Goal: Task Accomplishment & Management: Manage account settings

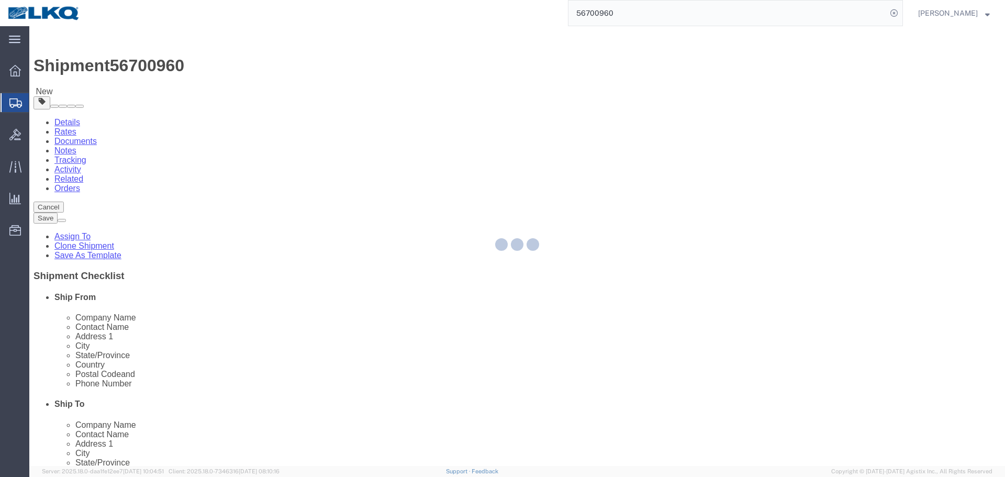
scroll to position [314, 0]
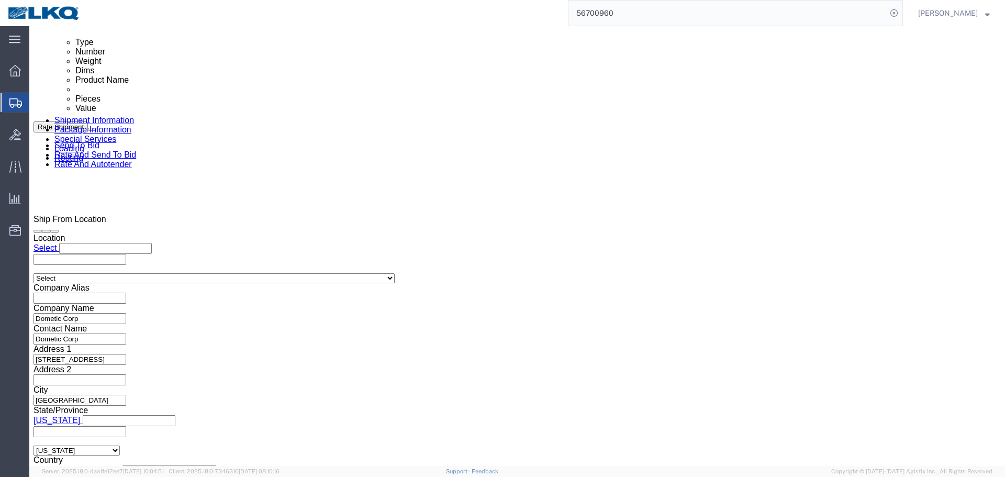
select select
select select "30553"
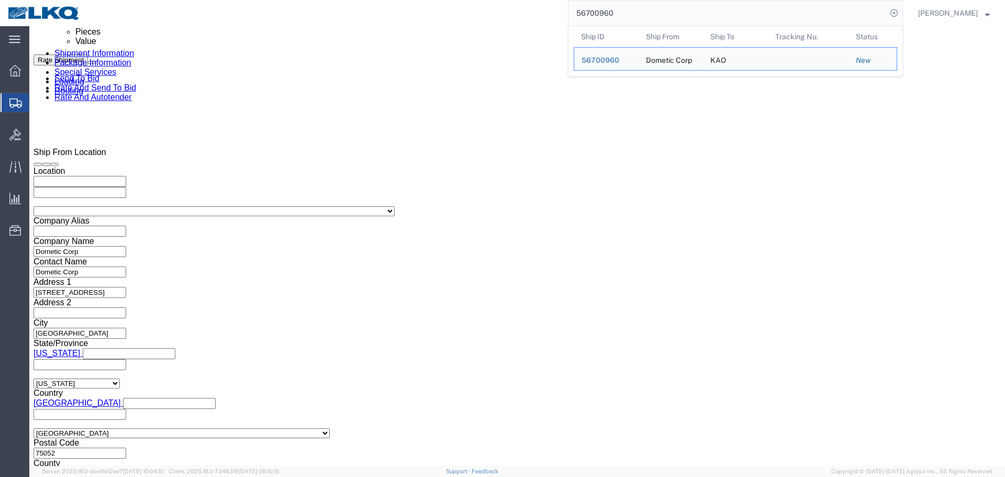
click input "x"
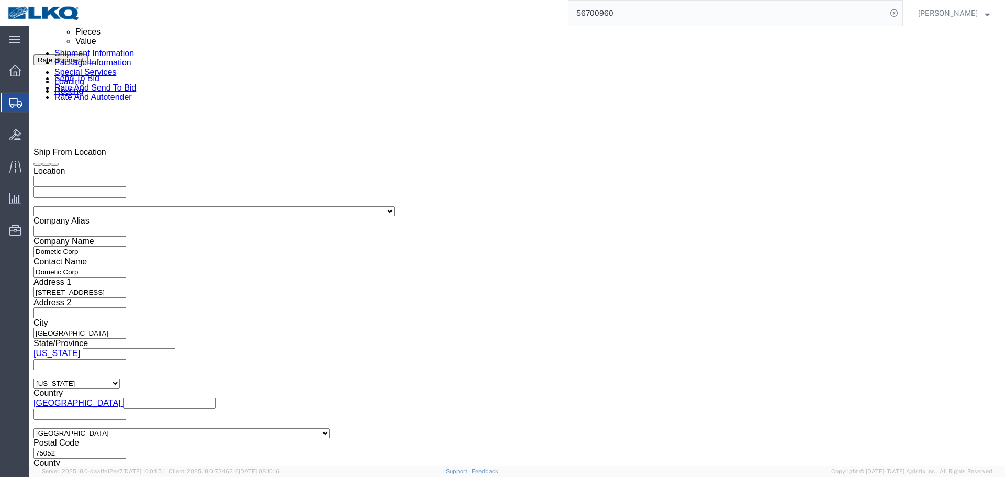
paste input "486985"
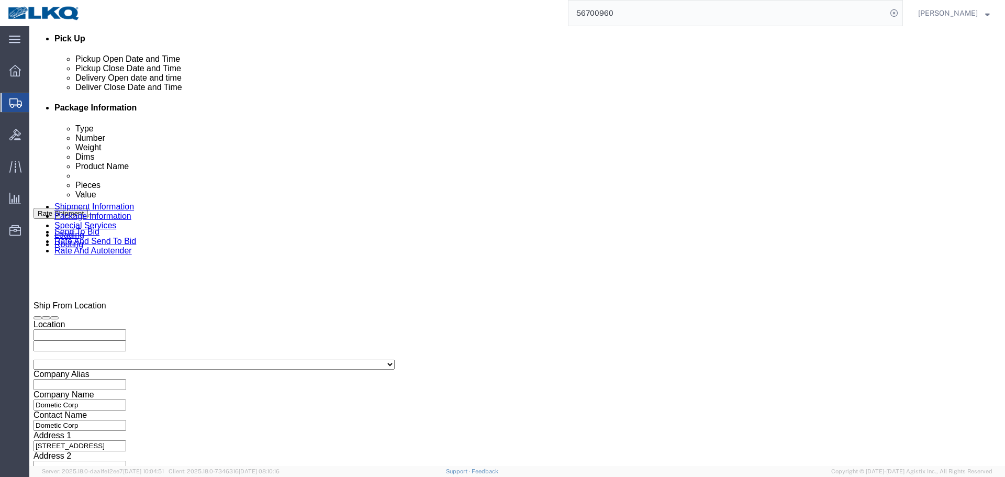
scroll to position [469, 0]
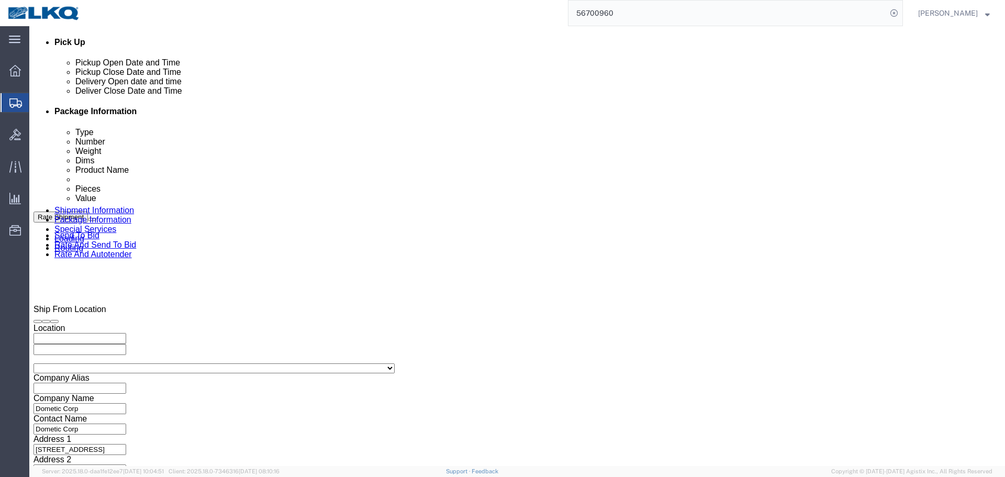
type input "486985"
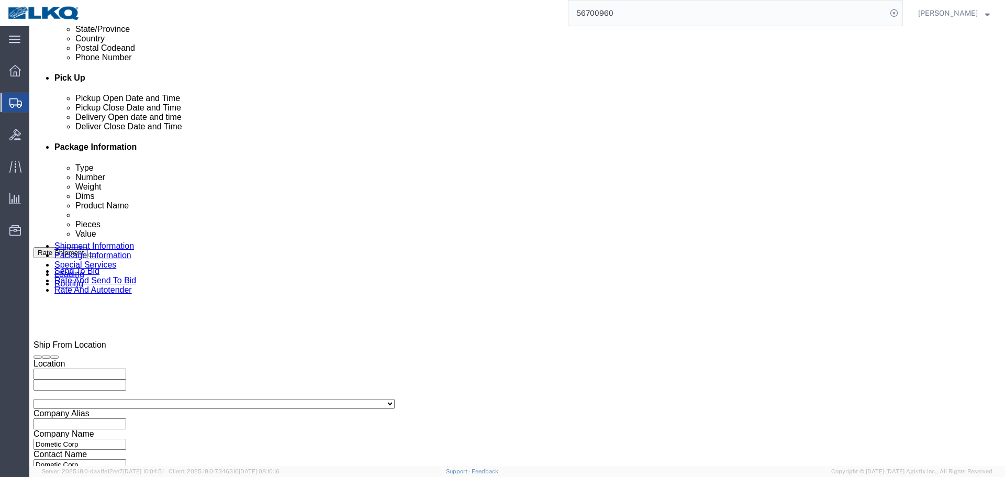
scroll to position [417, 0]
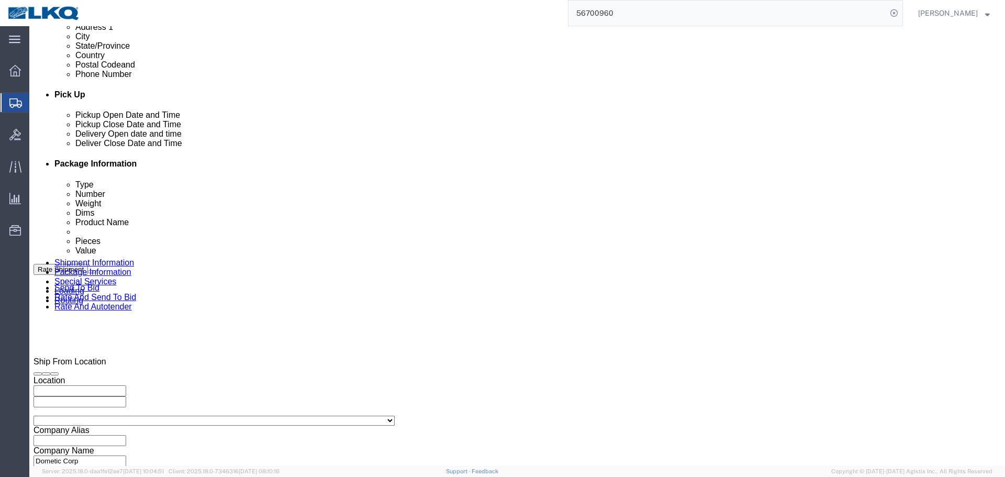
click div
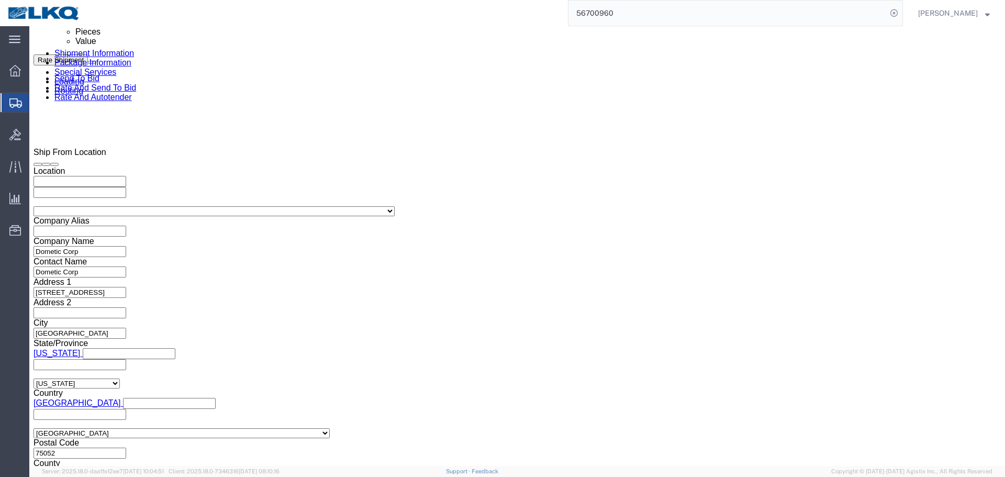
click div "Open Time 4:30 PM"
click input "4:30 PM"
type input "5:30 AM"
click div "Open Time 5:30 AM [DATE] 4:30 PM - [DATE] 4:30 PM Cancel Apply"
click button "Apply"
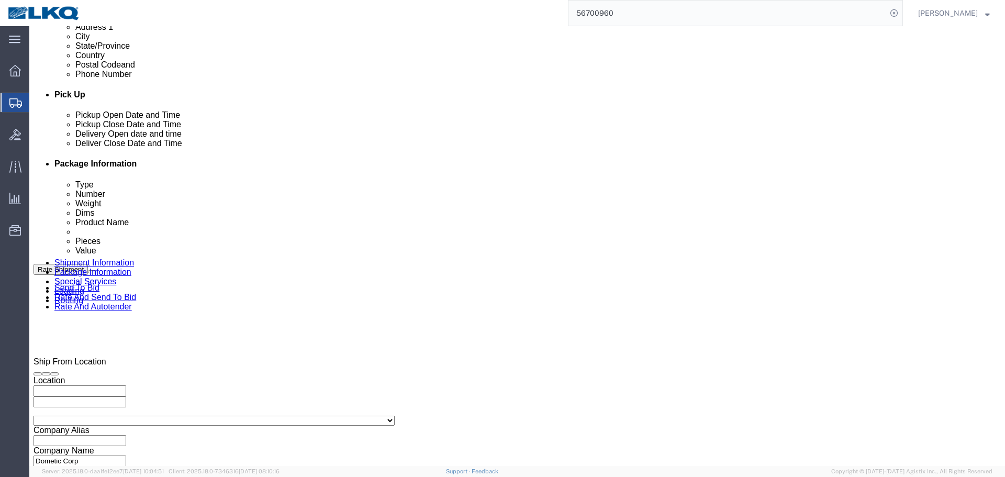
click div
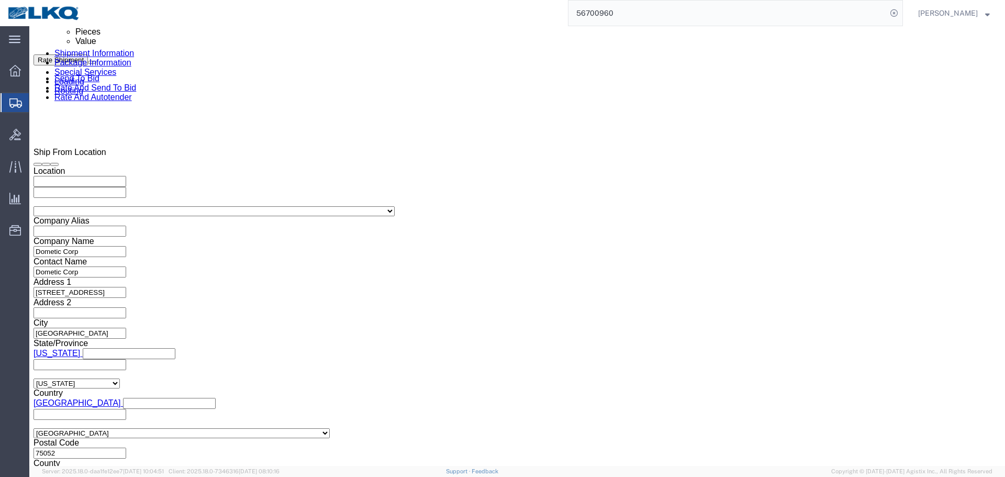
click input "6:30 AM"
type input "5:31 AM"
click button "Apply"
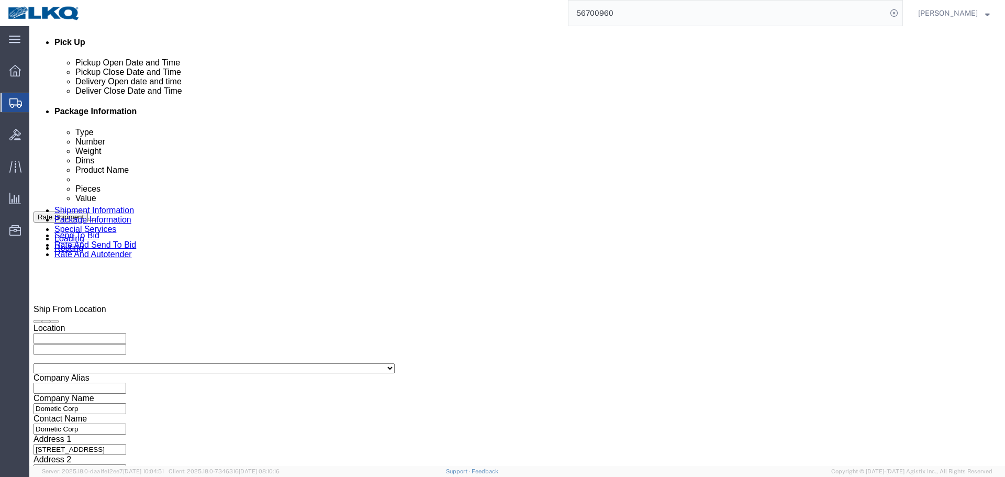
scroll to position [364, 0]
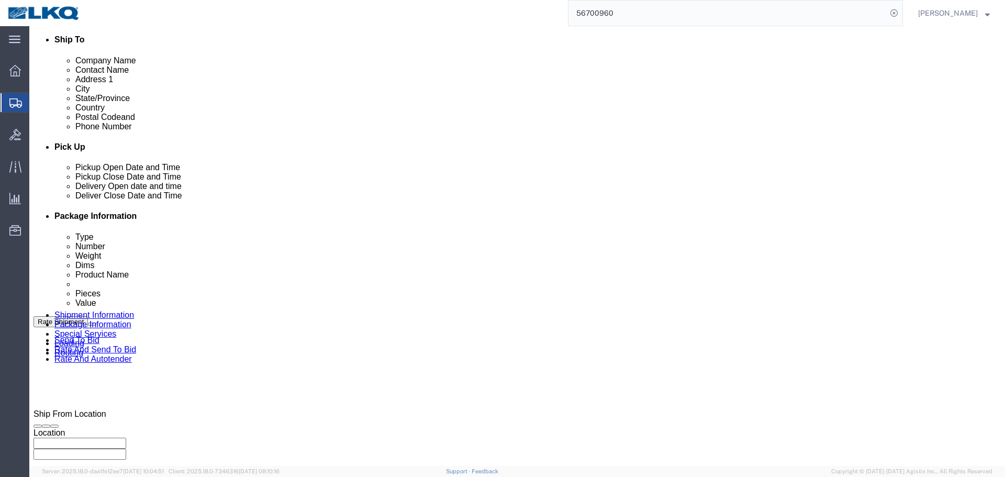
click div "Pickup Date and Time"
click div "[DATE] 6:00 AM"
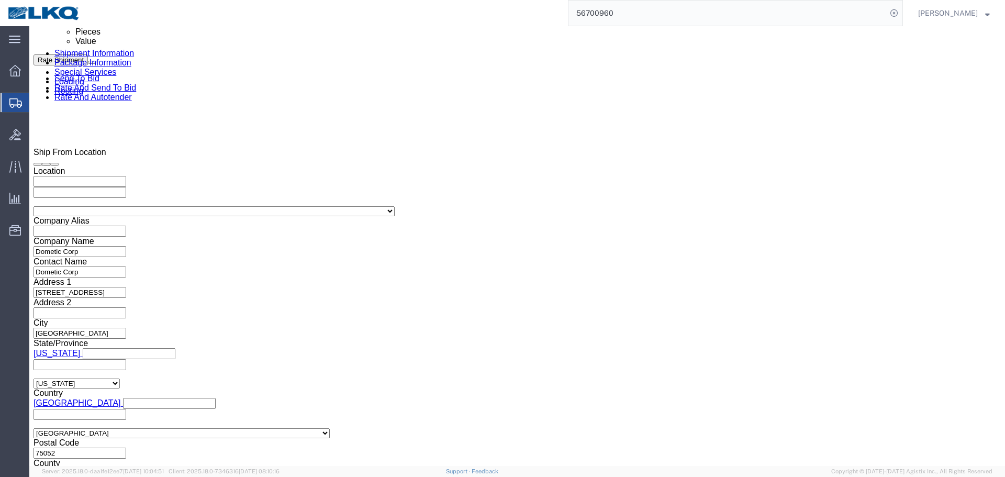
click button "Apply"
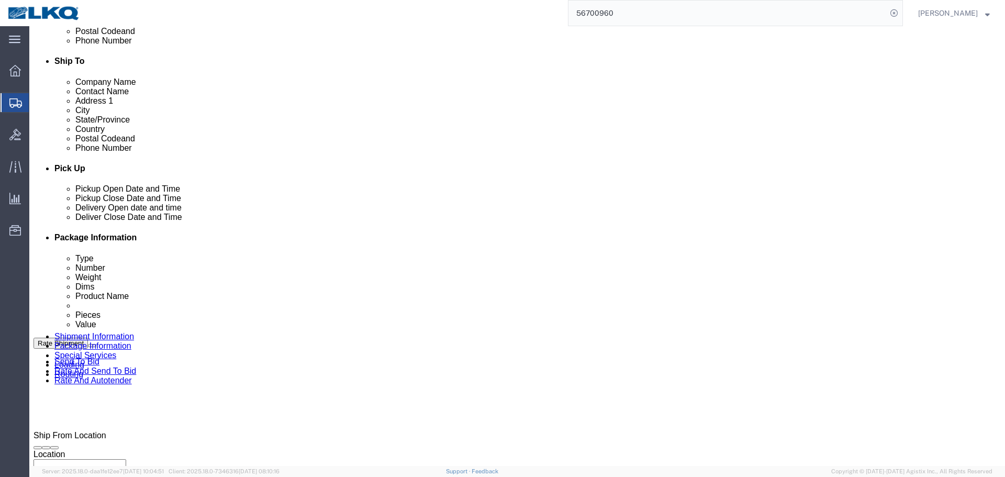
scroll to position [103, 0]
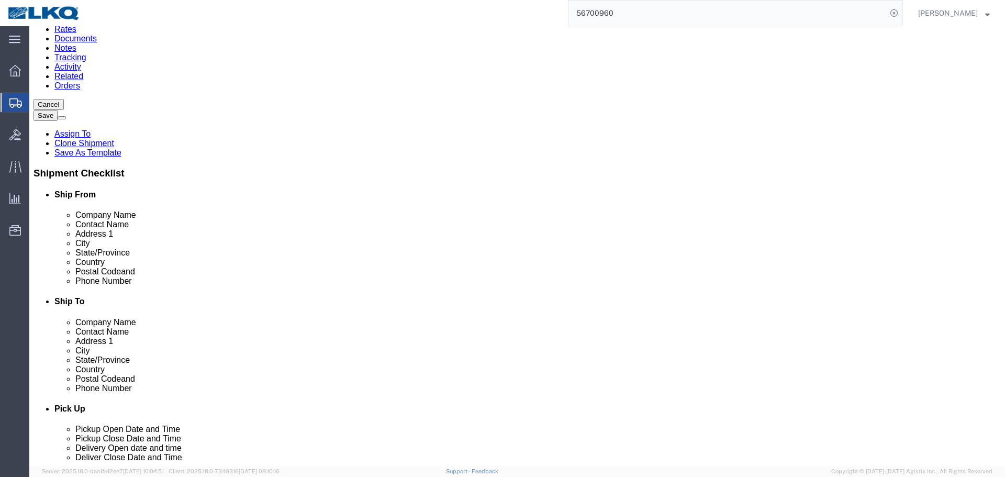
click input "[PERSON_NAME][EMAIL_ADDRESS][DOMAIN_NAME]"
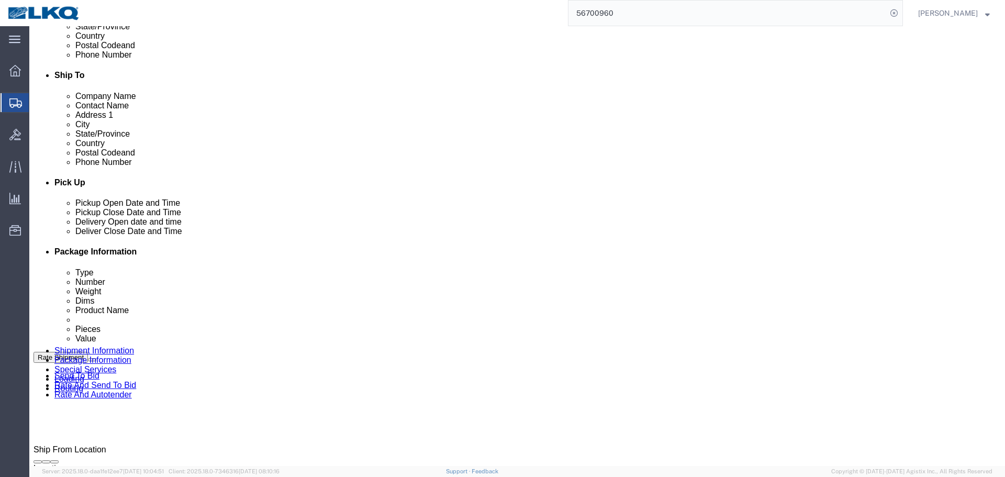
scroll to position [417, 0]
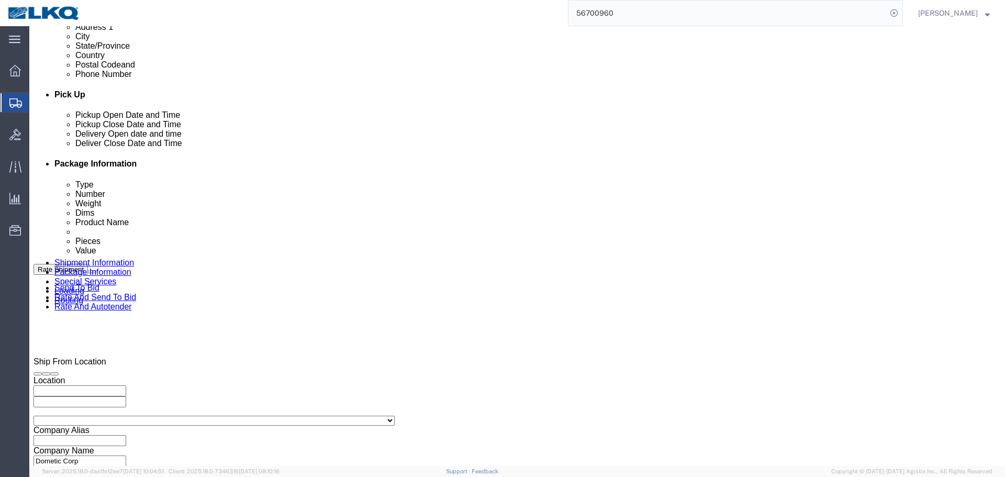
click button "Save"
type button "Save"
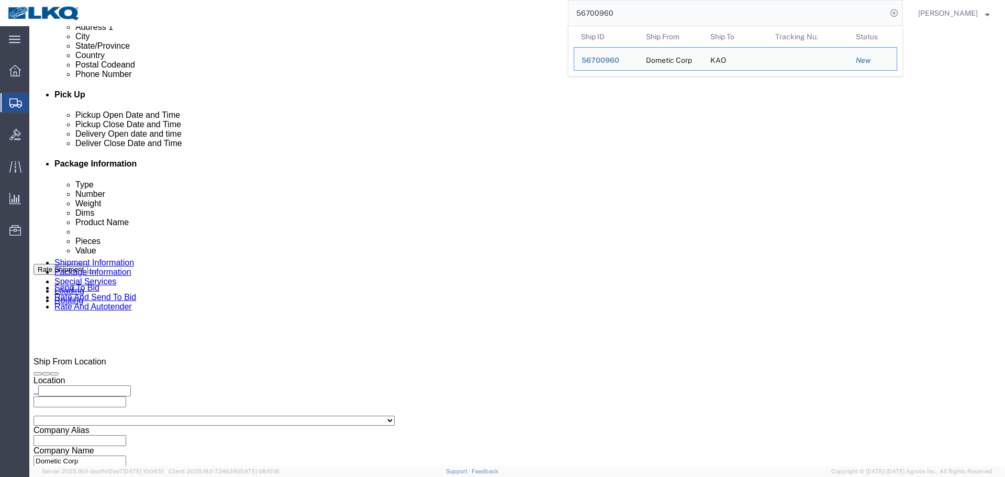
click at [622, 9] on input "56700960" at bounding box center [727, 13] width 318 height 25
paste input "2793"
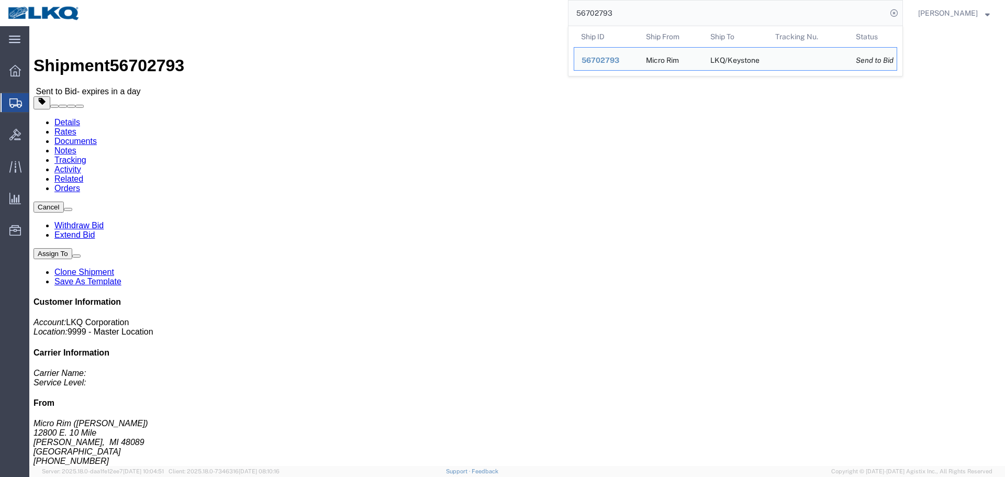
click div "Leg 1 - Truckload Vehicle 1: Standard Dry Van (53 Feet) Number of trucks: 1"
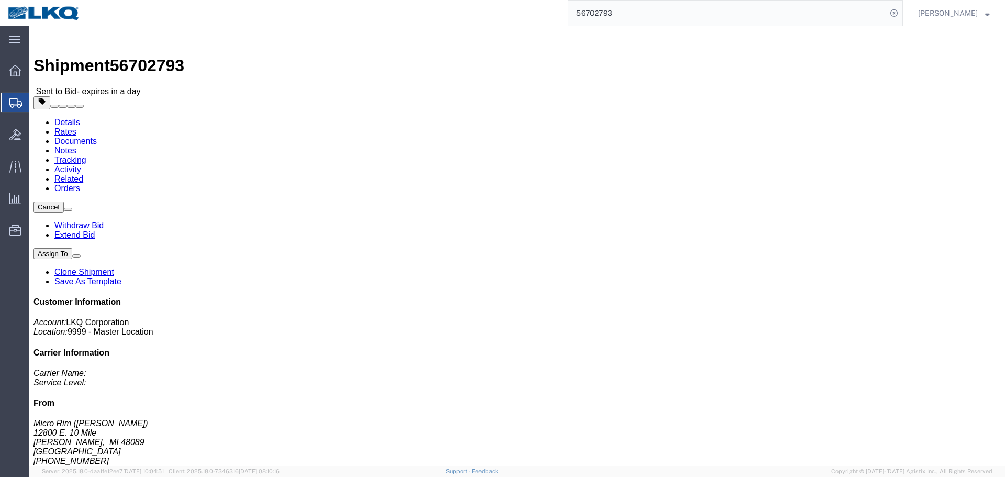
click address "Micro Rim ([PERSON_NAME]) [STREET_ADDRESS] [PHONE_NUMBER] [EMAIL_ADDRESS][DOMAI…"
copy address "48089"
click address "LKQ/Keystone (N/A) [STREET_ADDRESS][PERSON_NAME] [PHONE_NUMBER]"
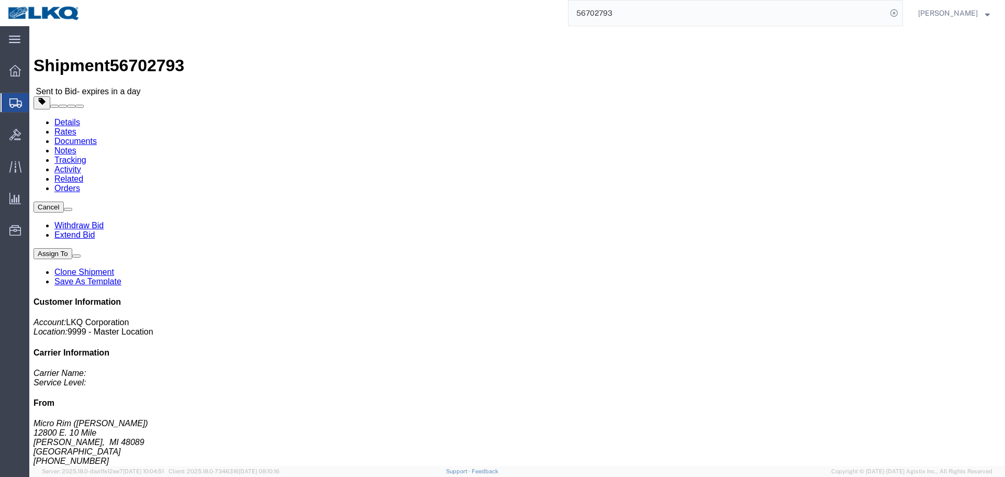
click address "LKQ/Keystone (N/A) [STREET_ADDRESS][PERSON_NAME] [PHONE_NUMBER]"
drag, startPoint x: 331, startPoint y: 133, endPoint x: 305, endPoint y: 133, distance: 26.7
click address "LKQ/Keystone (N/A) [STREET_ADDRESS][PERSON_NAME] [PHONE_NUMBER]"
copy address "J3V 0A6"
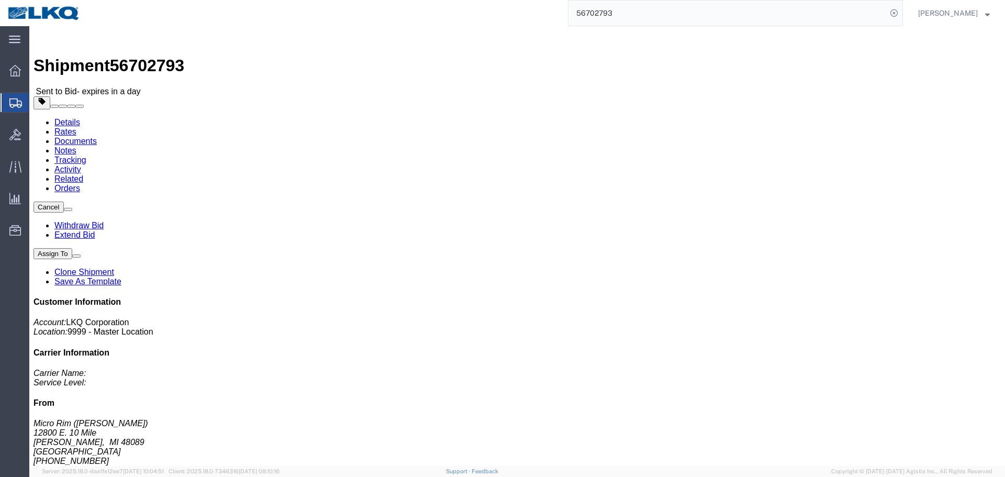
click address "LKQ/Keystone (N/A) [STREET_ADDRESS][PERSON_NAME] [PHONE_NUMBER]"
copy address "[GEOGRAPHIC_DATA]"
click h4 "Routing & Vehicle Information"
click address "LKQ/Keystone (N/A) [STREET_ADDRESS][PERSON_NAME] [PHONE_NUMBER]"
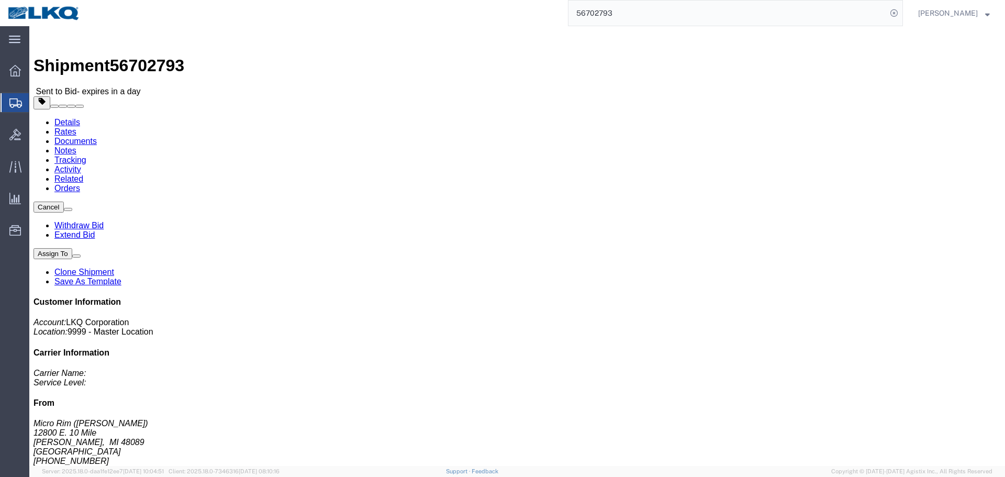
click address "LKQ/Keystone (N/A) [STREET_ADDRESS][PERSON_NAME] [PHONE_NUMBER]"
copy address "[GEOGRAPHIC_DATA]"
click link "Notes"
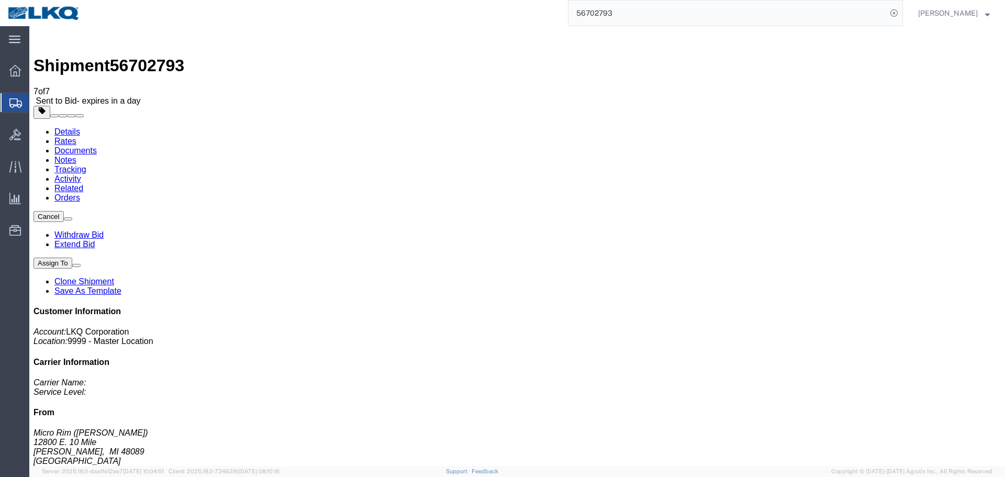
click at [76, 137] on link "Rates" at bounding box center [65, 141] width 22 height 9
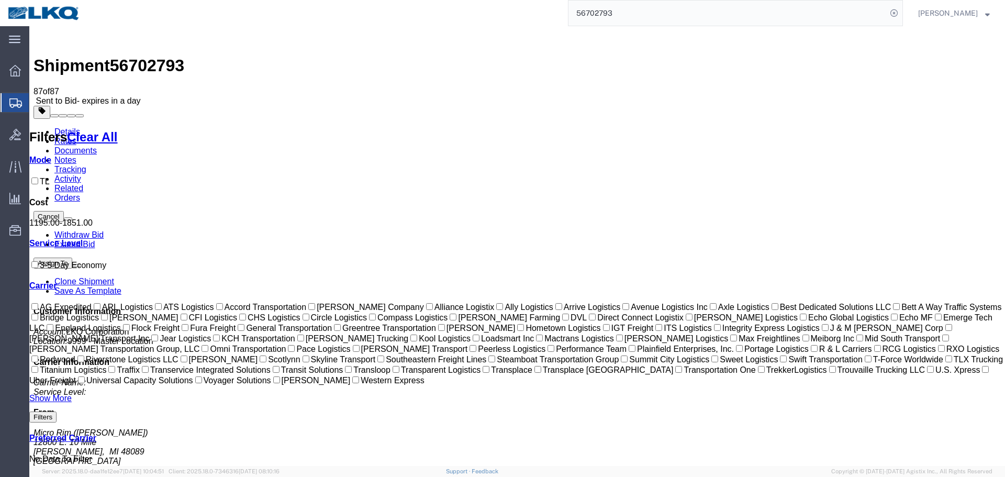
click at [697, 7] on input "56702793" at bounding box center [727, 13] width 318 height 25
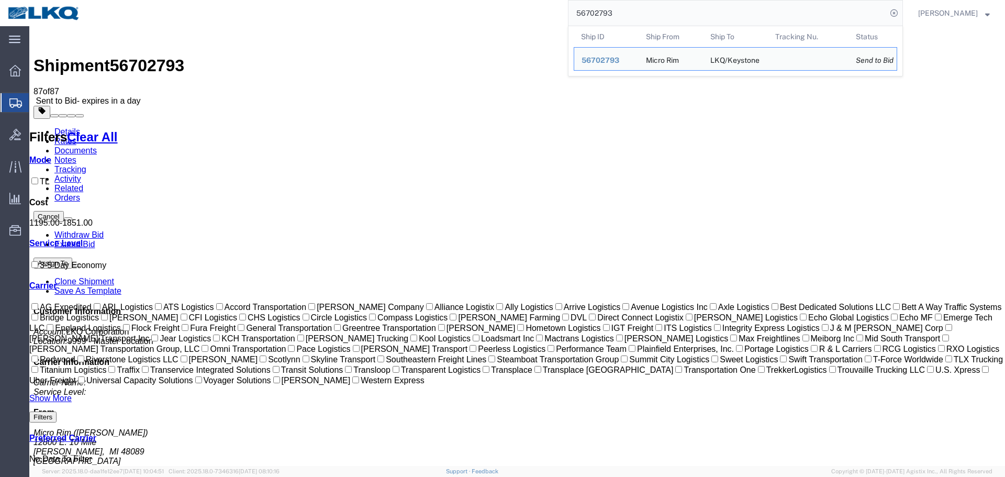
paste input "690853"
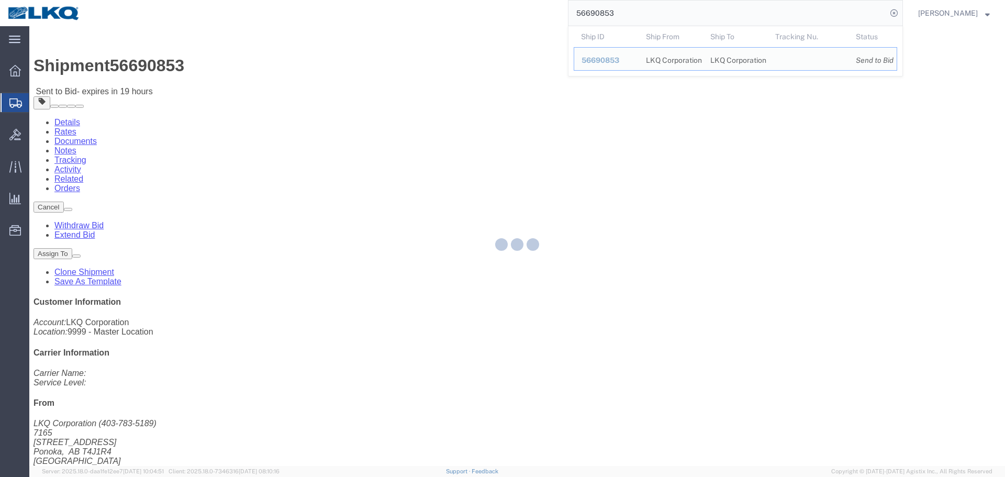
click at [106, 66] on div at bounding box center [516, 246] width 975 height 440
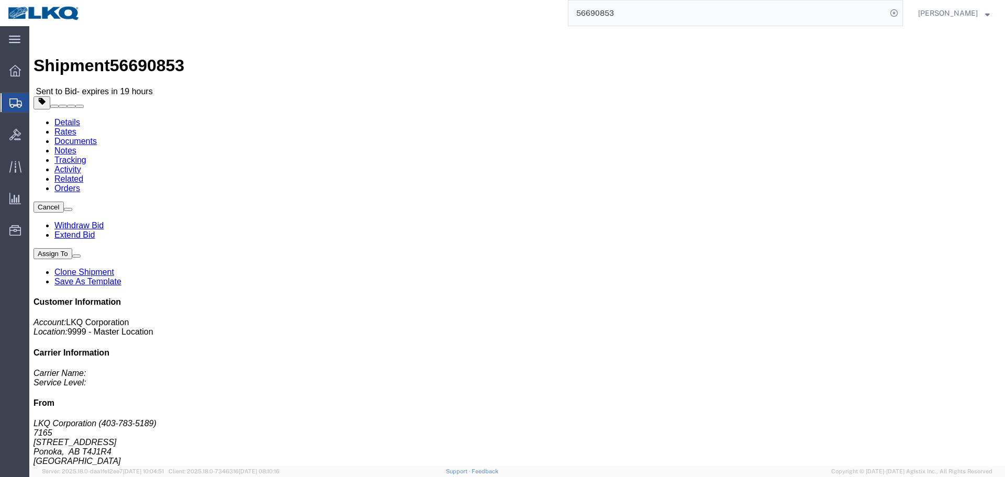
click link "Rates"
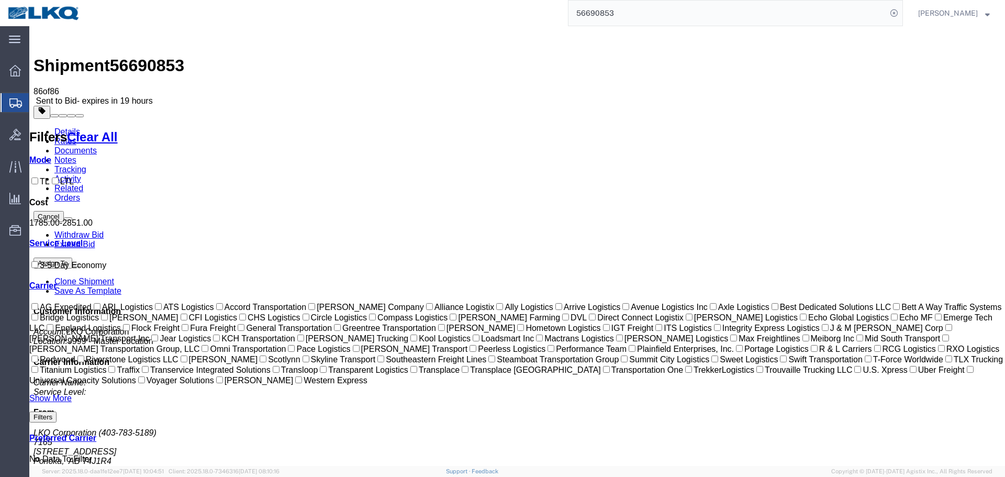
click at [76, 155] on link "Notes" at bounding box center [65, 159] width 22 height 9
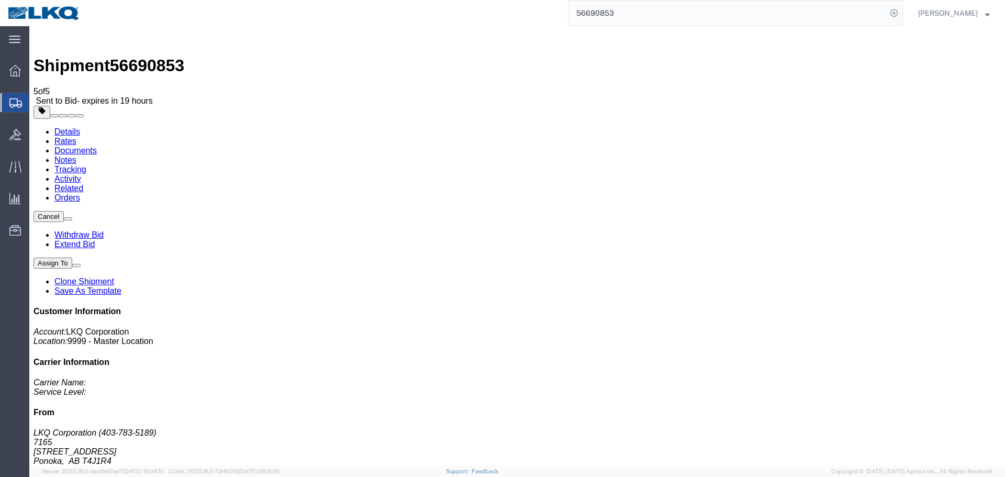
click at [76, 137] on link "Rates" at bounding box center [65, 141] width 22 height 9
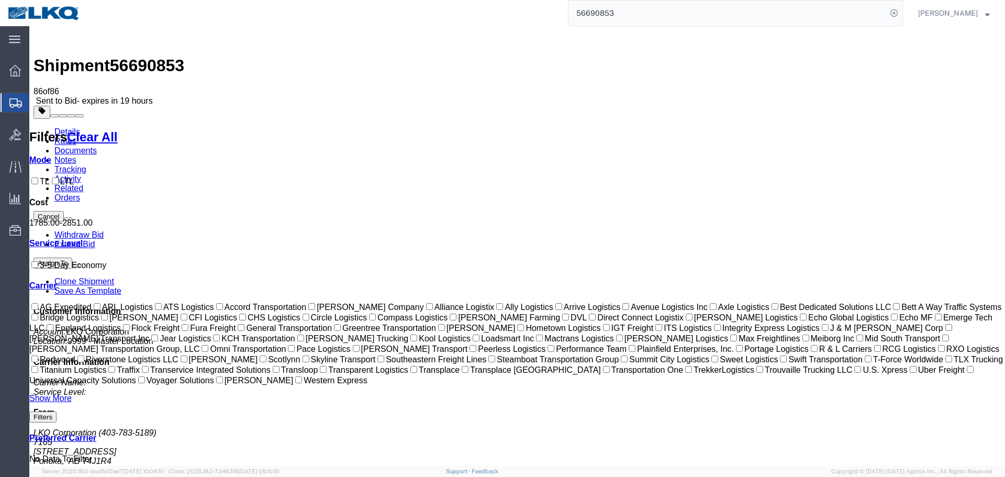
click at [676, 4] on input "56690853" at bounding box center [727, 13] width 318 height 25
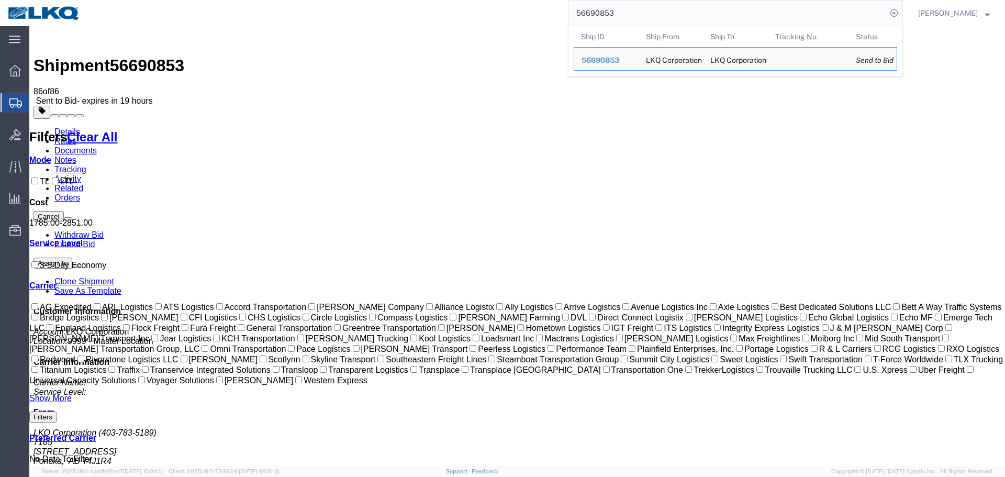
paste input "88473"
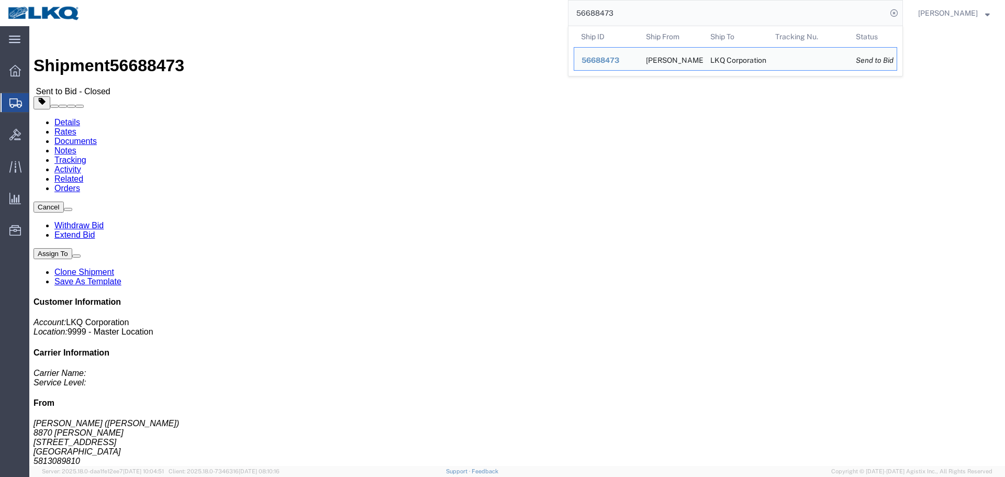
click link "Notes"
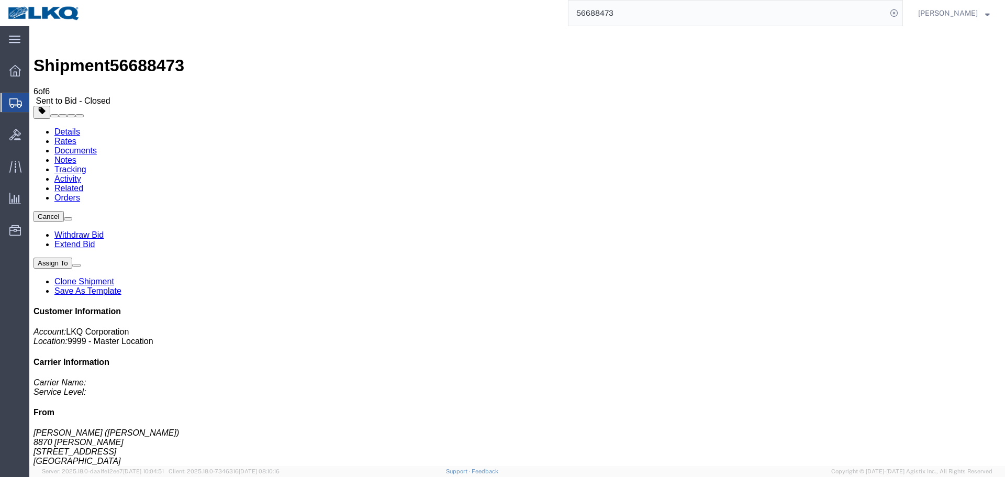
click at [76, 137] on link "Rates" at bounding box center [65, 141] width 22 height 9
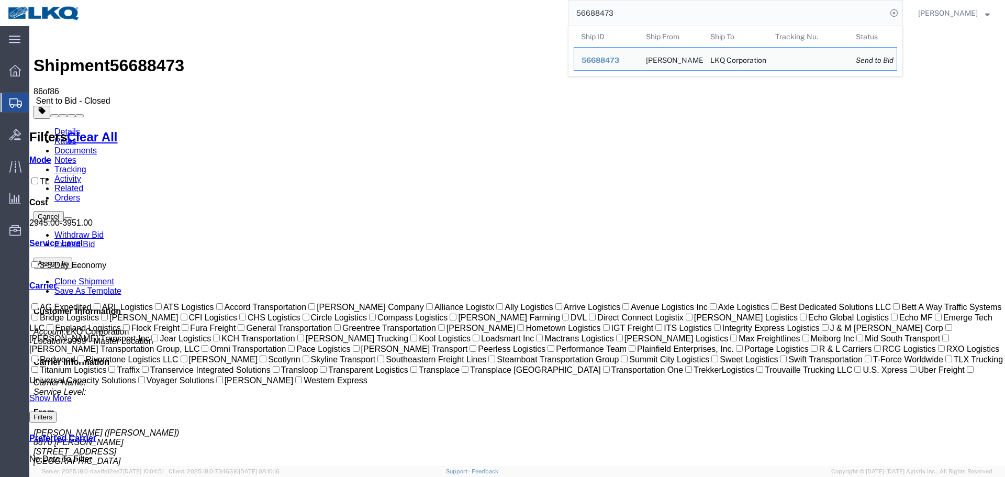
click at [630, 12] on input "56688473" at bounding box center [727, 13] width 318 height 25
paste input "91151"
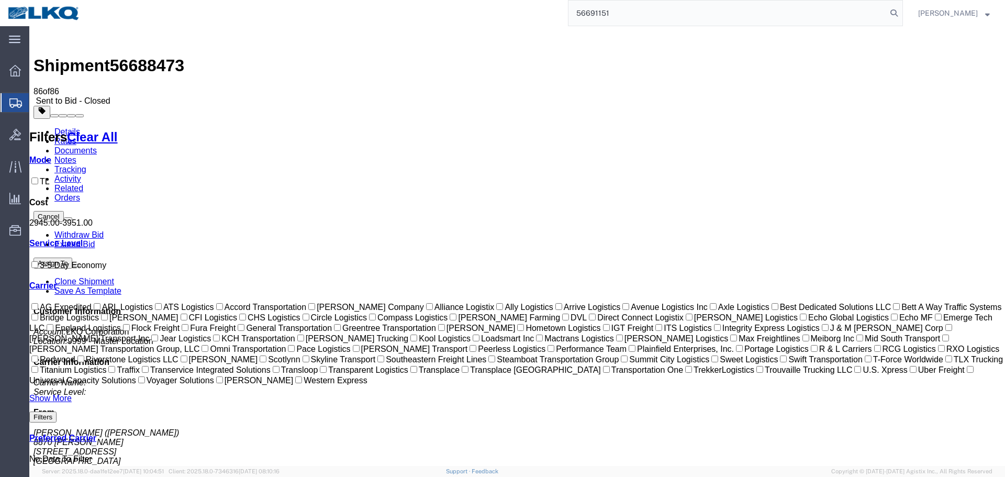
type input "56691151"
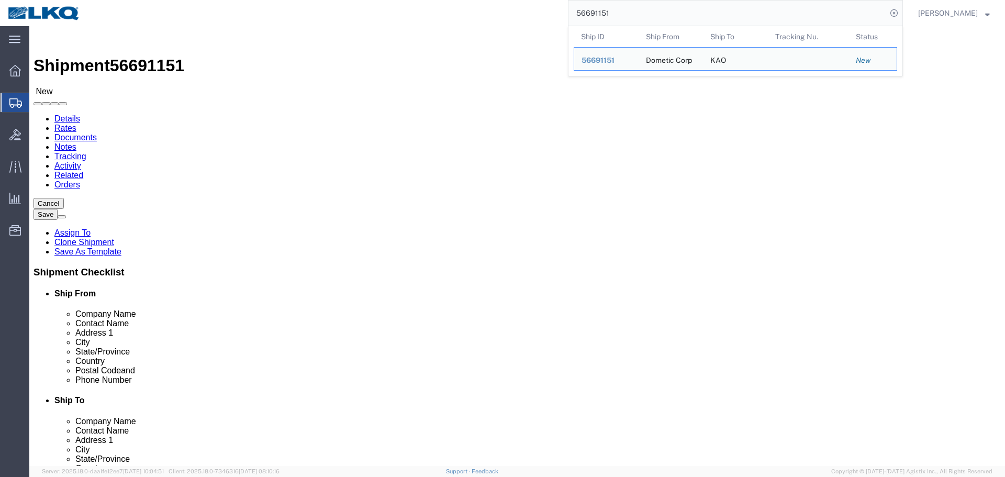
select select "30522"
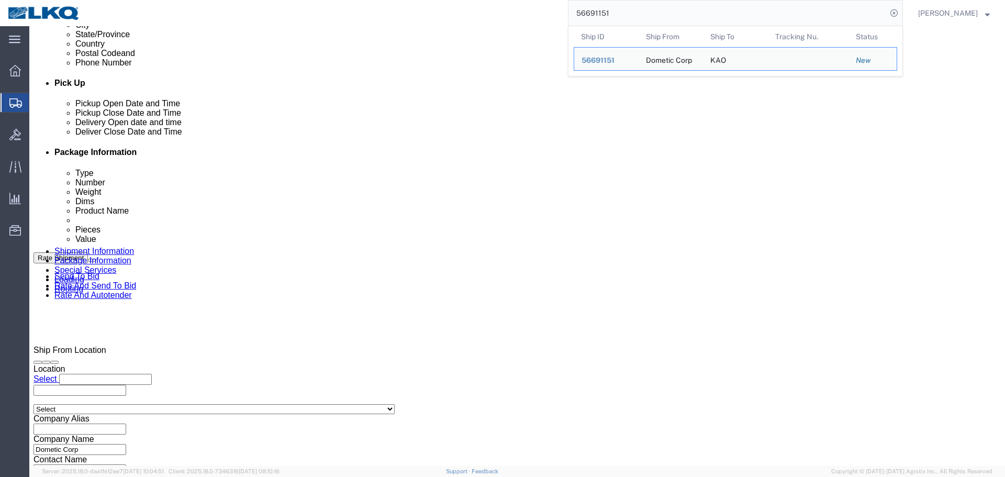
scroll to position [523, 0]
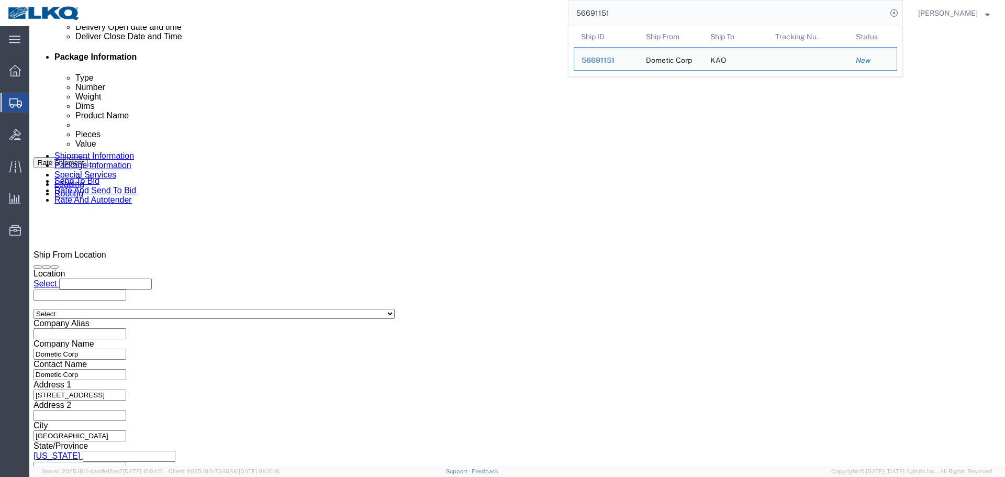
click input "x"
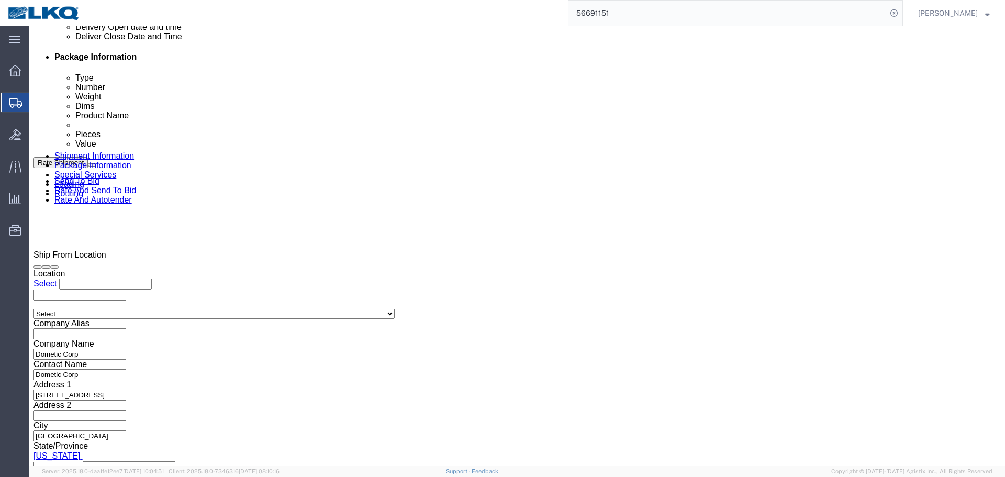
type input "486989"
click div
click input "4:30 PM"
type input "1:00 PM"
click button "Apply"
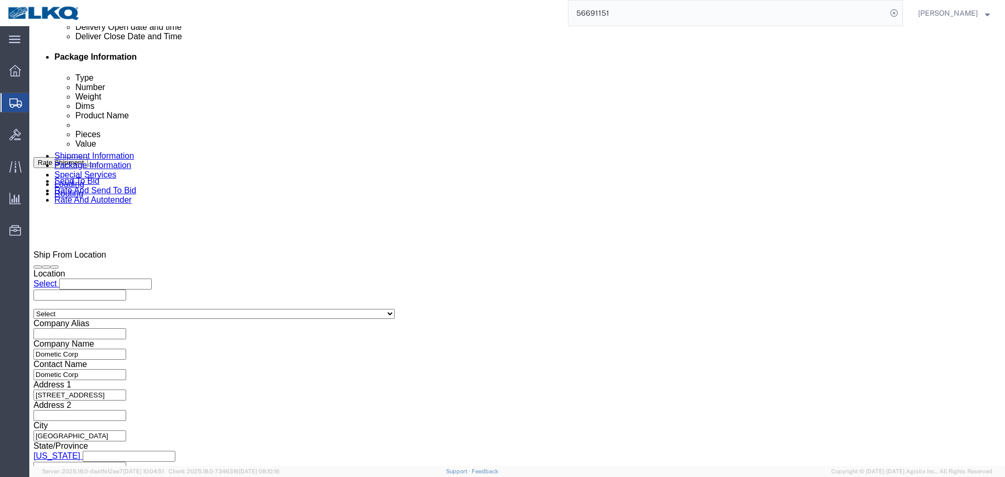
click div "Deliver Close Date Deliver Close Time Deliver Close Date and Time"
click div
click input "2:00 PM"
type input "1:01 PM"
click button "Apply"
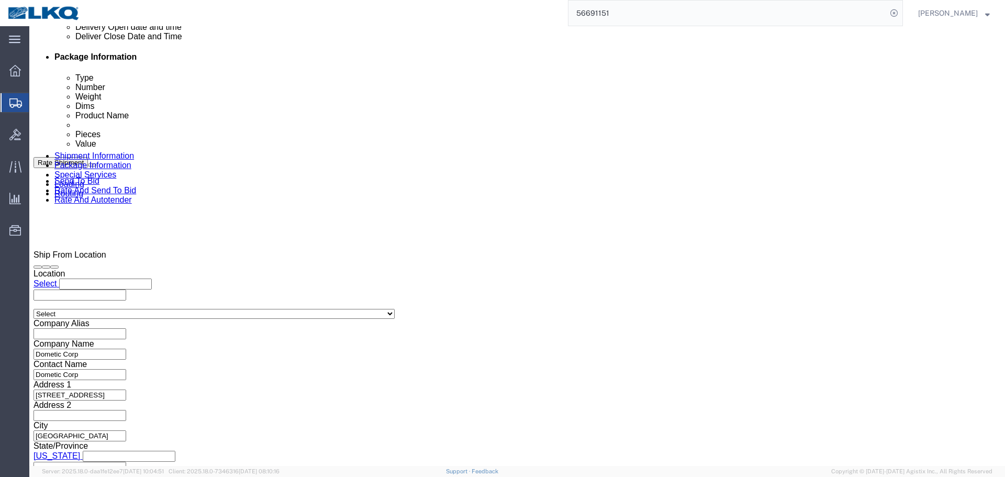
click div "[DATE] 8:00 AM"
click button "Apply"
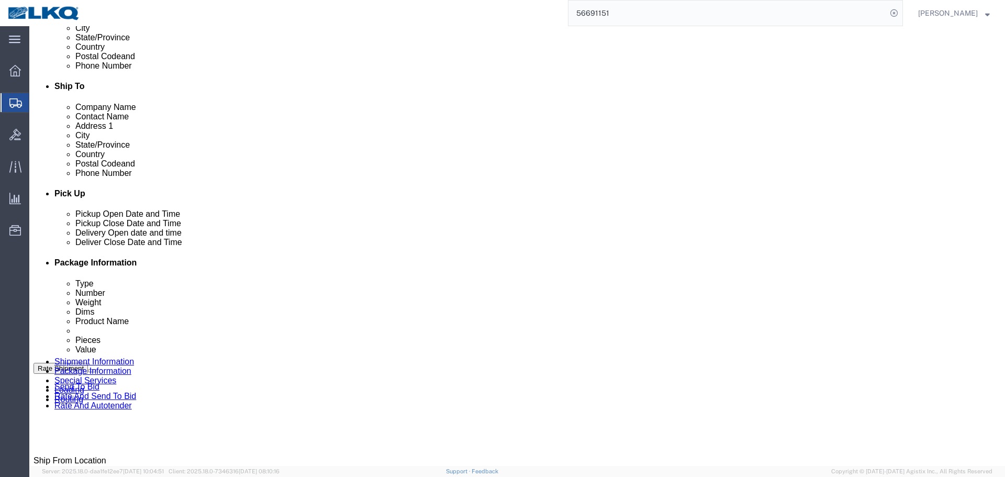
scroll to position [157, 0]
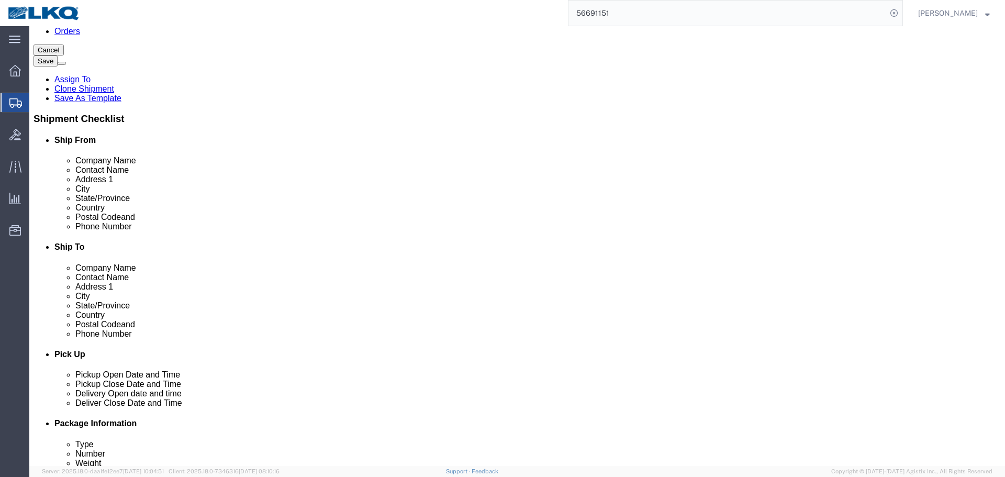
click input "[PERSON_NAME][EMAIL_ADDRESS][DOMAIN_NAME]"
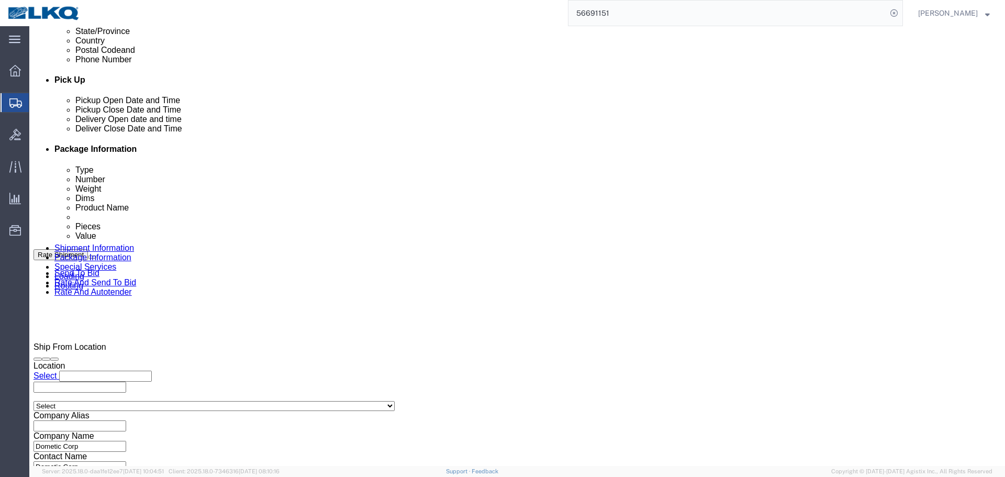
scroll to position [523, 0]
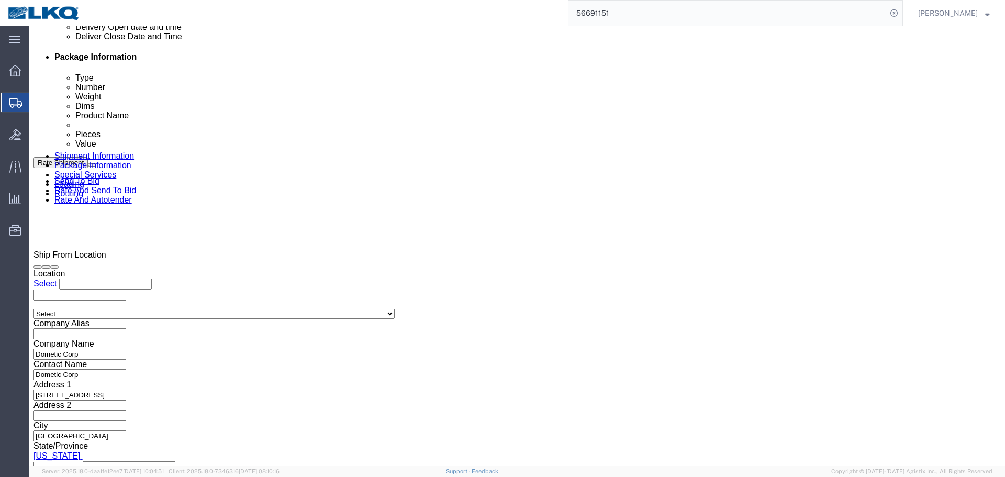
click button "Save"
type button "Save"
click div "Shipment 56691151 New Details Rates Documents Notes Tracking Activity Related O…"
click at [678, 19] on input "56691151" at bounding box center [727, 13] width 318 height 25
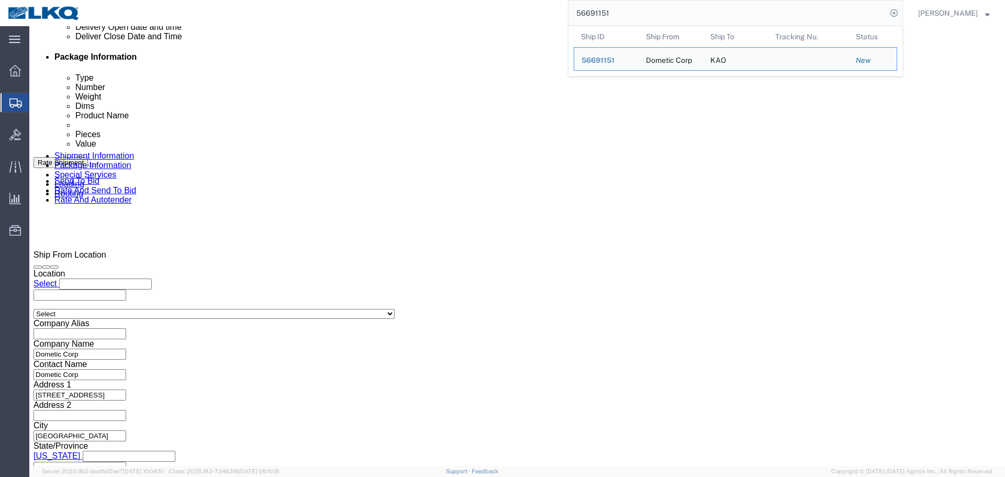
paste input "700806"
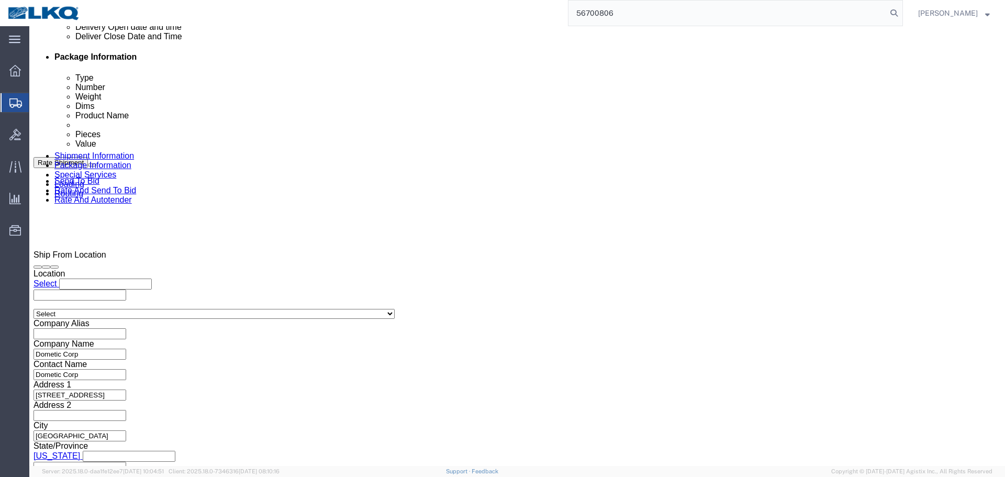
type input "56700806"
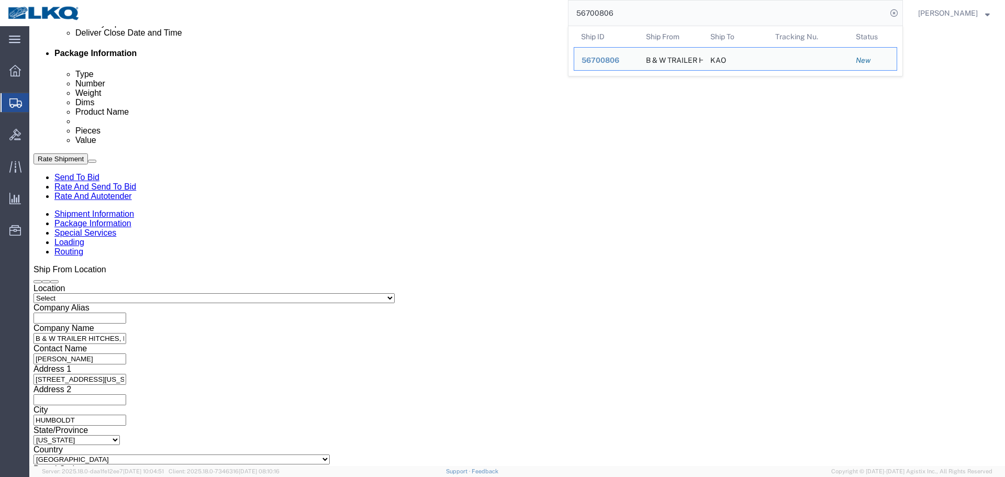
scroll to position [531, 0]
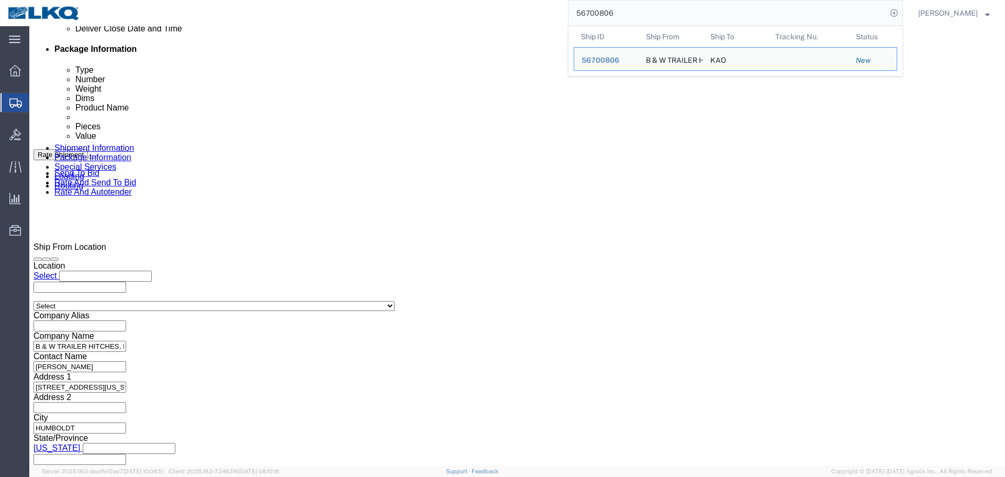
select select "30588"
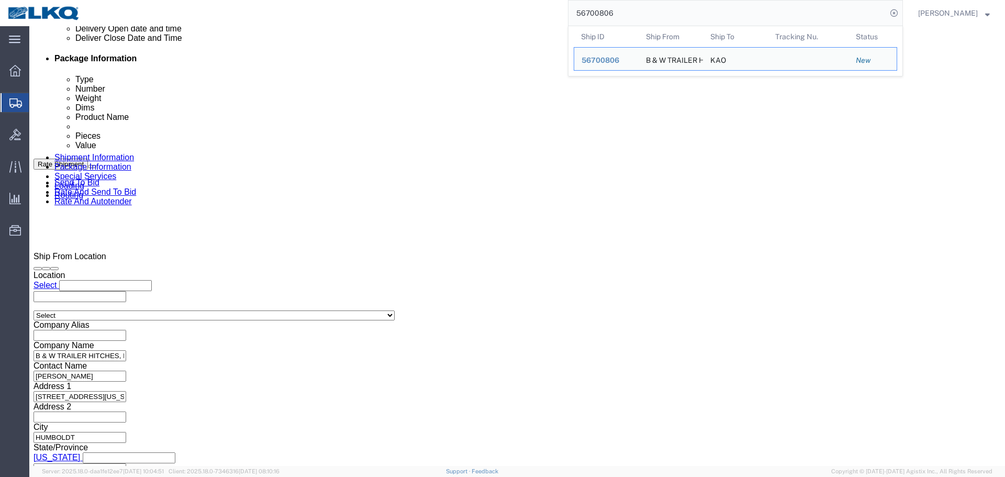
scroll to position [521, 0]
click input "x"
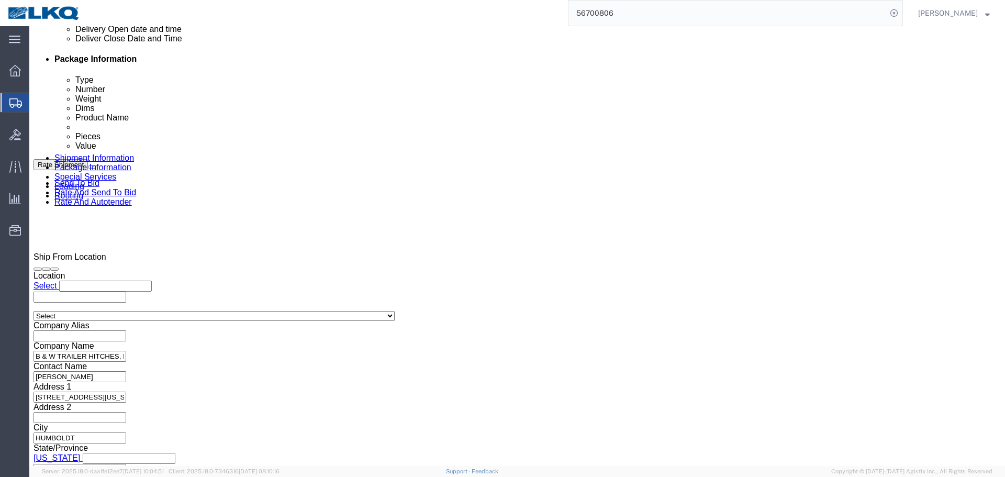
type input "465811"
click div
click input "11:00 PM"
type input "10:00 AM"
click button "Apply"
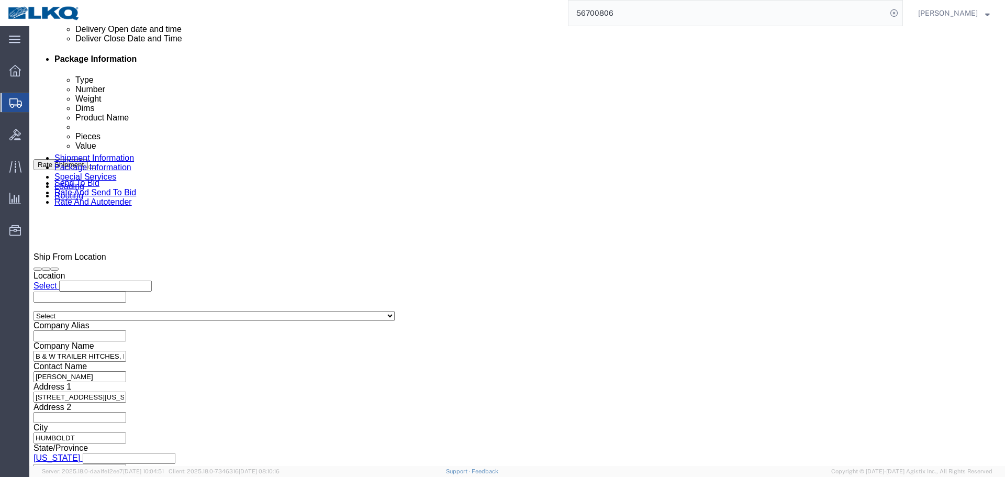
click div
click input "11:00 AM"
type input "1001"
type input "10:01 AM"
click button "Apply"
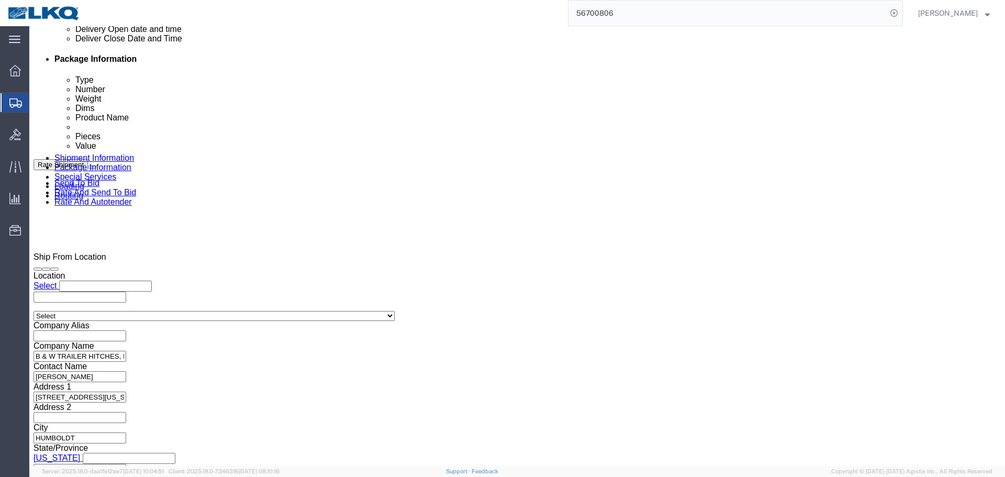
click div "[DATE] 7:30 AM"
click button "Apply"
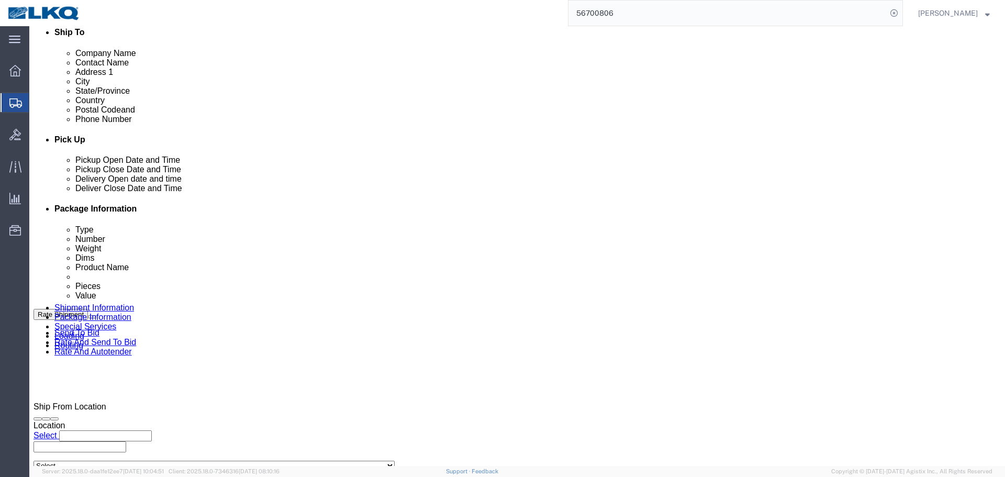
scroll to position [207, 0]
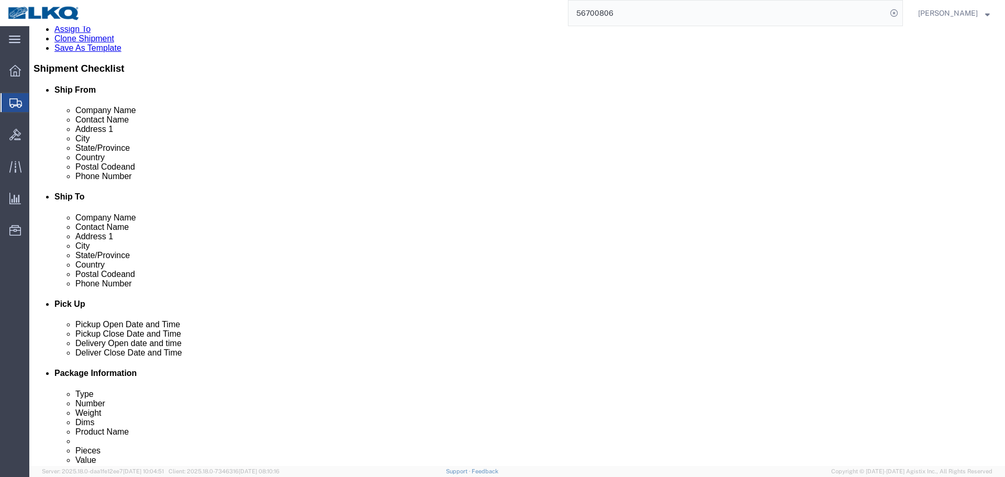
click input "[EMAIL_ADDRESS][DOMAIN_NAME]"
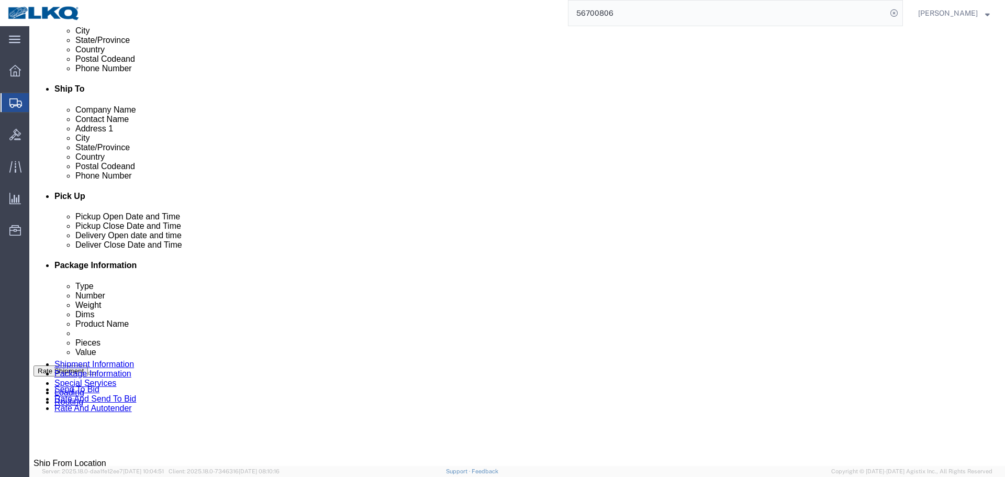
scroll to position [417, 0]
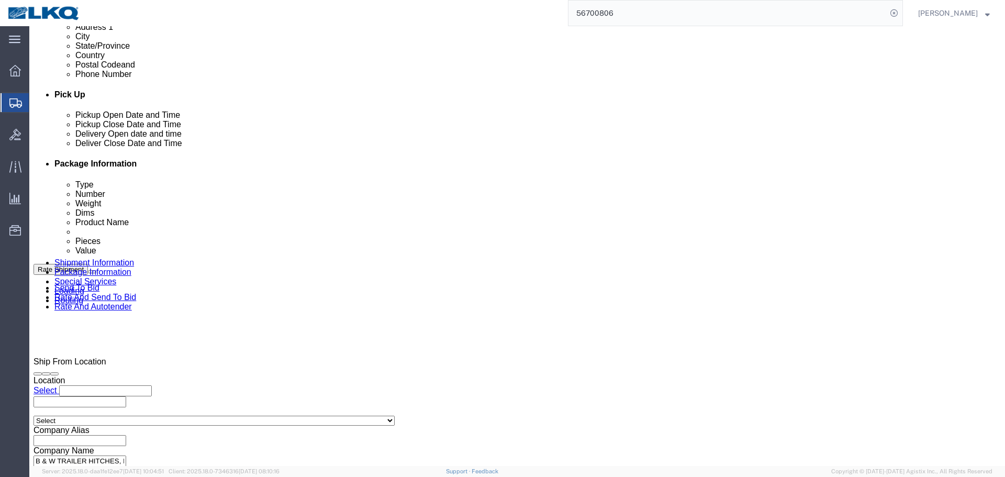
click button "Save"
type button "Save"
click at [688, 5] on input "56700806" at bounding box center [727, 13] width 318 height 25
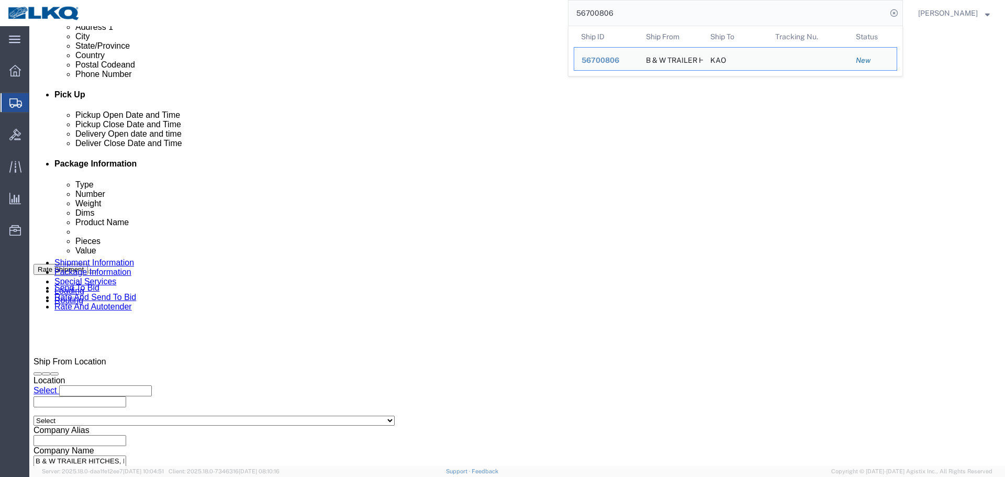
paste input "342145"
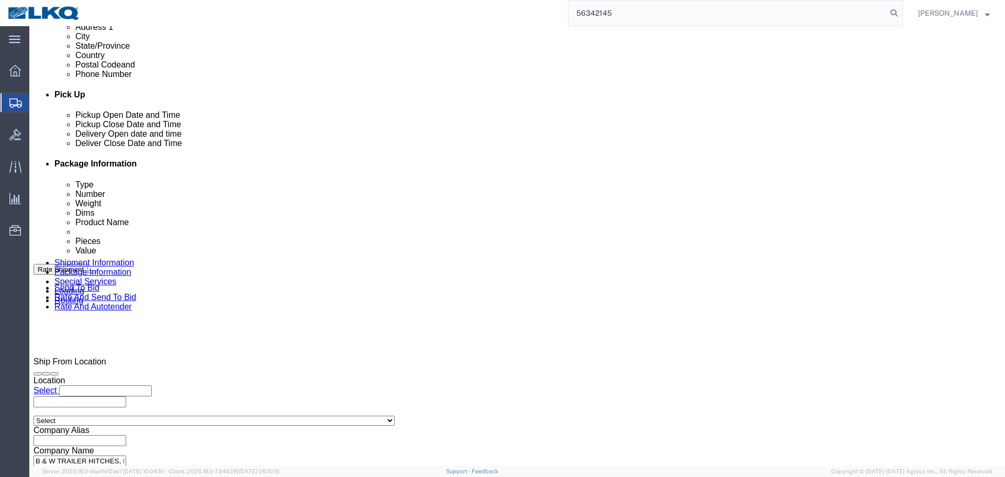
type input "56342145"
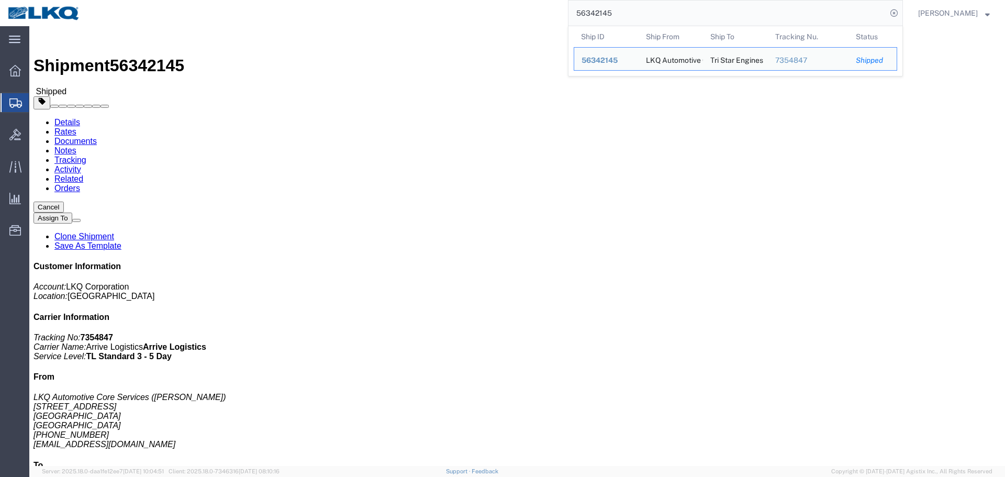
click div "Shipment Detail Ship From LKQ Automotive Core Services ([PERSON_NAME]) [STREET_…"
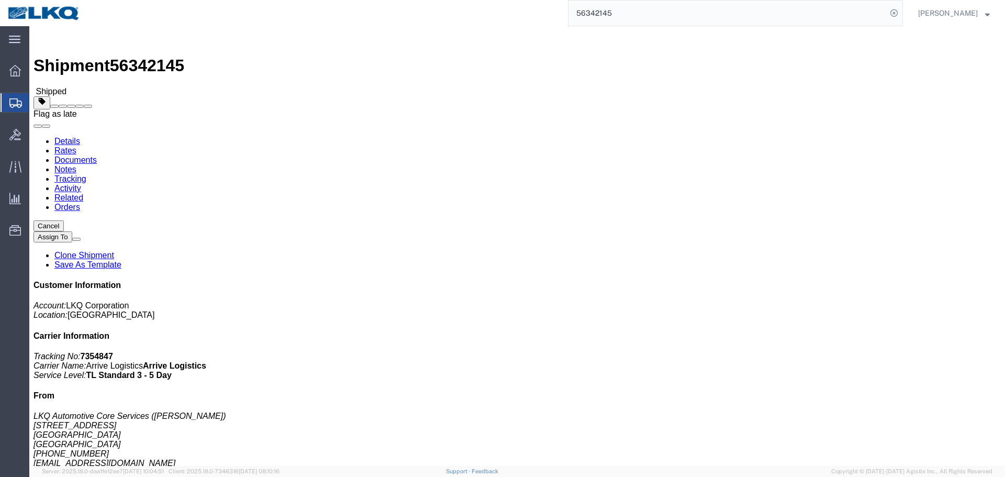
click span
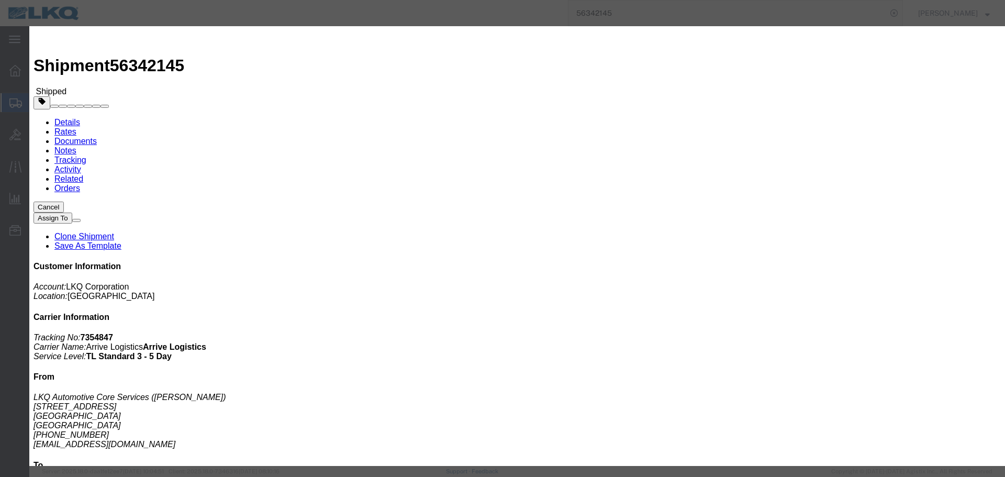
drag, startPoint x: 472, startPoint y: 55, endPoint x: 474, endPoint y: 61, distance: 5.6
click select "Select Excused Not Excused"
select select "NOT_EXCUSED"
click select "Select Excused Not Excused"
click select "Select Bad Carrier Data Carrier Admin Error Delay Accident Driver Error Lack of…"
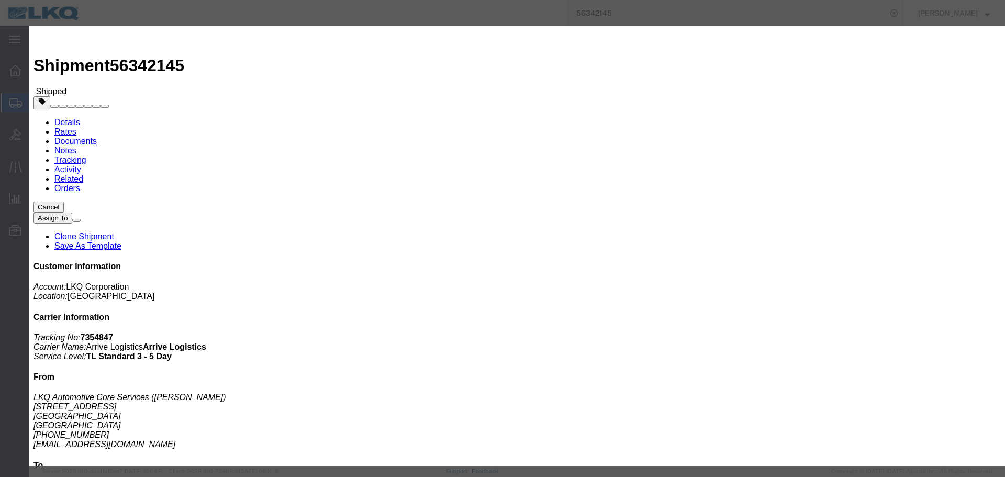
select select "DRIVER_ERROR"
click select "Select Bad Carrier Data Carrier Admin Error Delay Accident Driver Error Lack of…"
click textarea
type textarea "09/03 pickup"
click button "Save"
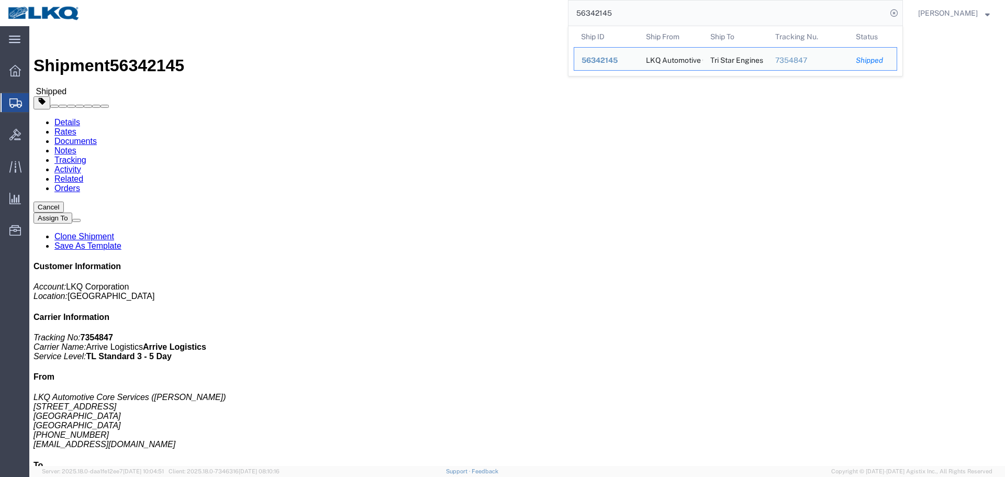
click at [678, 6] on input "56342145" at bounding box center [727, 13] width 318 height 25
paste input "688473"
type input "56688473"
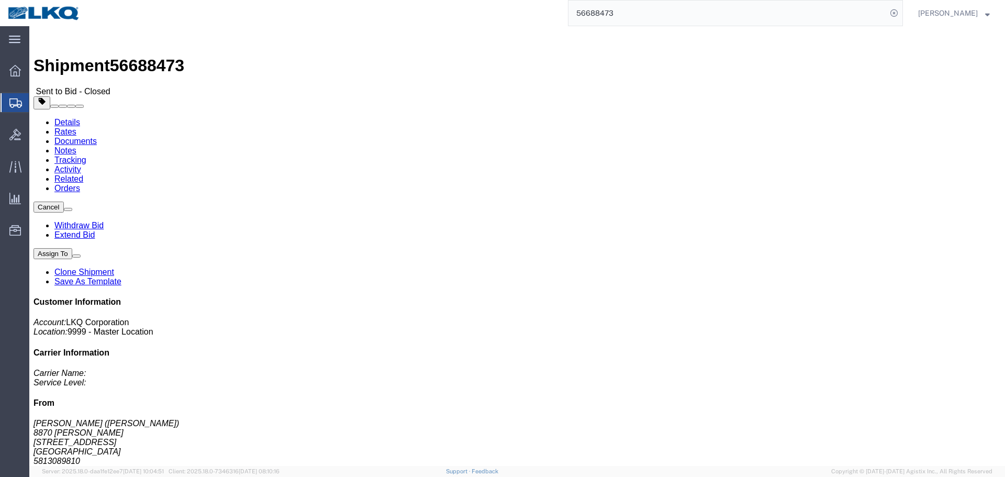
click link "Extend Bid"
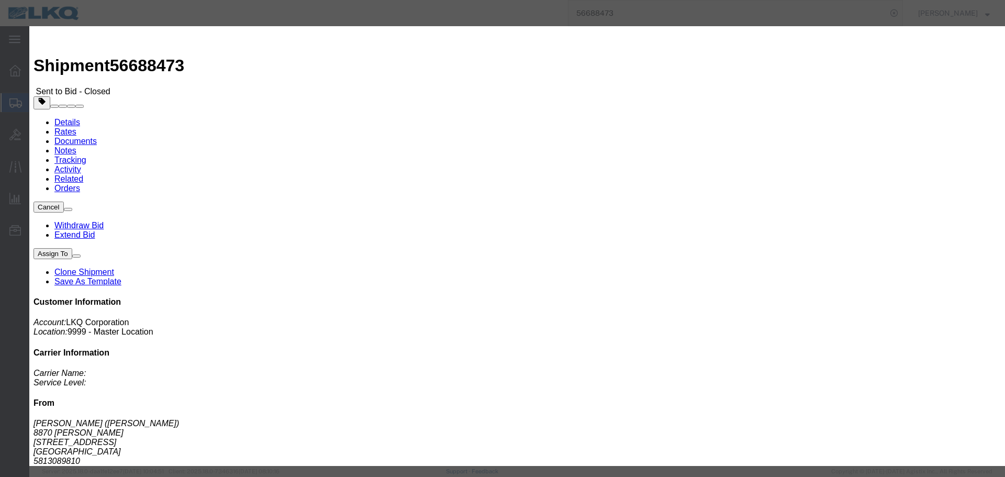
click select "Select 30 Min (Rush) 1 Hour (Rush) 2 Hours (Rush) 4 Hours (Rush) 8 Hours (Rush)…"
select select "0.5"
click select "Select 30 Min (Rush) 1 Hour (Rush) 2 Hours (Rush) 4 Hours (Rush) 8 Hours (Rush)…"
click button "Extend Bid"
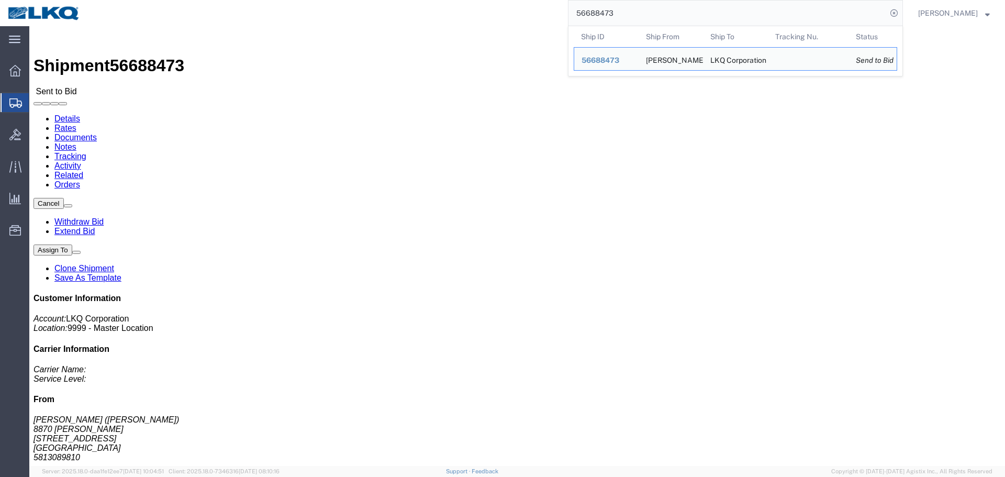
click at [824, 8] on input "56688473" at bounding box center [727, 13] width 318 height 25
paste input "702793"
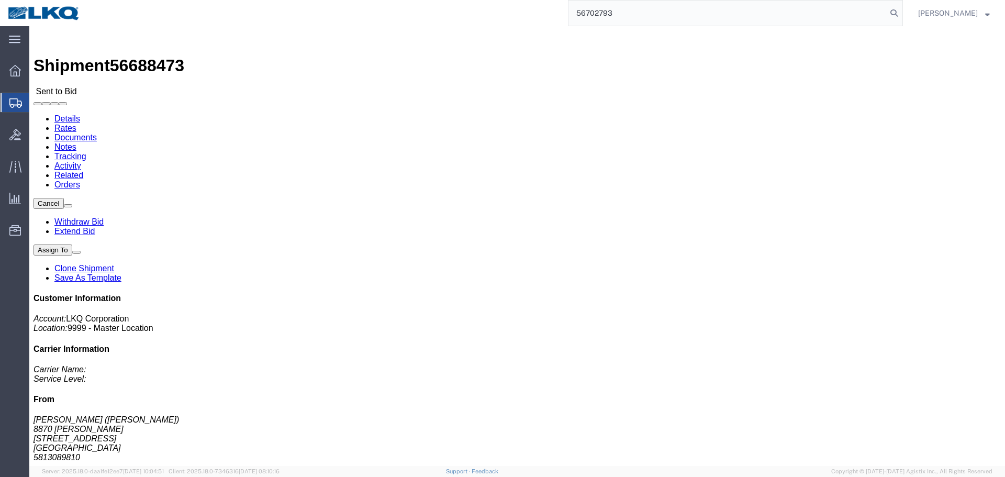
type input "56702793"
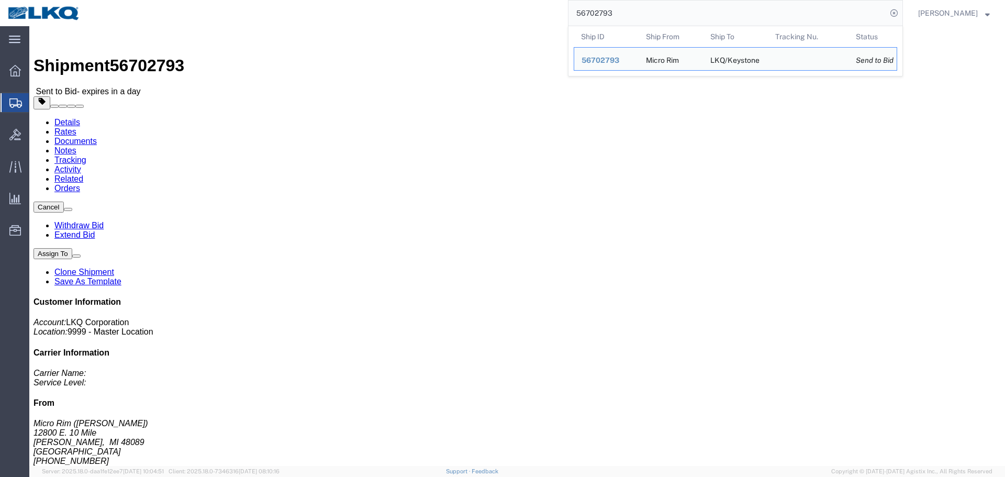
click div "Leg 1 - Truckload Vehicle 1: Standard Dry Van (53 Feet) Number of trucks: 1"
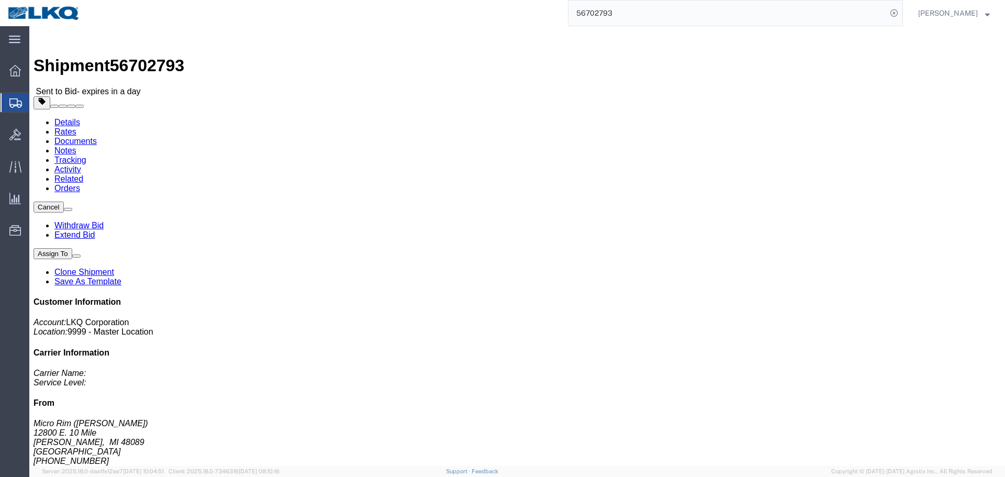
click link "Rates"
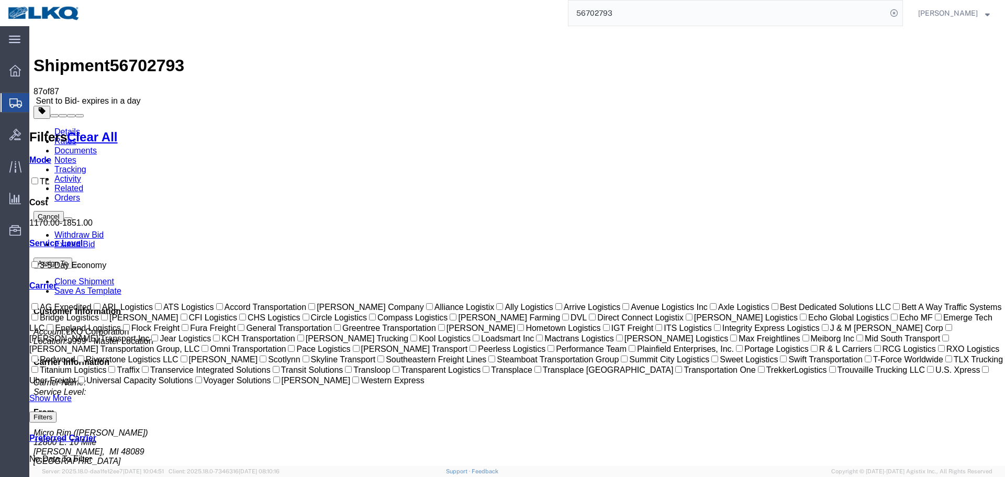
click at [76, 155] on link "Notes" at bounding box center [65, 159] width 22 height 9
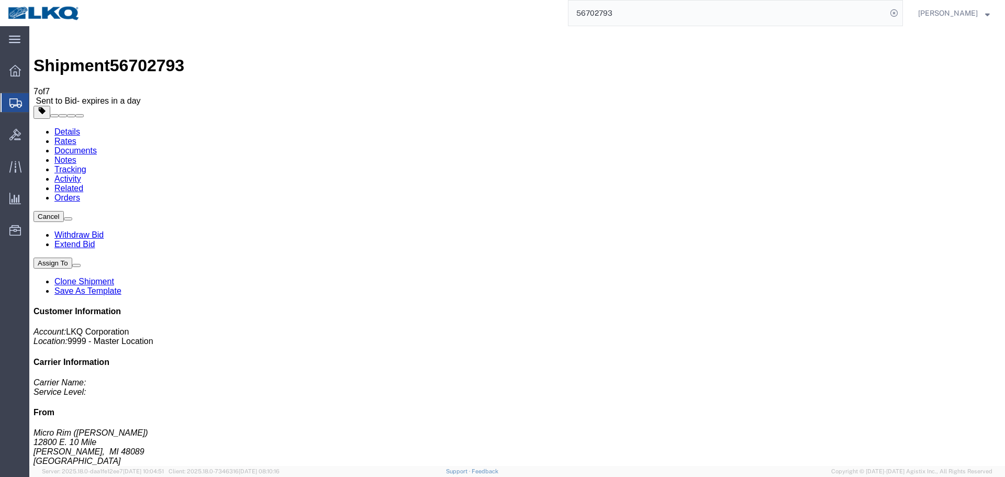
click at [76, 137] on link "Rates" at bounding box center [65, 141] width 22 height 9
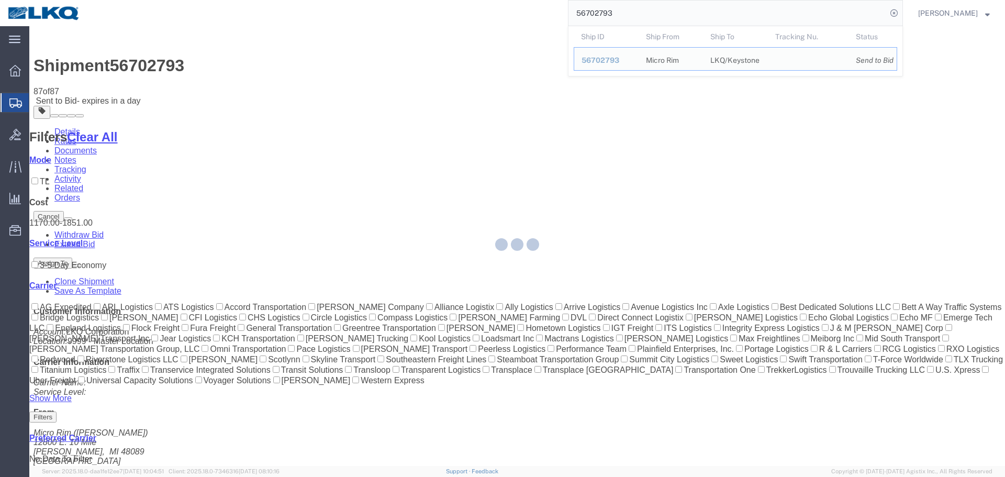
click at [660, 6] on input "56702793" at bounding box center [727, 13] width 318 height 25
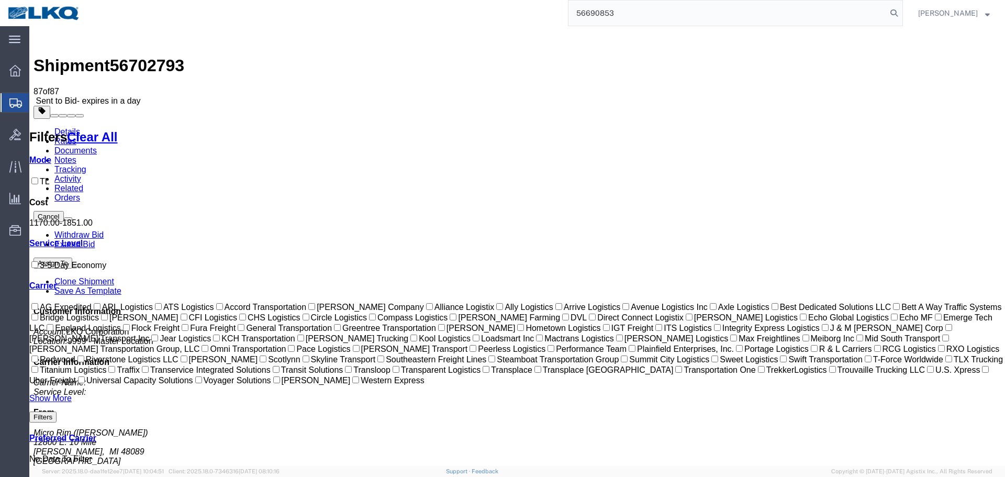
type input "56690853"
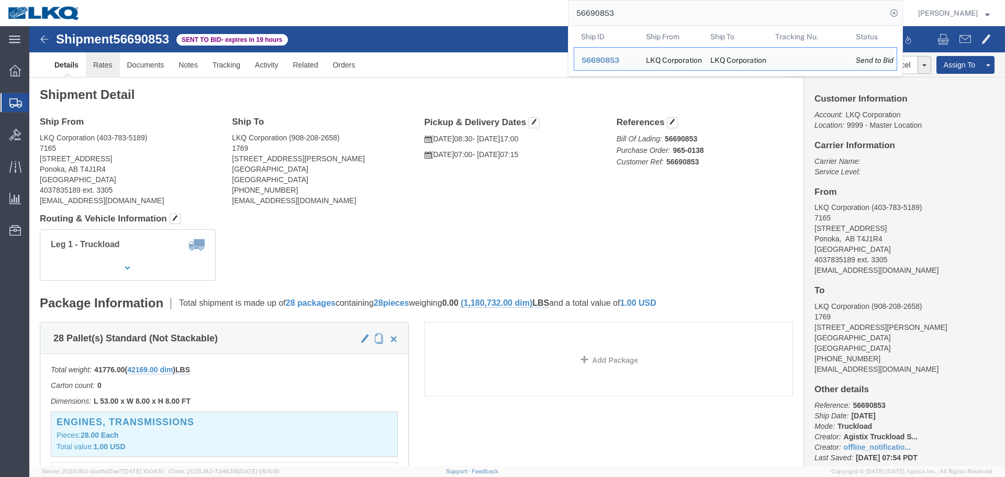
click link "Rates"
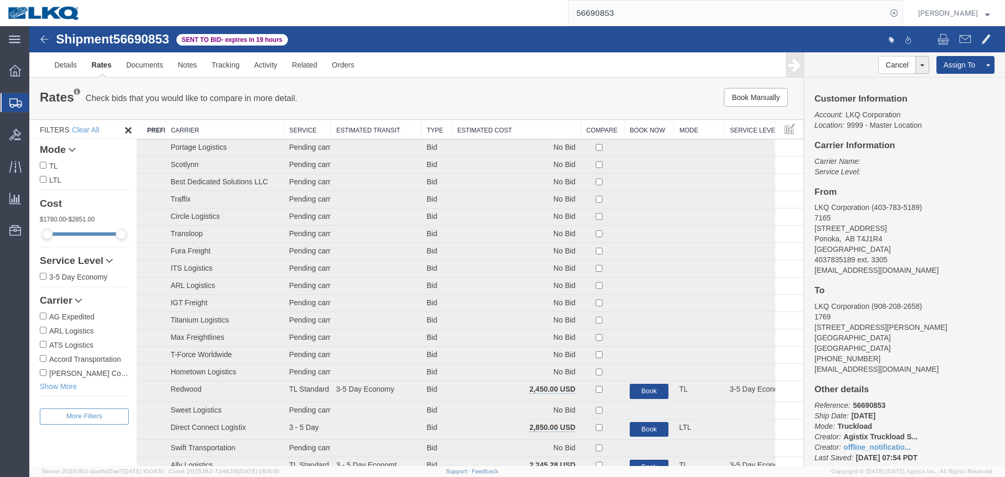
click at [485, 129] on th "Estimated Cost" at bounding box center [516, 129] width 129 height 19
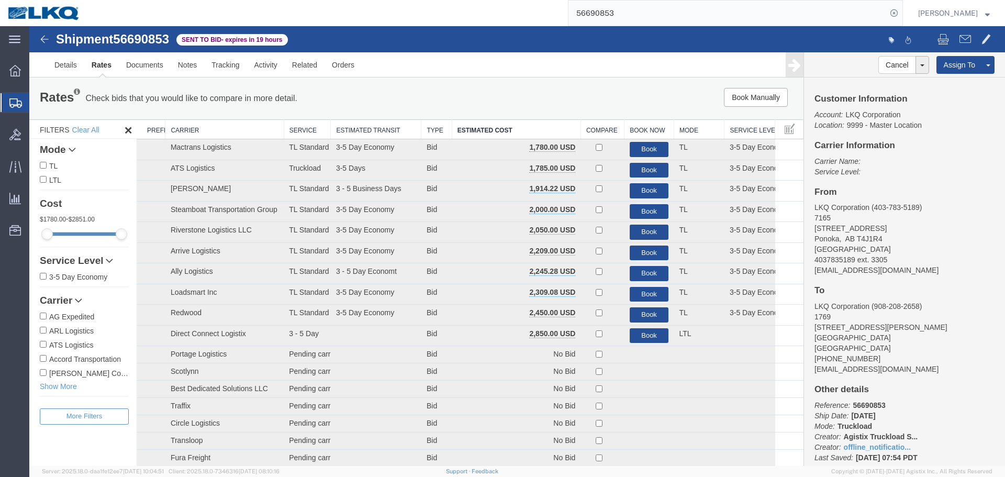
click at [544, 99] on div "Book Manually Pause Continue" at bounding box center [640, 97] width 320 height 19
click at [195, 64] on link "Notes" at bounding box center [188, 64] width 34 height 25
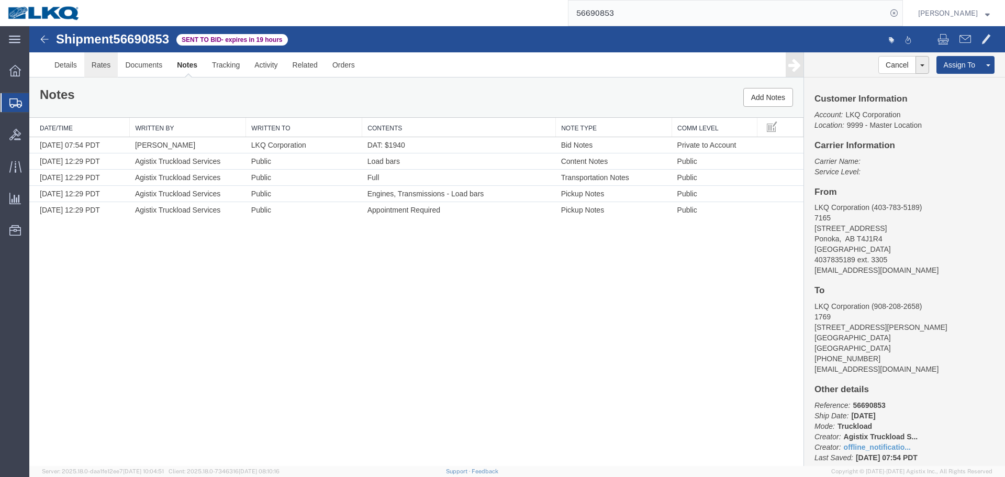
click at [94, 63] on link "Rates" at bounding box center [101, 64] width 34 height 25
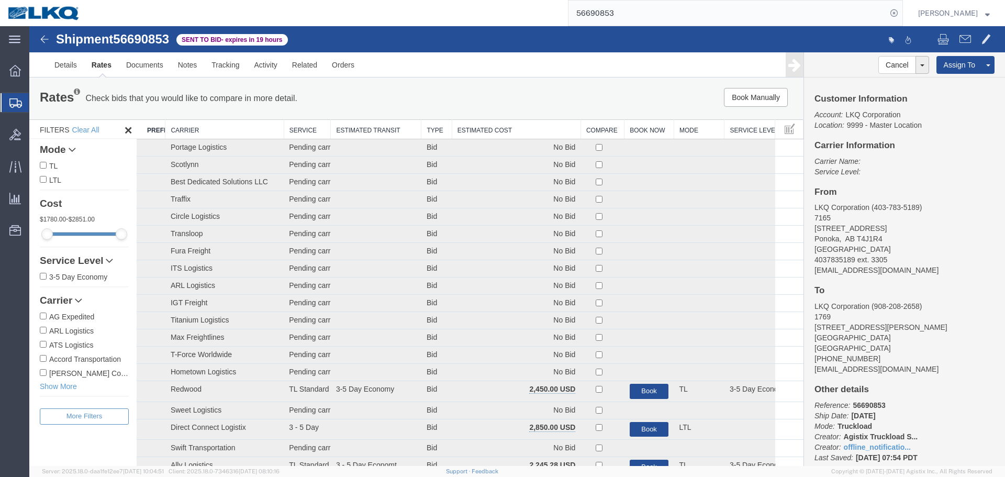
click at [484, 131] on th "Estimated Cost" at bounding box center [516, 129] width 129 height 19
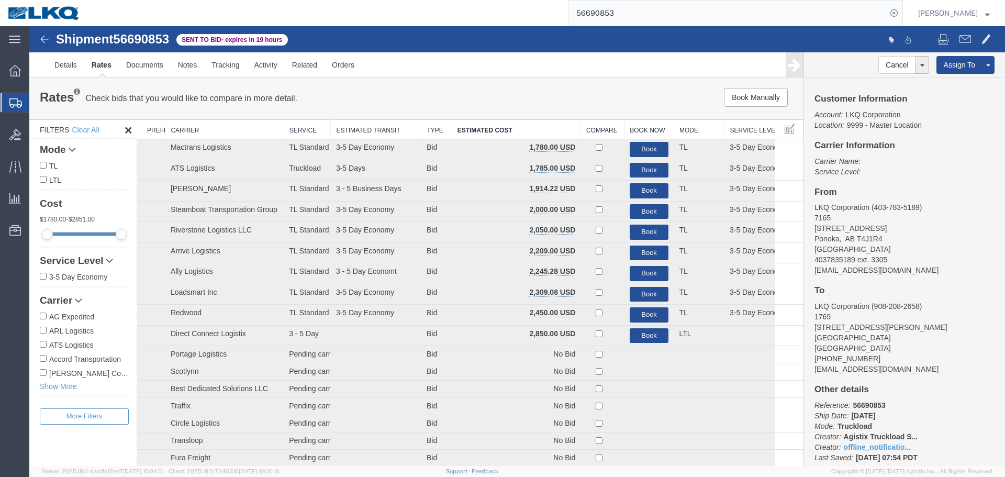
click at [500, 85] on div "Rates Check bids that you would like to compare in more detail. Compare Filter …" at bounding box center [416, 98] width 774 height 42
click at [508, 88] on div "Book Manually Pause Continue" at bounding box center [640, 97] width 320 height 19
click at [63, 70] on link "Details" at bounding box center [65, 64] width 37 height 25
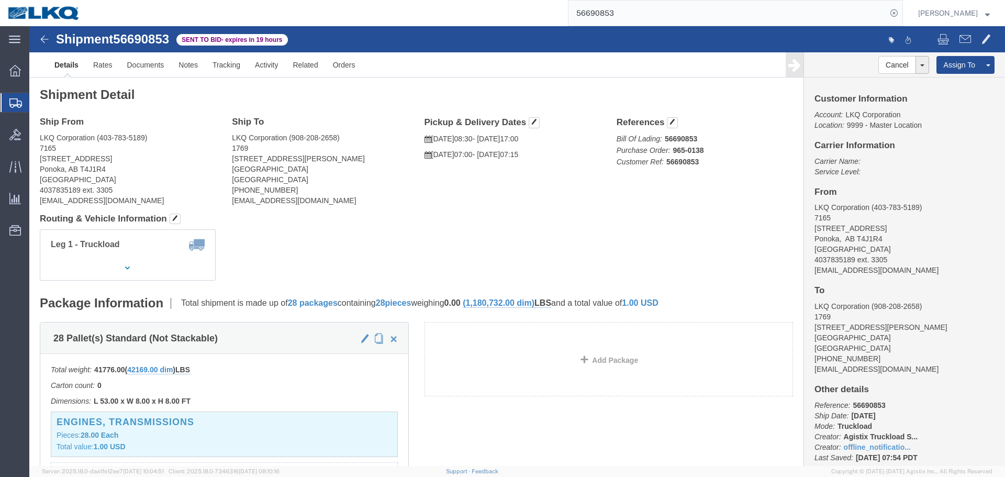
click div "Shipment Detail Ship From LKQ Corporation (403-783-5189) 7165 [STREET_ADDRESS] …"
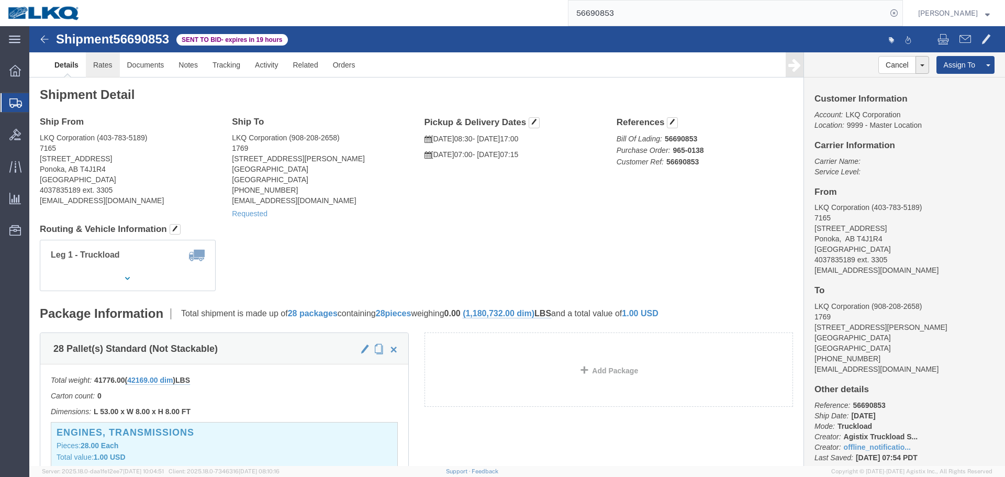
click link "Rates"
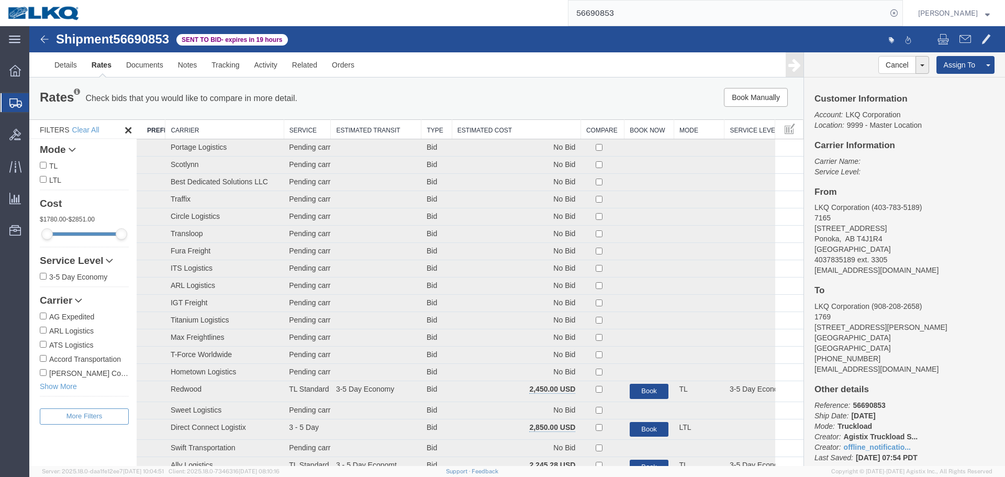
click at [519, 127] on th "Estimated Cost" at bounding box center [516, 129] width 129 height 19
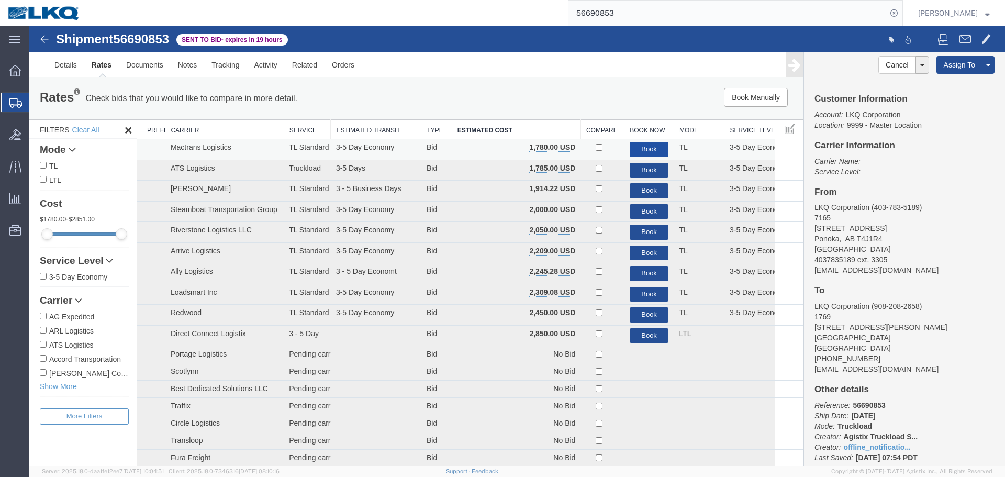
click at [638, 148] on button "Book" at bounding box center [649, 149] width 39 height 15
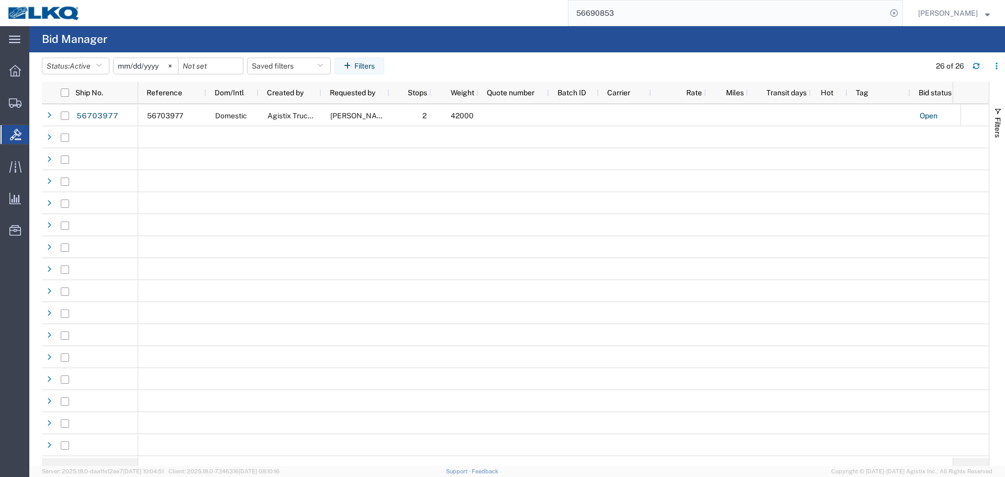
click at [635, 12] on input "56690853" at bounding box center [727, 13] width 318 height 25
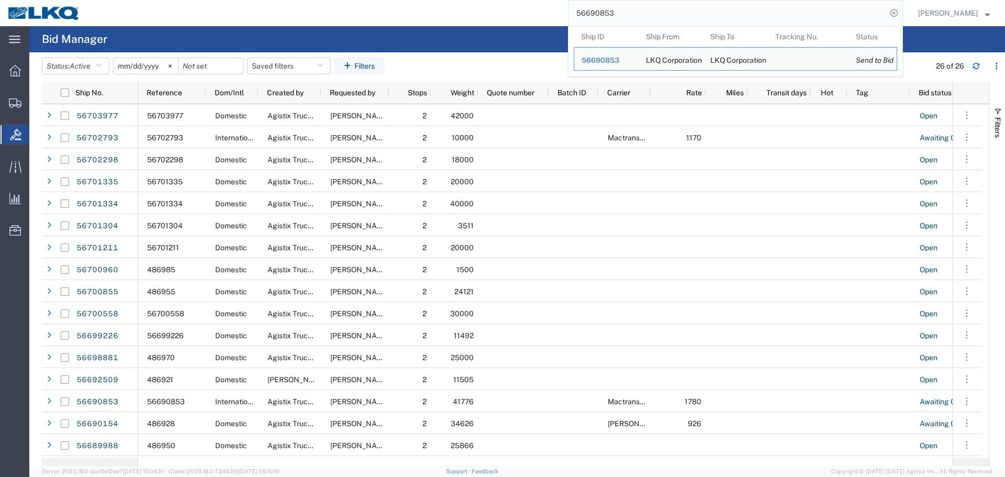
paste input "88473"
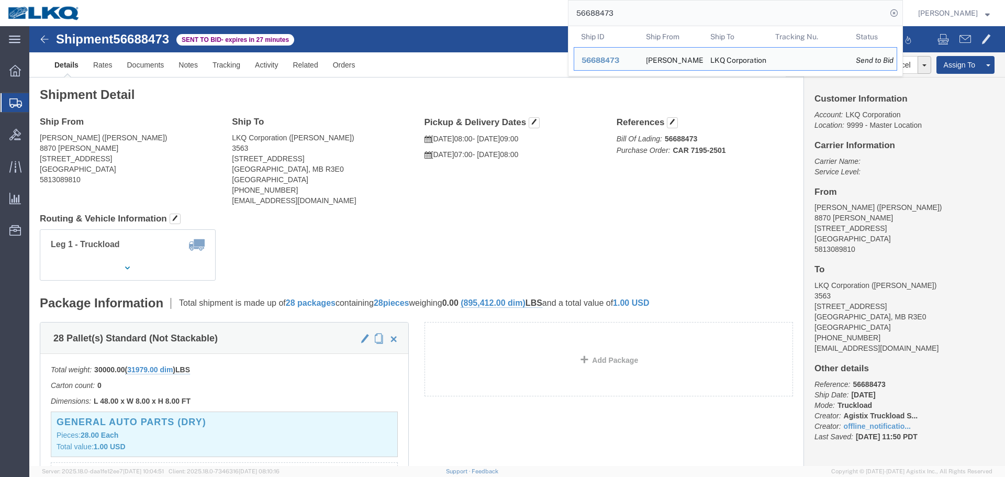
click h4 "Routing & Vehicle Information"
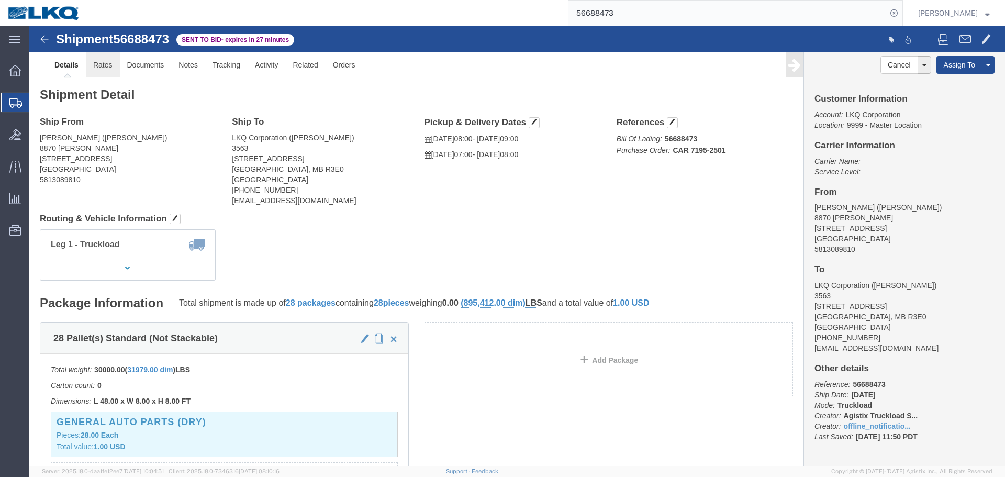
click link "Rates"
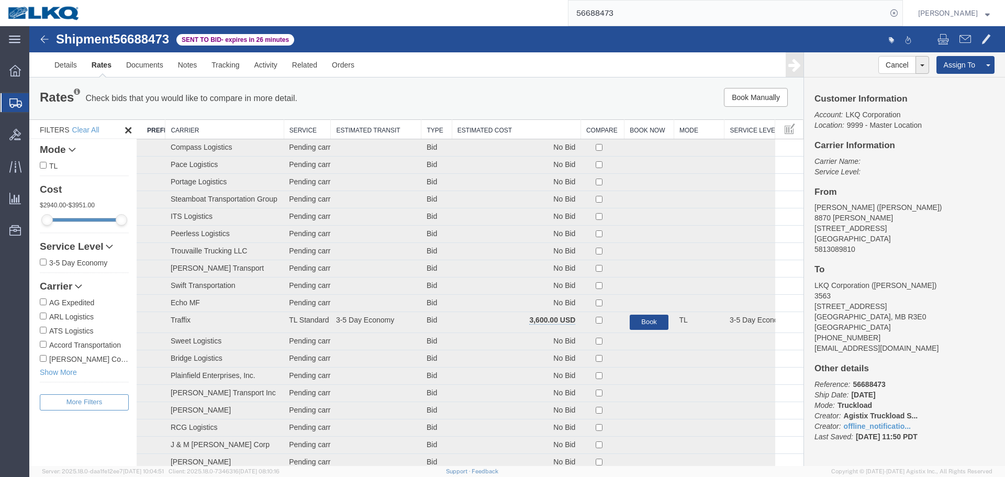
click at [485, 129] on th "Estimated Cost" at bounding box center [516, 129] width 129 height 19
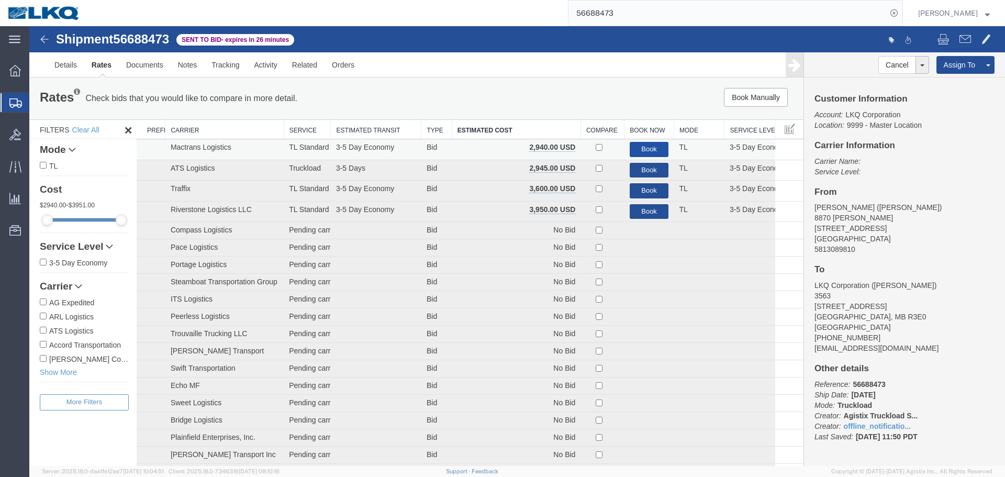
click at [643, 144] on button "Book" at bounding box center [649, 149] width 39 height 15
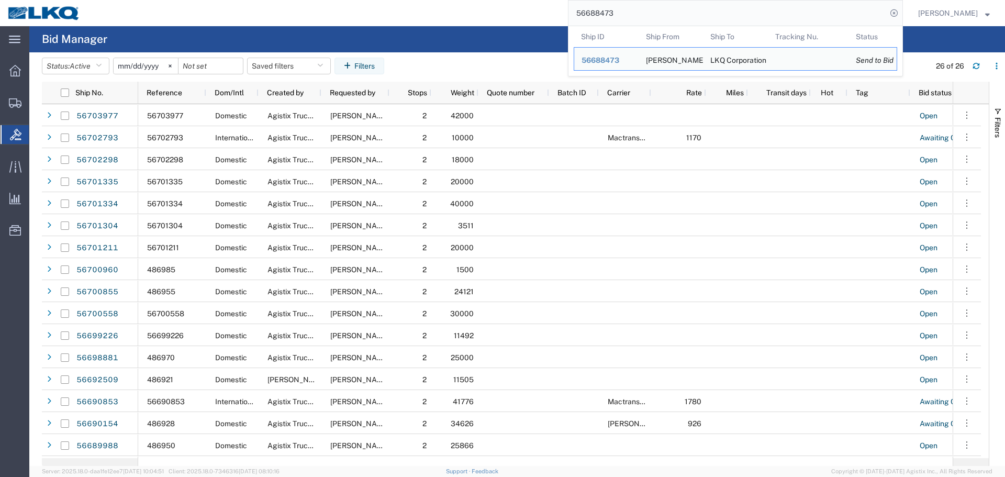
click at [682, 6] on input "56688473" at bounding box center [727, 13] width 318 height 25
paste input "342126"
type input "56342126"
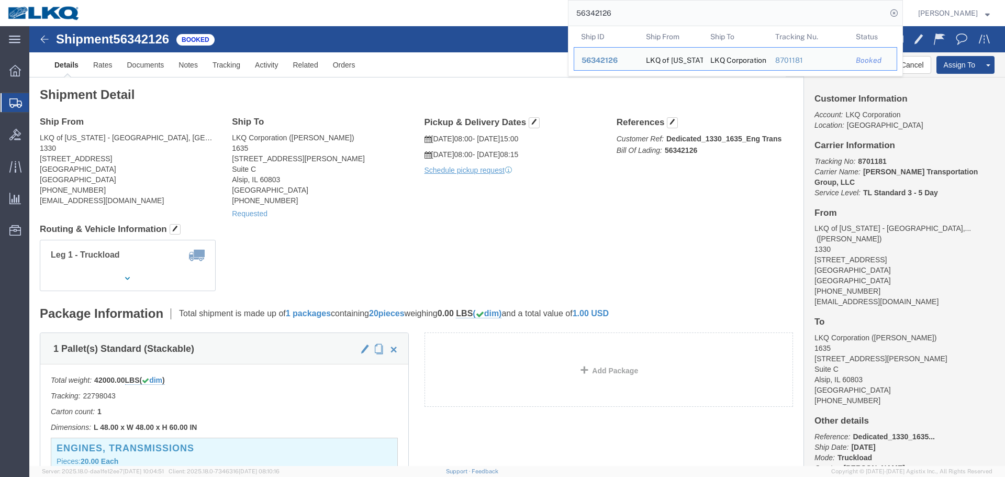
click div "Requested"
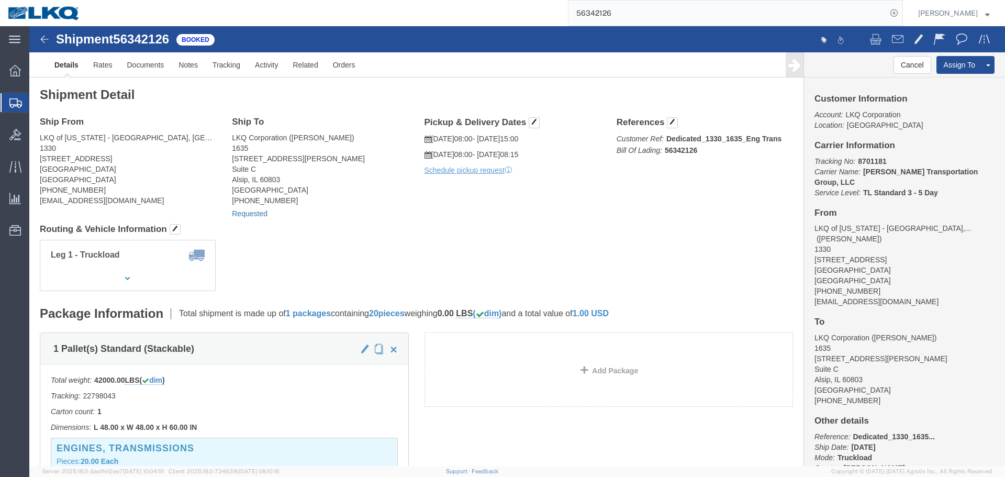
click link "Requested"
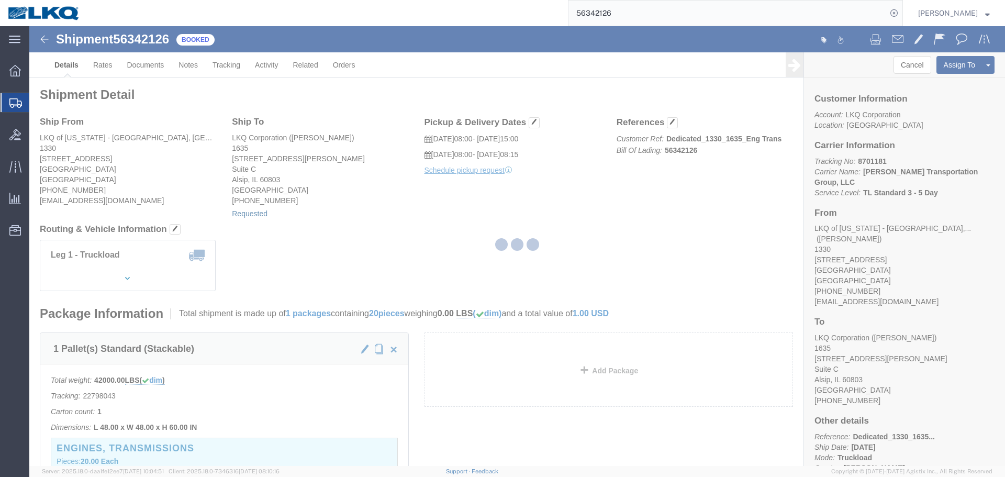
select select "1"
select select
select select "15"
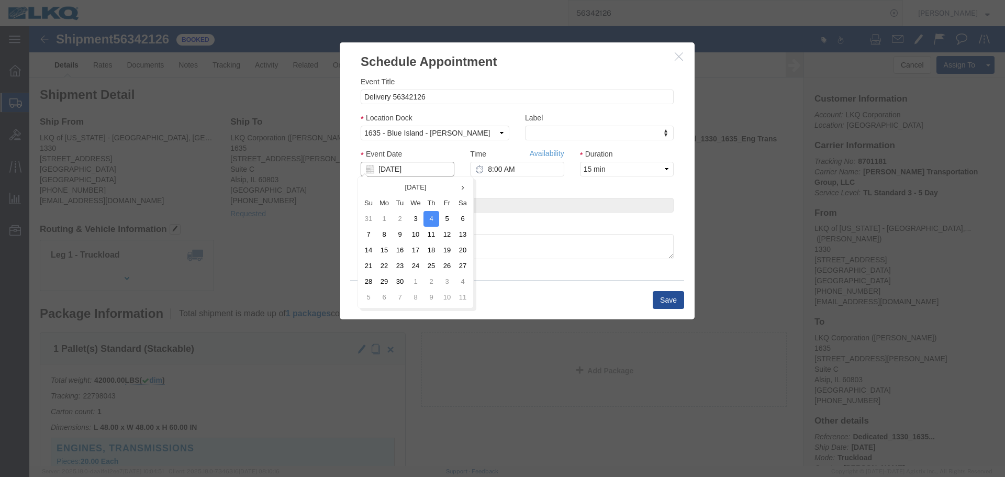
click input "[DATE]"
click td "5"
click input "8:00 AM"
type input "6:00 AM"
click button "Save"
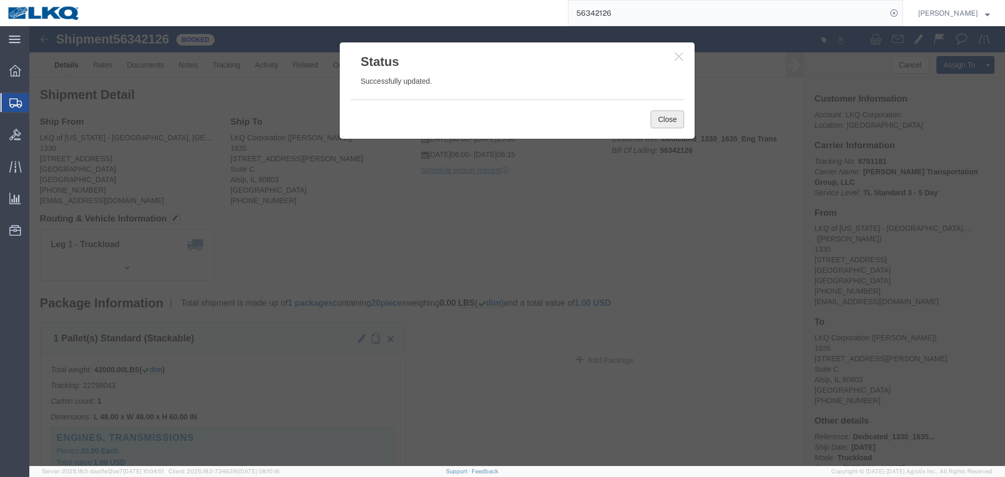
click button "Close"
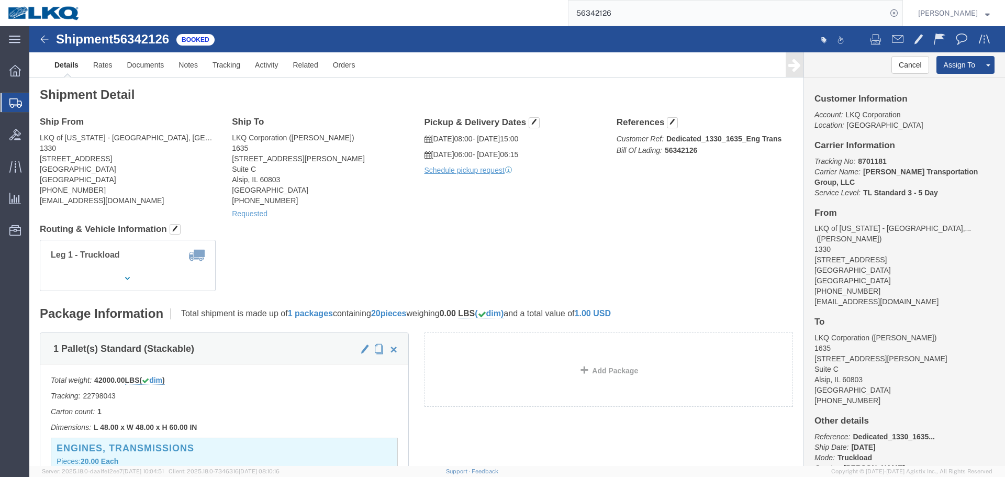
click address "LKQ of Michigan - Belleville, Mi (Nick Travis) 1330 41247 East Huron River Driv…"
copy div "[EMAIL_ADDRESS][DOMAIN_NAME]"
click div "Shipment Detail Ship From LKQ of Michigan - Belleville, Mi (Nick Travis) 1330 4…"
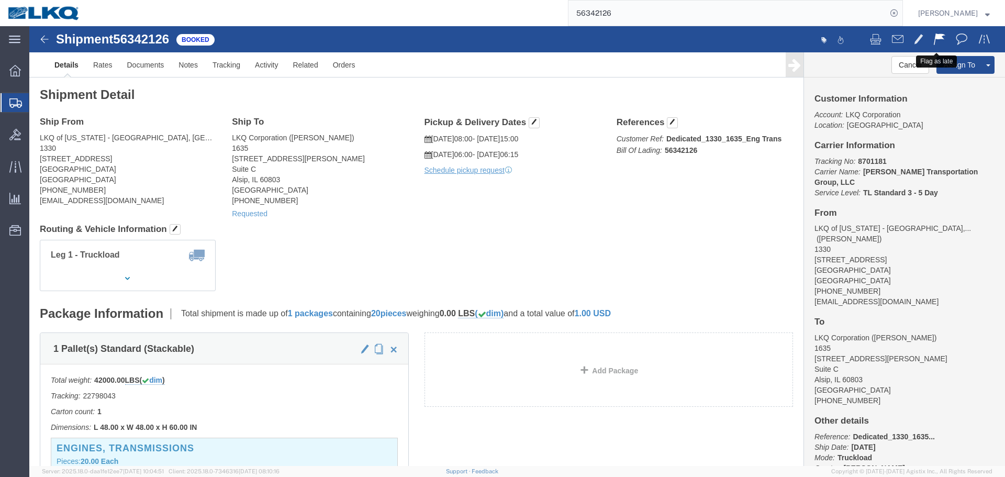
click button
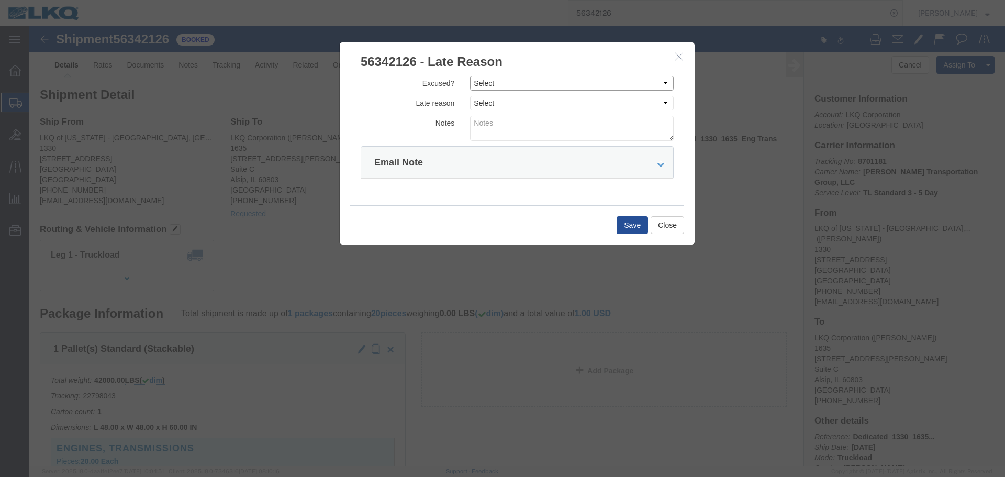
click select "Select Excused Not Excused"
select select "NOT_EXCUSED"
click select "Select Excused Not Excused"
click select "Select Bad Carrier Data Carrier Admin Error Delay Accident Driver Error Lack of…"
select select "DRIVER_ERROR"
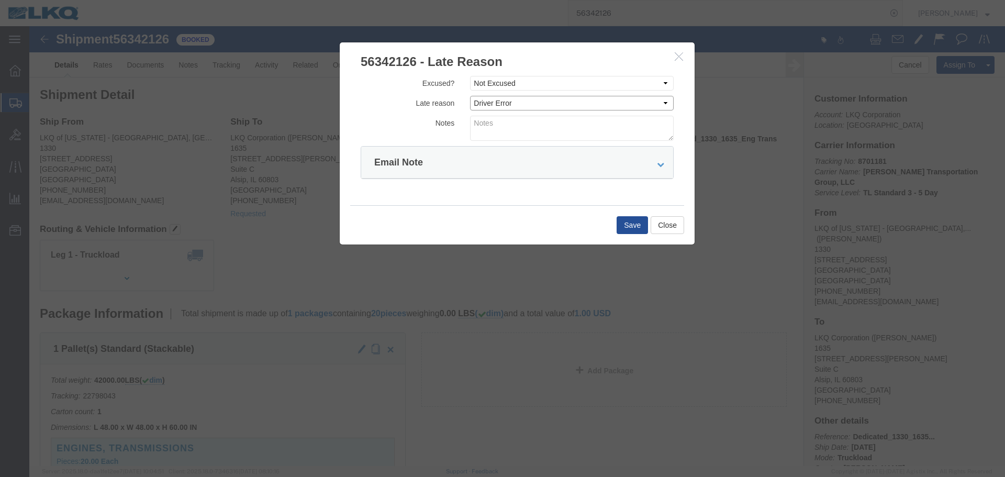
click select "Select Bad Carrier Data Carrier Admin Error Delay Accident Driver Error Lack of…"
click form "Excused? Select Excused Not Excused Late reason Select Bad Carrier Data Carrier…"
click textarea
type textarea "09/03 pickup"
click button "Save"
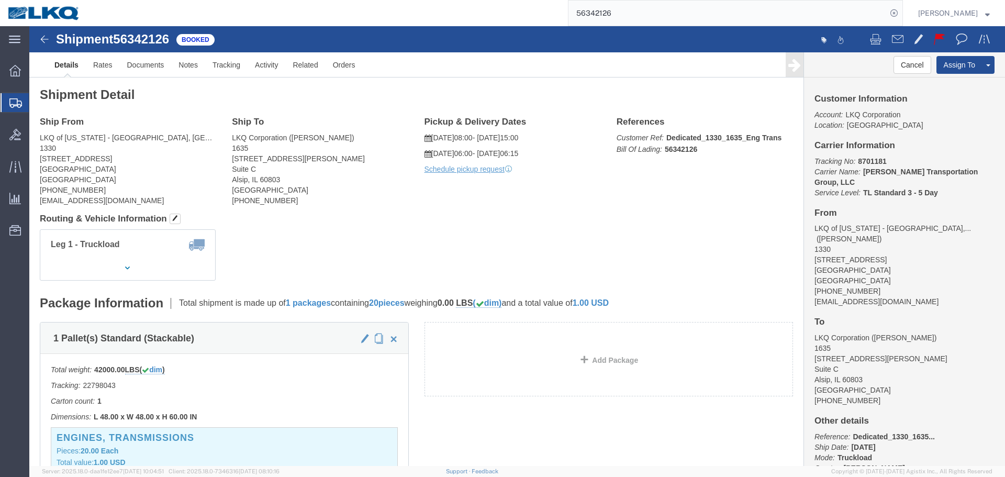
click div "Shipment Detail Ship From LKQ of Michigan - Belleville, Mi (Nick Travis) 1330 4…"
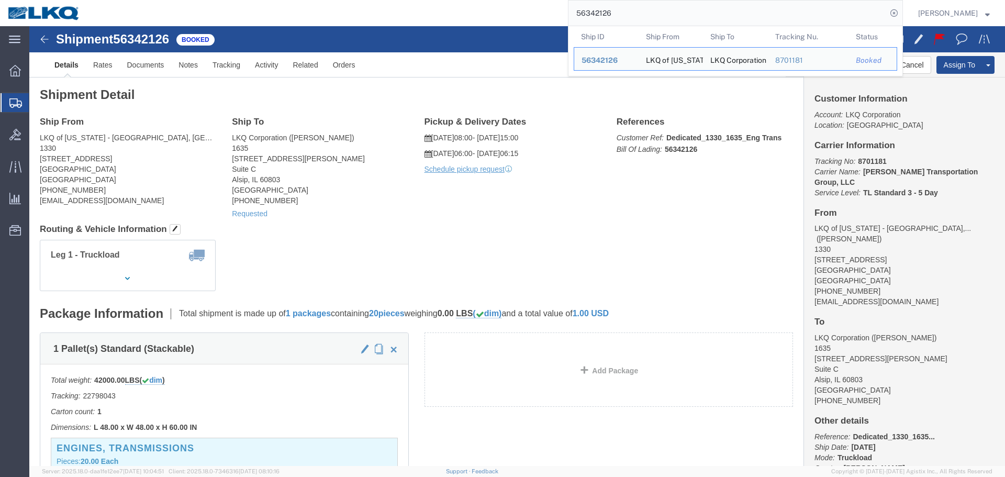
click at [639, 17] on input "56342126" at bounding box center [727, 13] width 318 height 25
paste input "45"
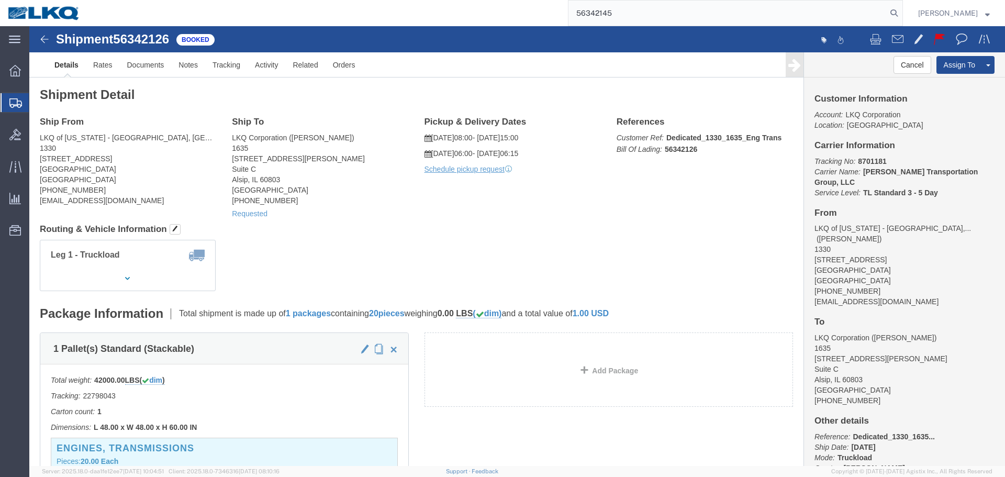
type input "56342145"
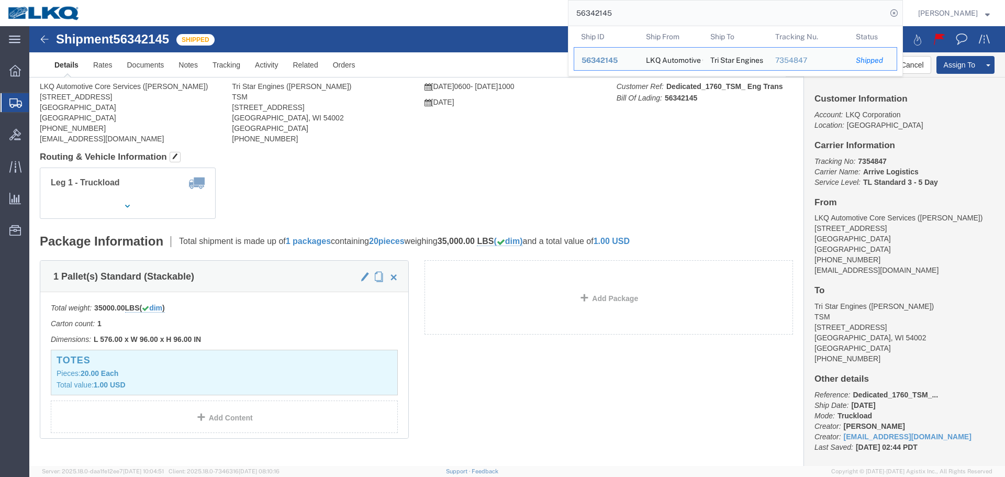
click div "Package Information Total shipment is made up of 1 packages containing 20 piece…"
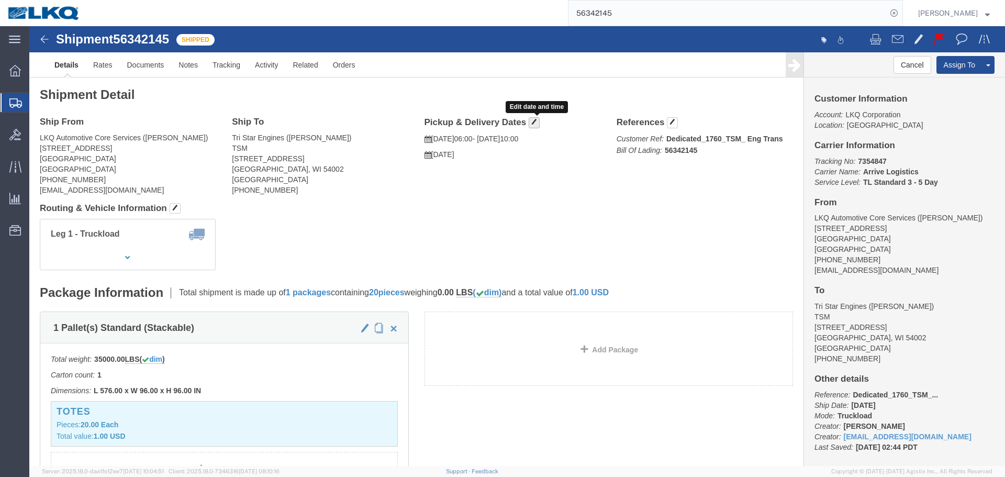
click span "button"
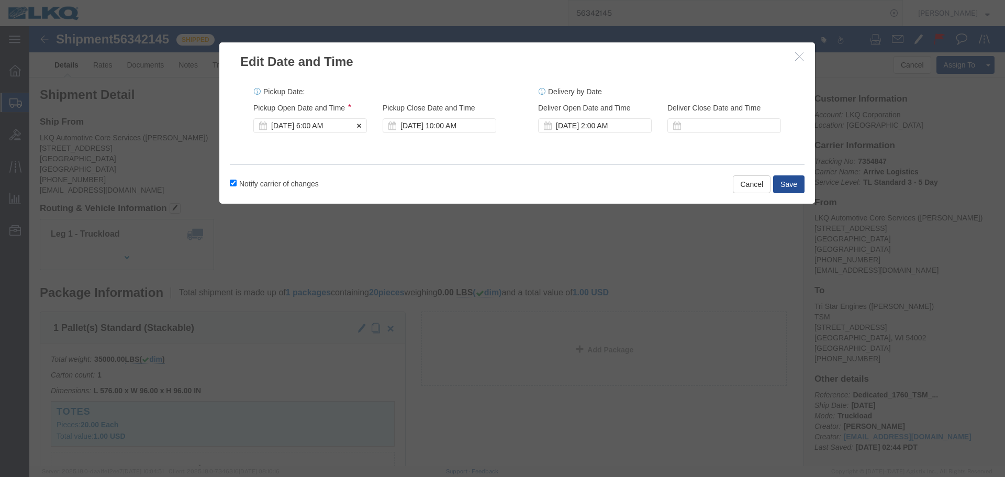
click div "[DATE] 6:00 AM"
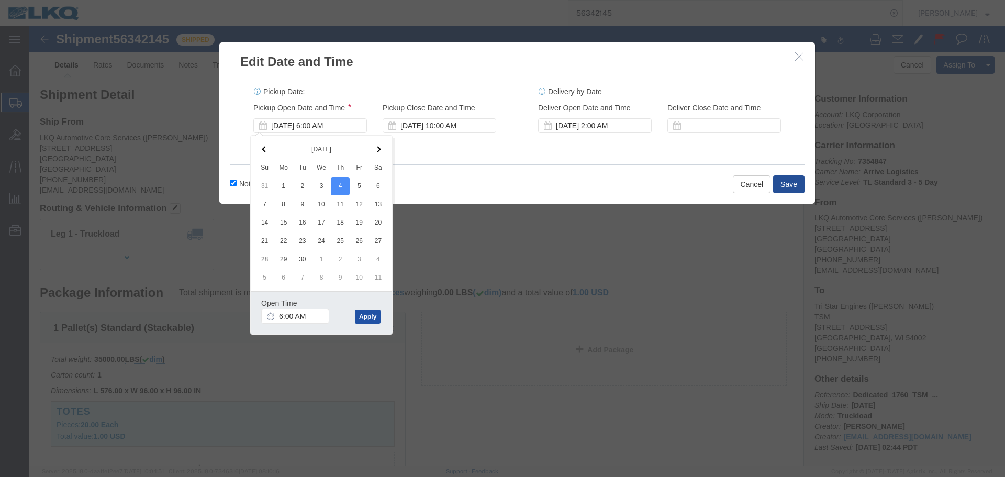
click button "Apply"
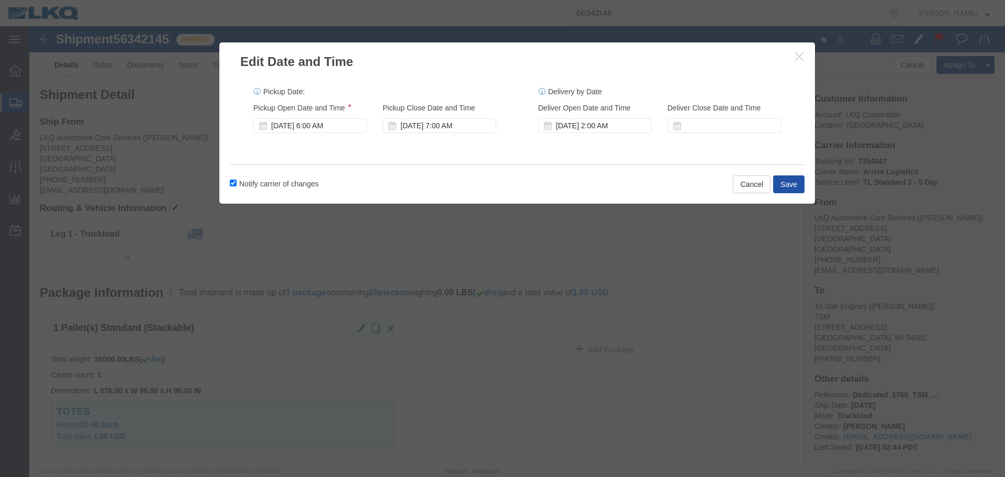
click button "Save"
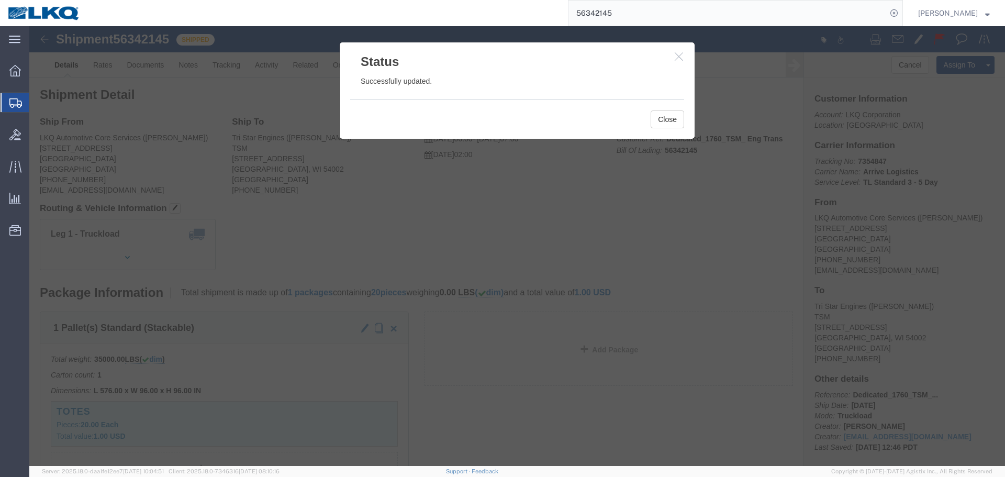
click at [663, 22] on input "56342145" at bounding box center [727, 13] width 318 height 25
click at [659, 16] on input "56342145" at bounding box center [727, 13] width 318 height 25
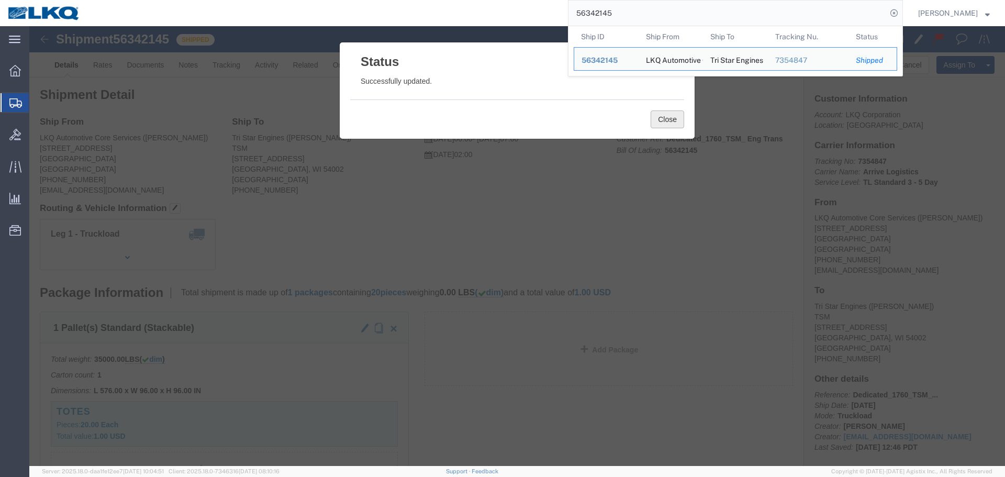
click button "Close"
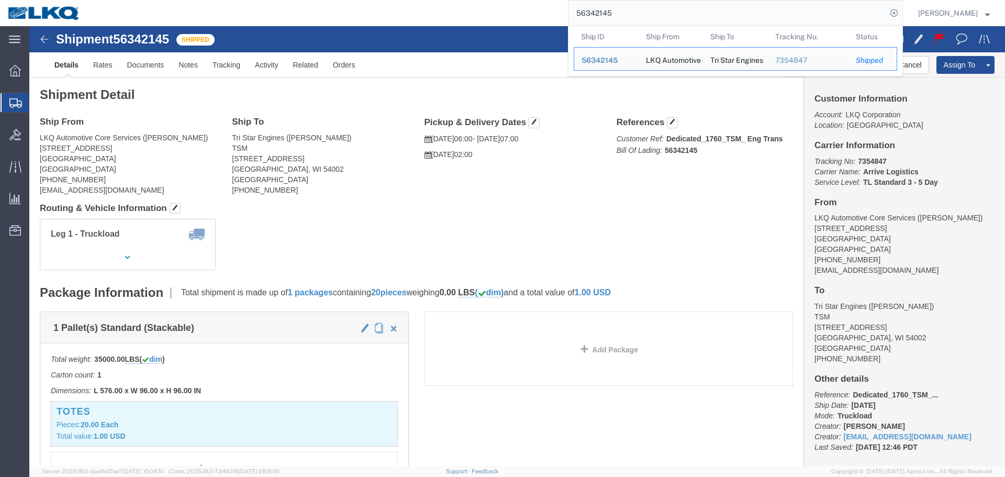
click at [638, 15] on input "56342145" at bounding box center [727, 13] width 318 height 25
paste input "700960"
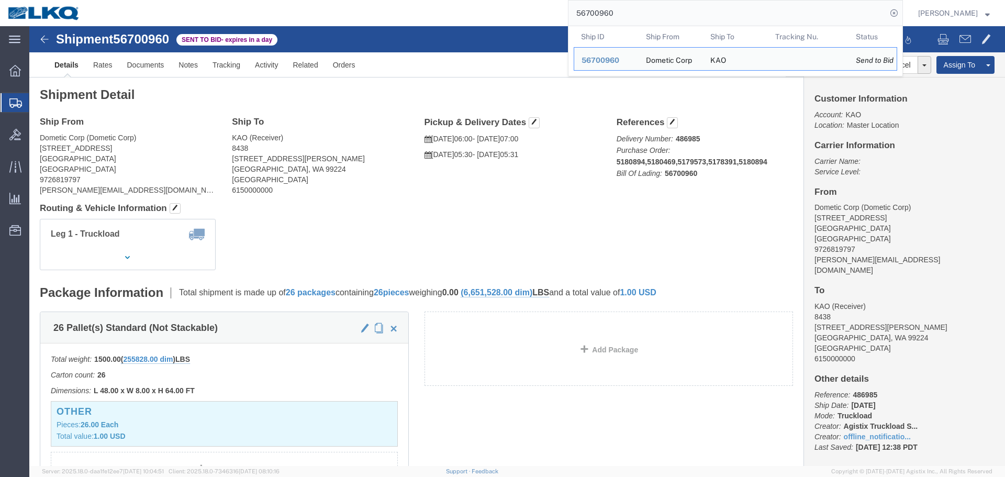
click div "Leg 1 - Truckload Vehicle 1: Standard Dry Van (53 Feet) Number of trucks: 1"
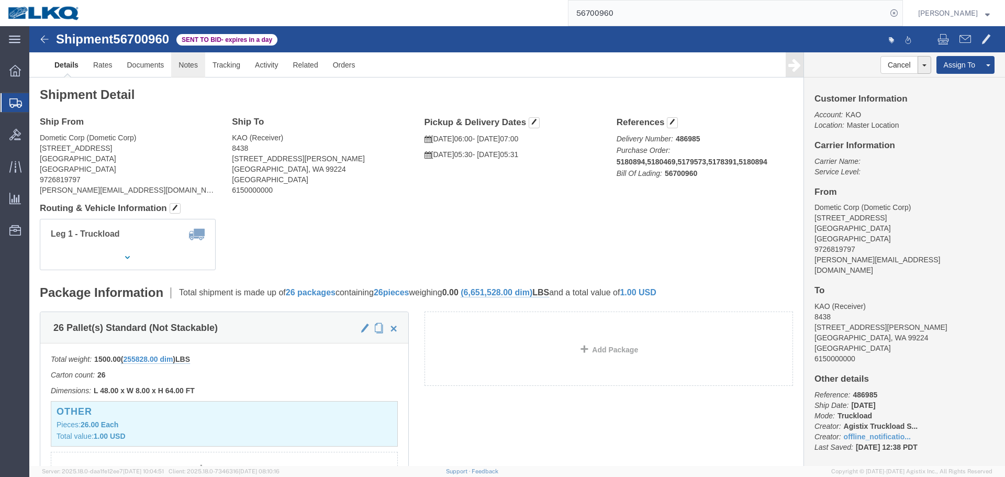
click link "Notes"
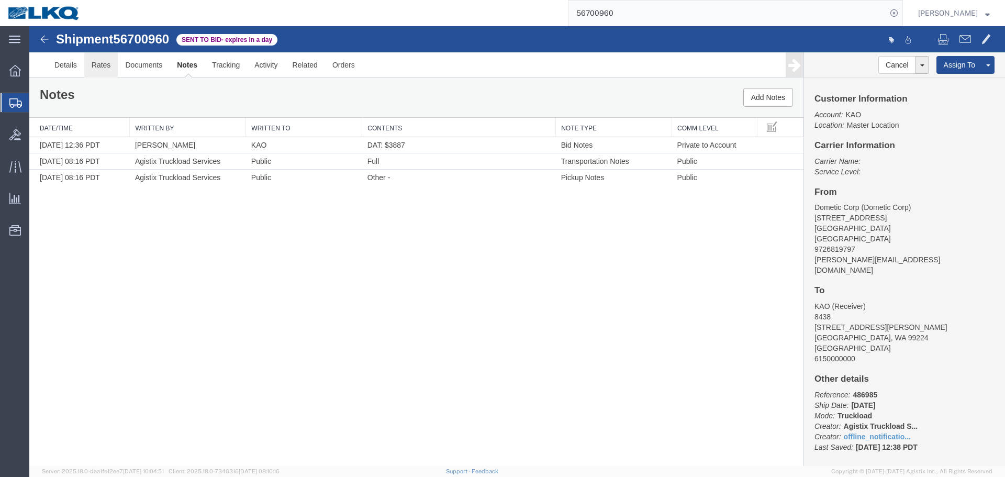
click at [102, 66] on link "Rates" at bounding box center [101, 64] width 34 height 25
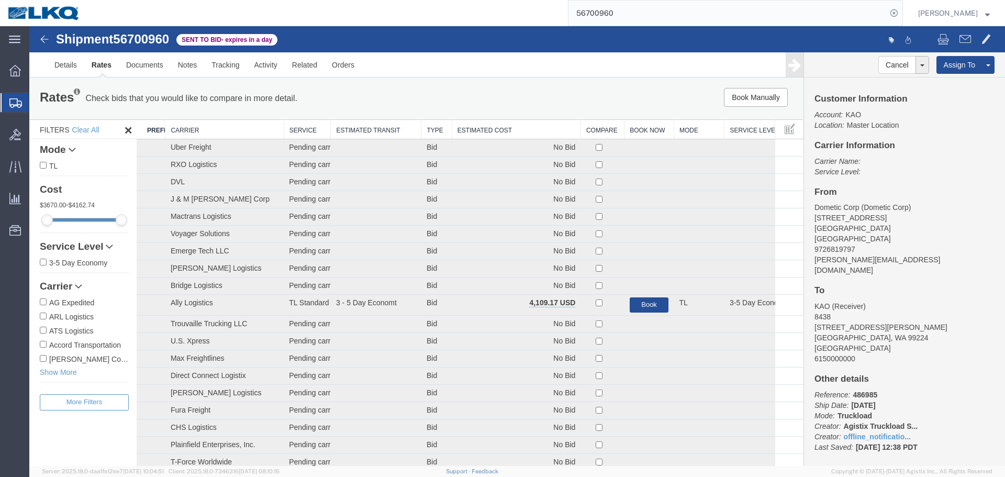
click at [478, 132] on th "Estimated Cost" at bounding box center [516, 129] width 129 height 19
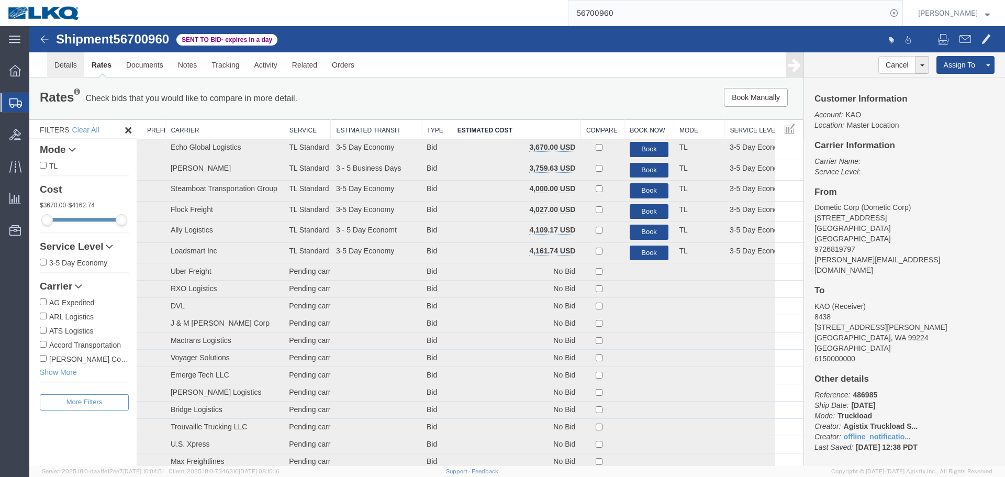
click at [74, 65] on link "Details" at bounding box center [65, 64] width 37 height 25
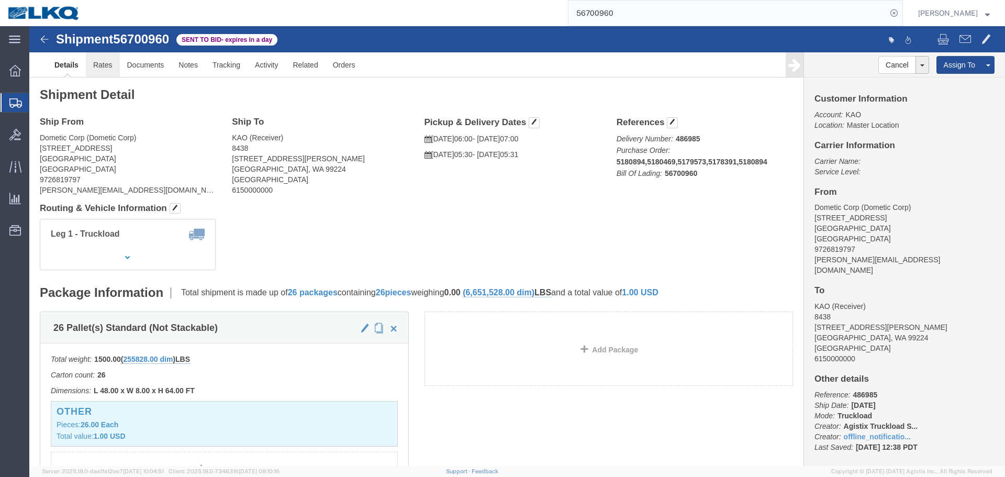
click link "Rates"
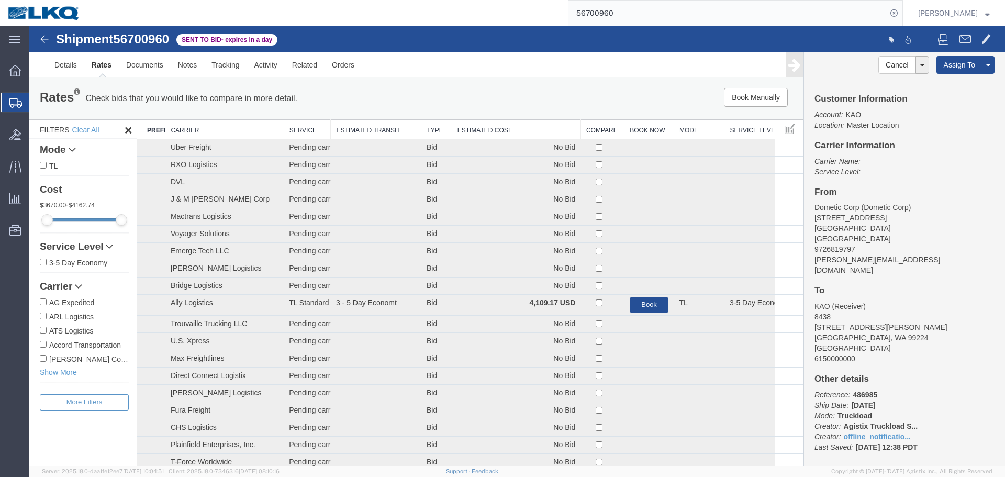
click at [533, 136] on th "Estimated Cost" at bounding box center [516, 129] width 129 height 19
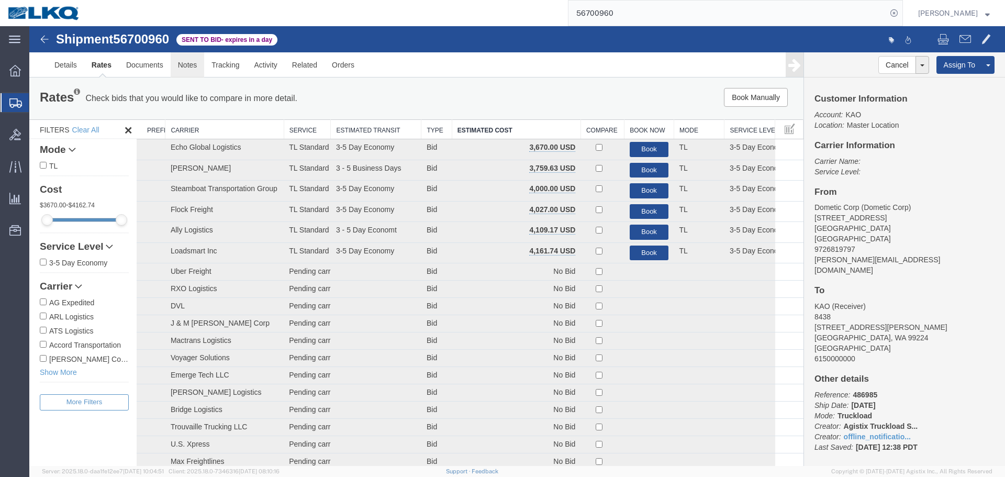
click at [182, 64] on link "Notes" at bounding box center [188, 64] width 34 height 25
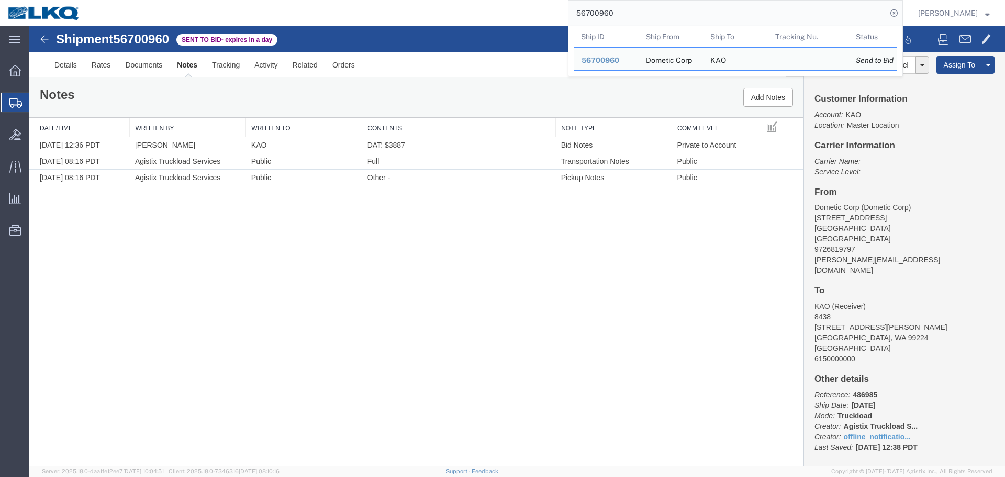
click at [647, 7] on input "56700960" at bounding box center [727, 13] width 318 height 25
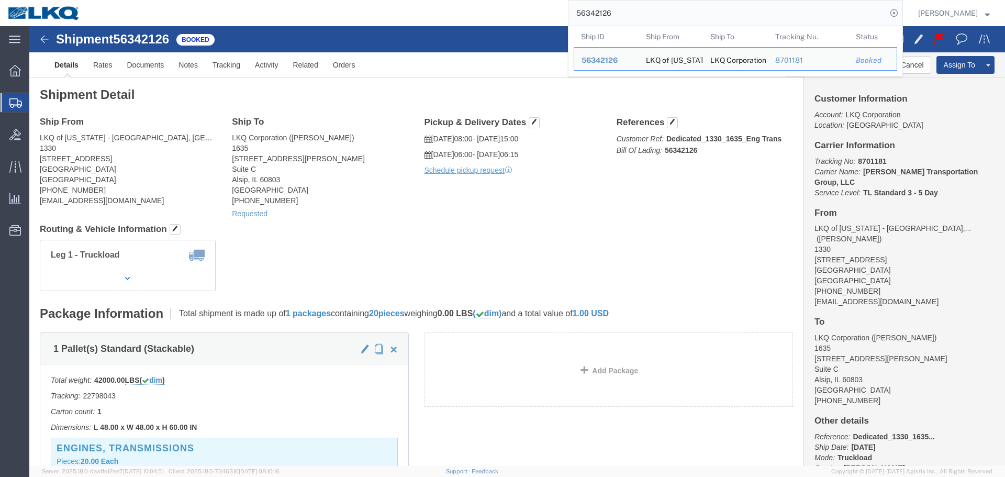
click div "Ship From LKQ of Michigan - Belleville, Mi (Nick Travis) 1330 41247 East Huron …"
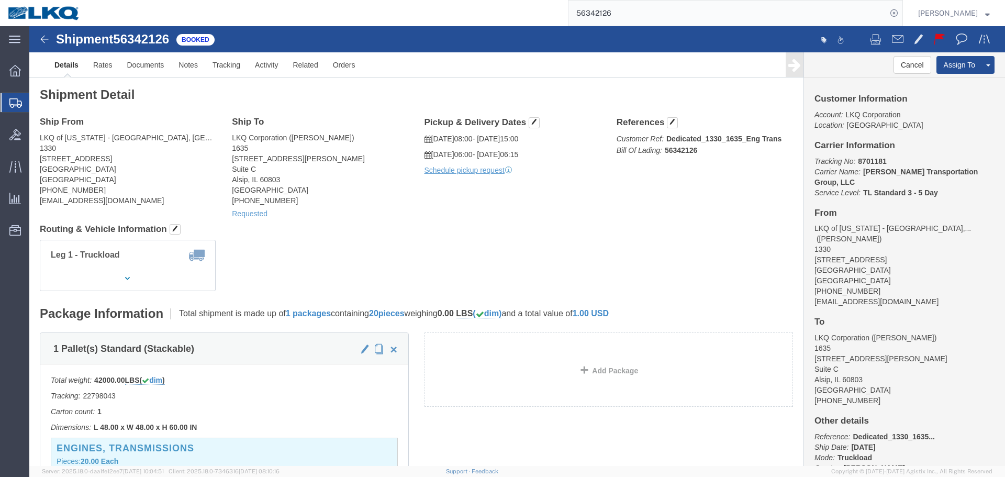
click h4 "Routing & Vehicle Information"
drag, startPoint x: 262, startPoint y: 110, endPoint x: 303, endPoint y: 110, distance: 41.3
click address "LKQ Corporation (John Herman) 1635 11800 S. Austin Ave. Suite C Alsip, IL 60803…"
copy address "[PERSON_NAME]"
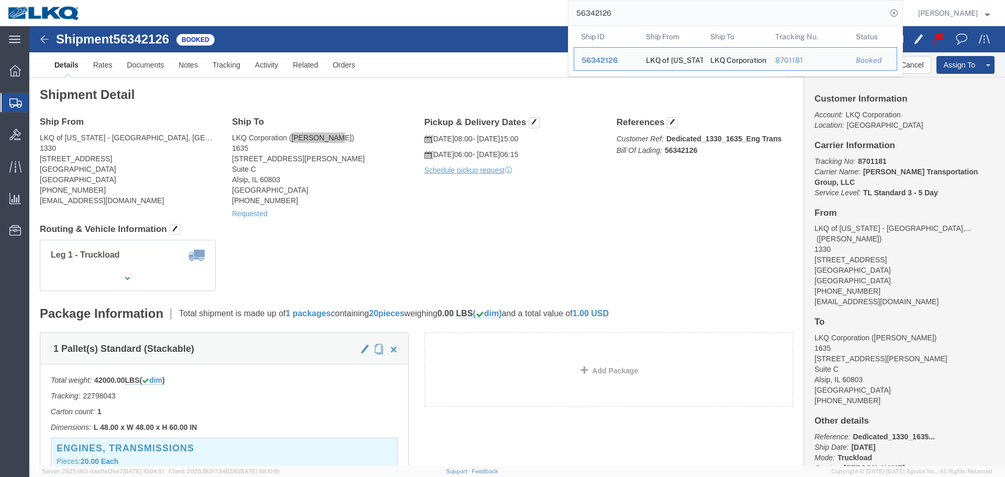
click at [637, 24] on input "56342126" at bounding box center [727, 13] width 318 height 25
paste input "668520"
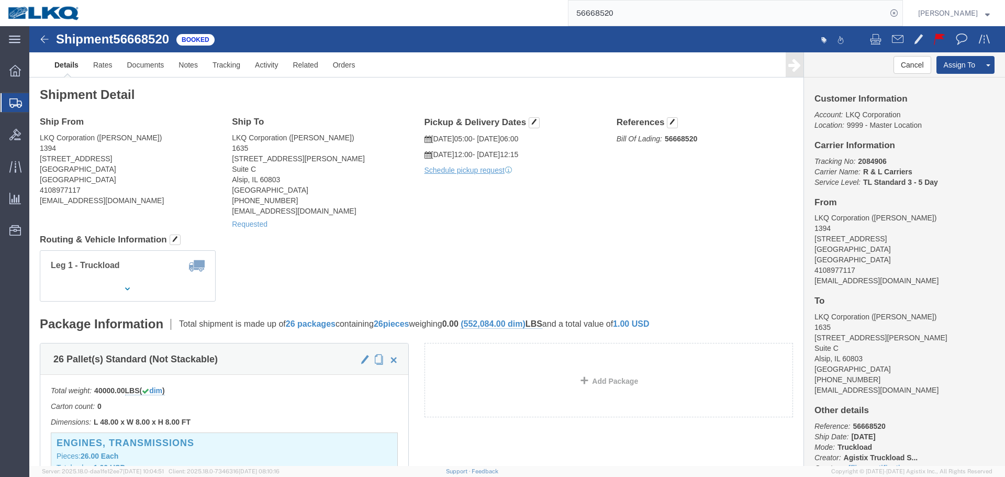
click at [621, 12] on input "56668520" at bounding box center [727, 13] width 318 height 25
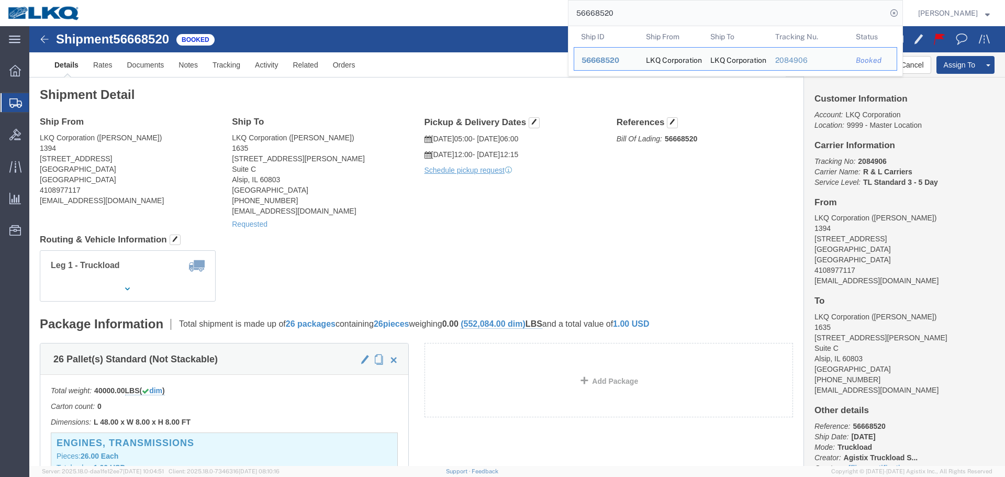
paste input "70096"
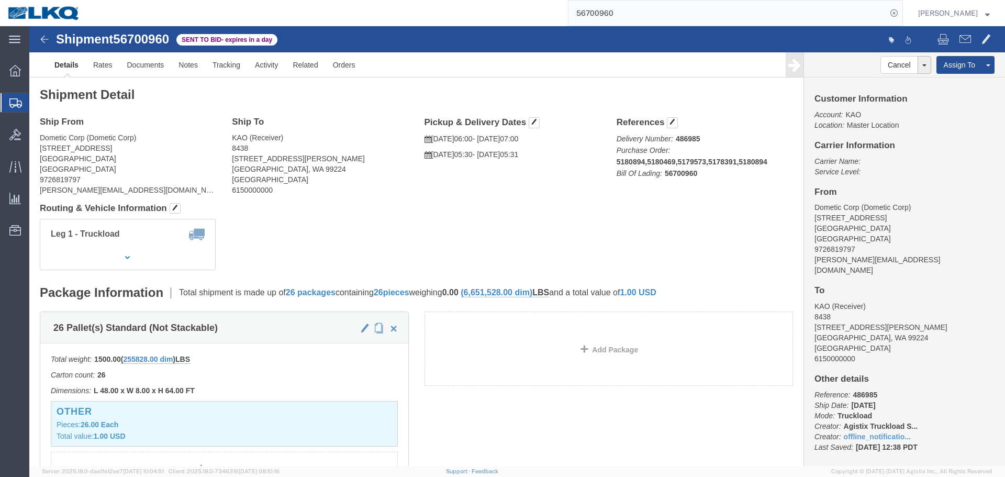
scroll to position [366, 0]
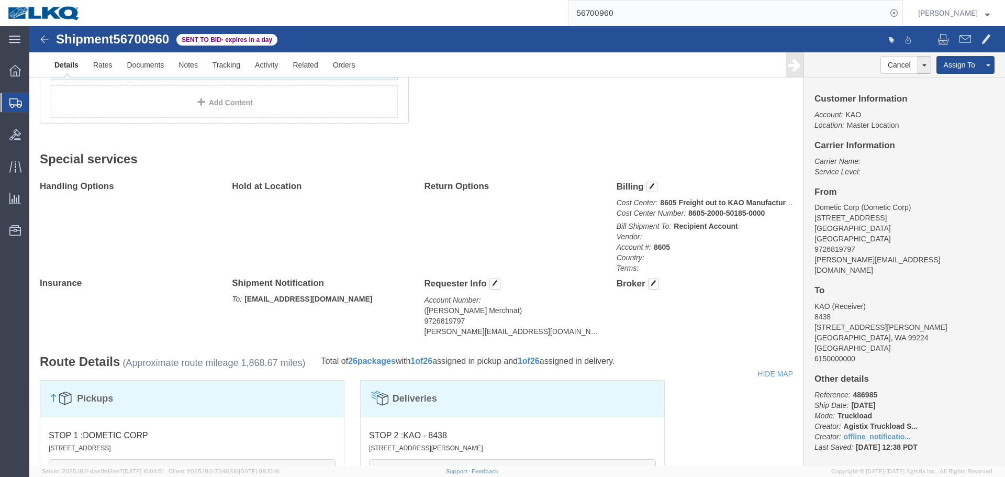
click address "(Shamina Merchnat) 9726819797 shamina.merchant@dometic.com"
copy div "shamina.merchant@dometic.com Edit Requester Info Location Select Select My Prof…"
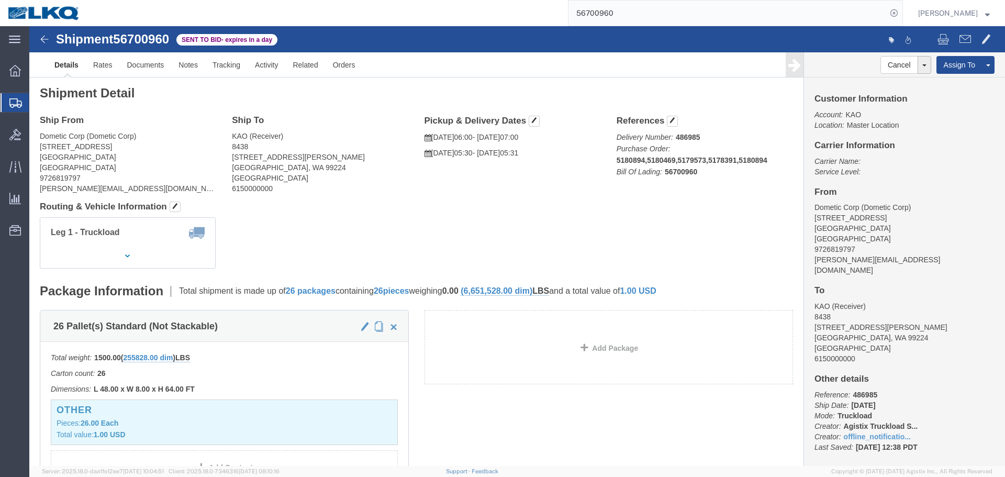
scroll to position [0, 0]
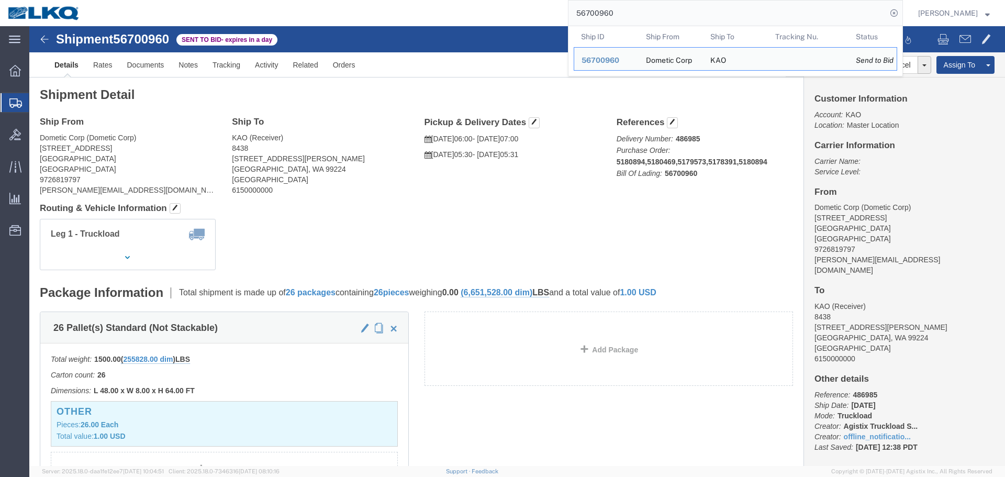
click at [681, 7] on input "56700960" at bounding box center [727, 13] width 318 height 25
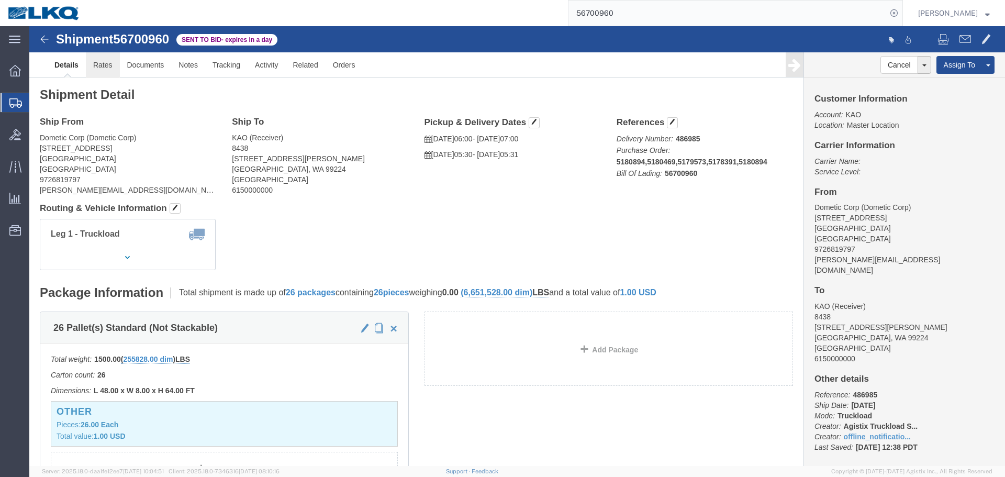
click link "Rates"
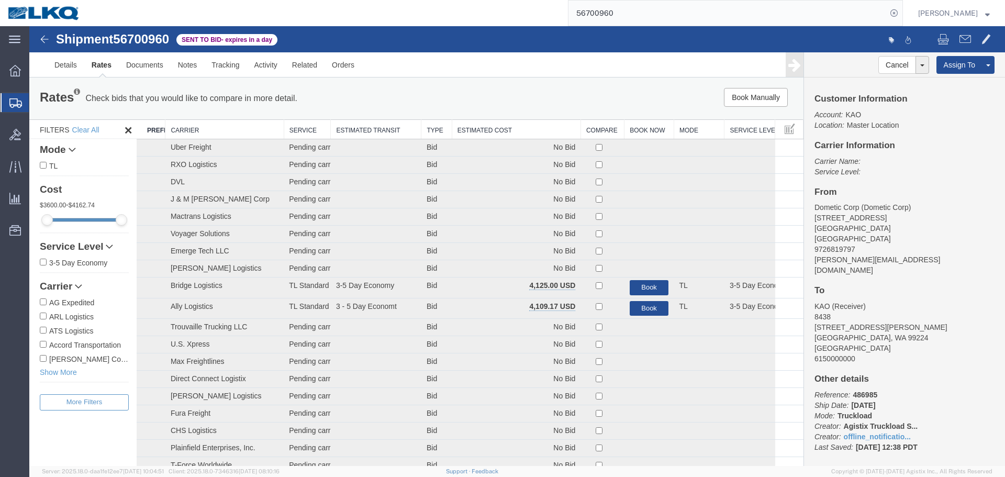
click at [504, 128] on th "Estimated Cost" at bounding box center [516, 129] width 129 height 19
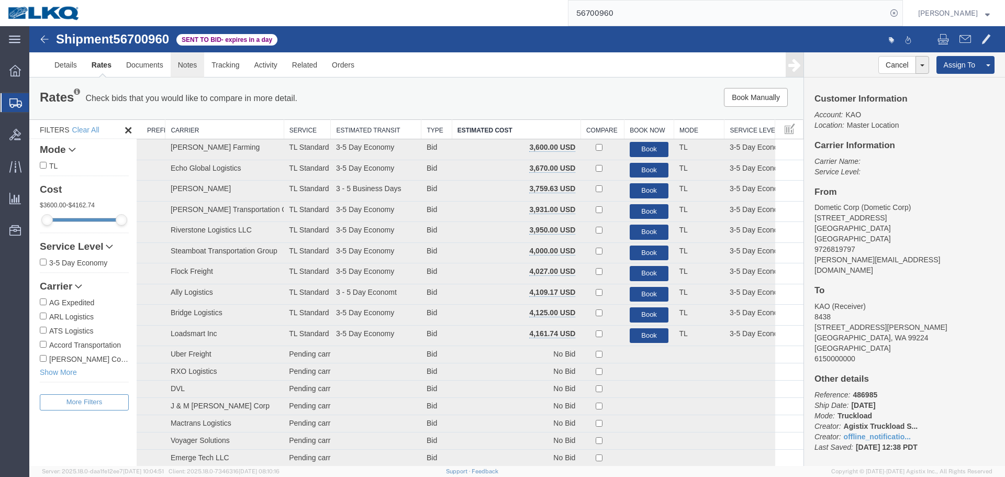
click at [186, 70] on link "Notes" at bounding box center [188, 64] width 34 height 25
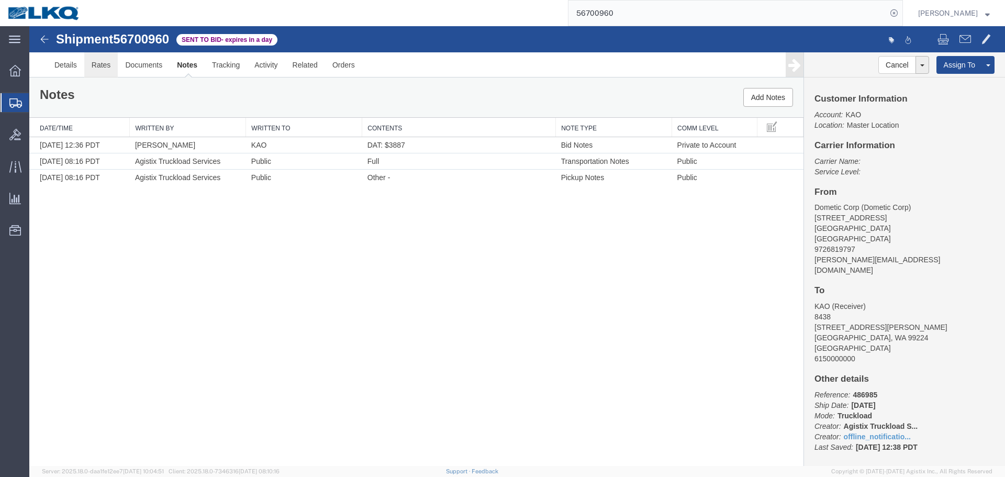
click at [96, 70] on link "Rates" at bounding box center [101, 64] width 34 height 25
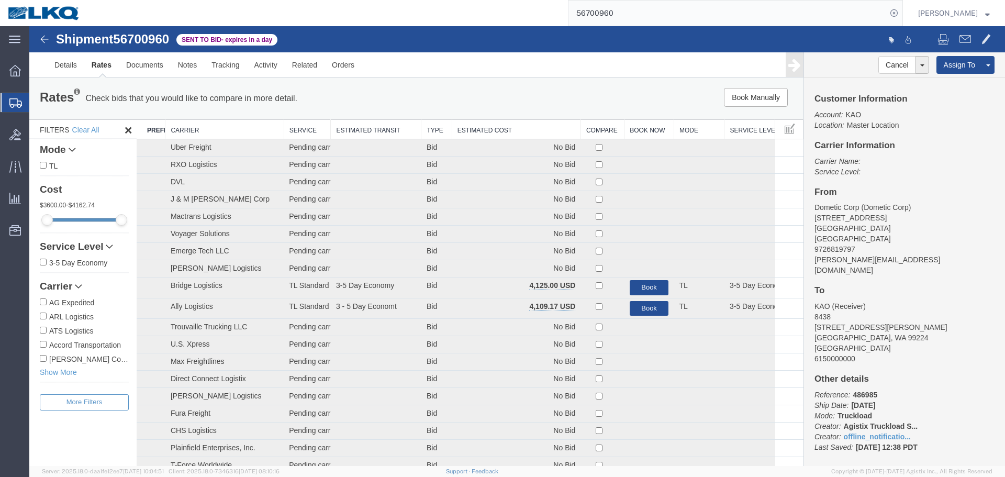
click at [502, 129] on th "Estimated Cost" at bounding box center [516, 129] width 129 height 19
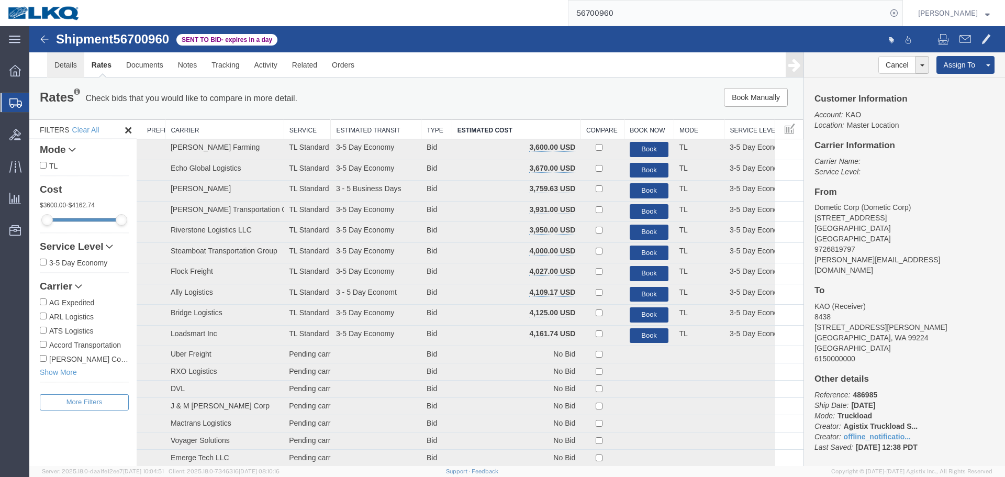
click at [66, 70] on link "Details" at bounding box center [65, 64] width 37 height 25
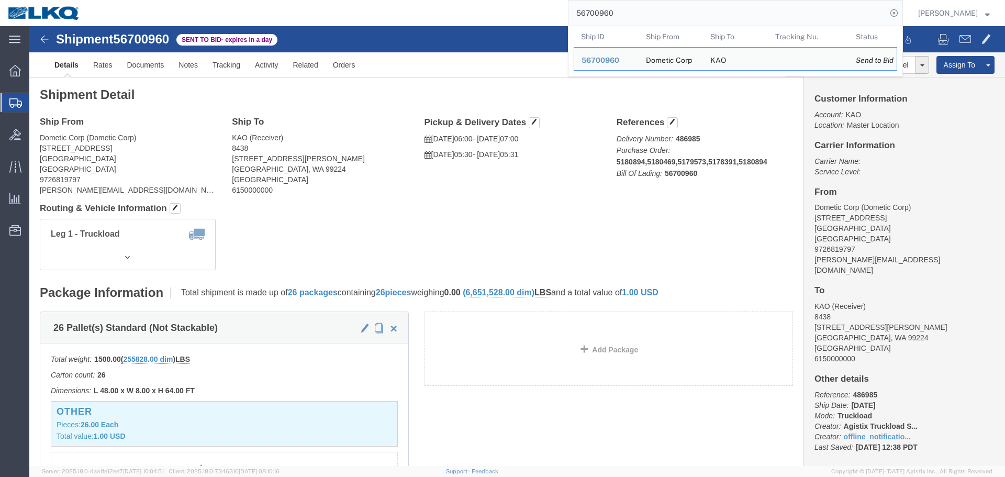
click at [664, 12] on input "56700960" at bounding box center [727, 13] width 318 height 25
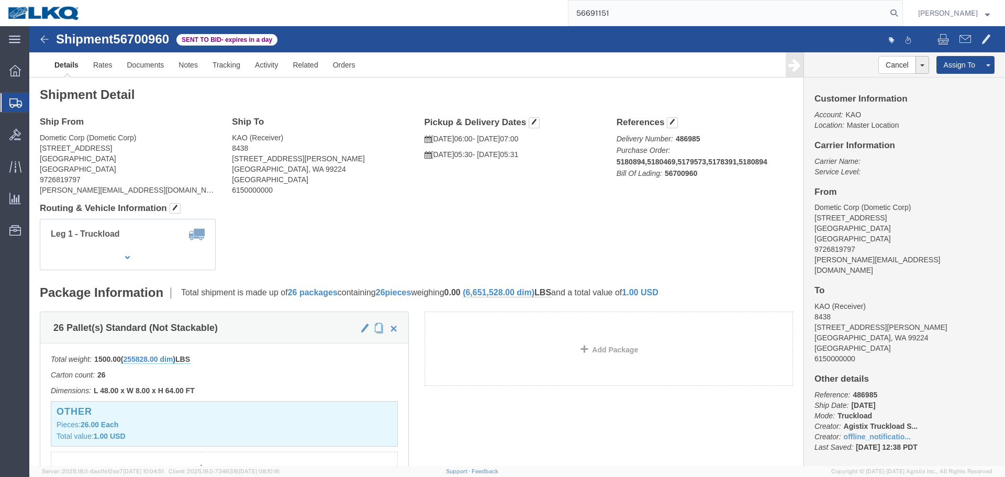
type input "56691151"
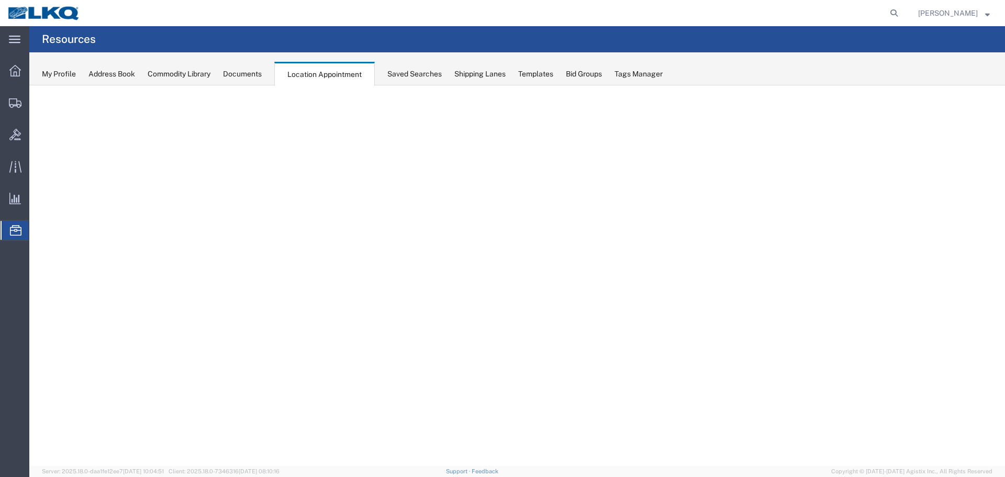
select select "30704"
select select "agendaWeek"
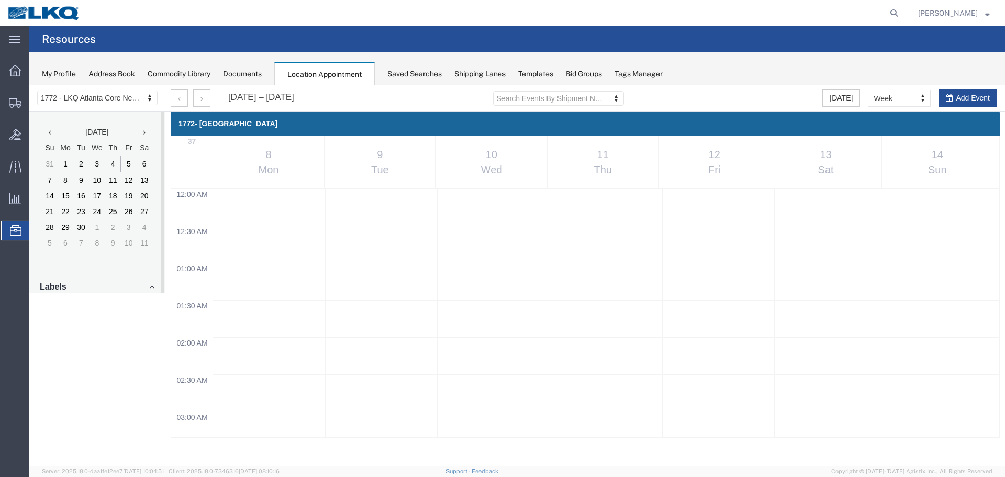
scroll to position [603, 0]
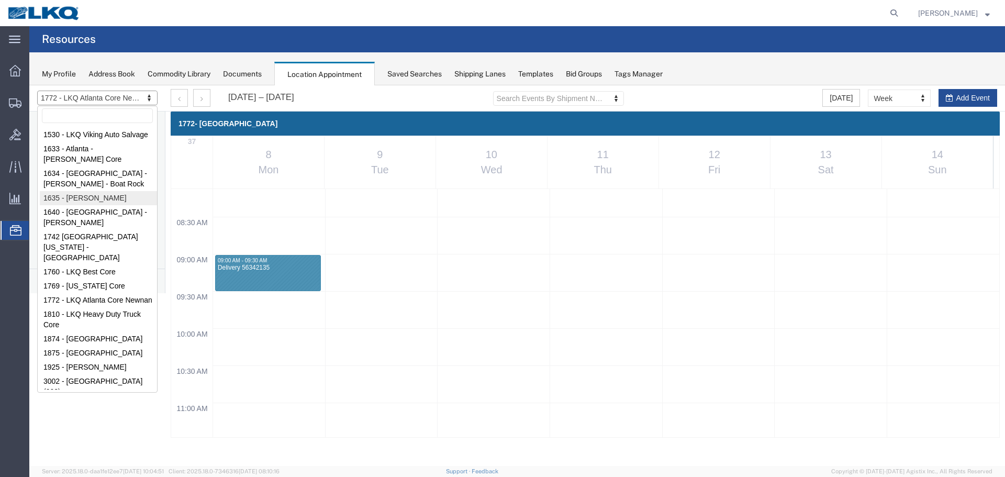
select select "27578"
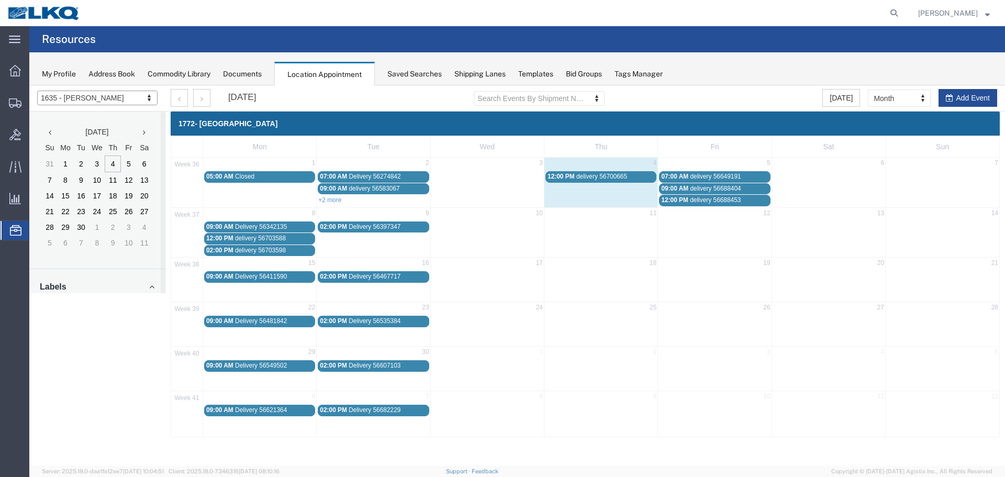
click at [889, 89] on div at bounding box center [516, 275] width 975 height 380
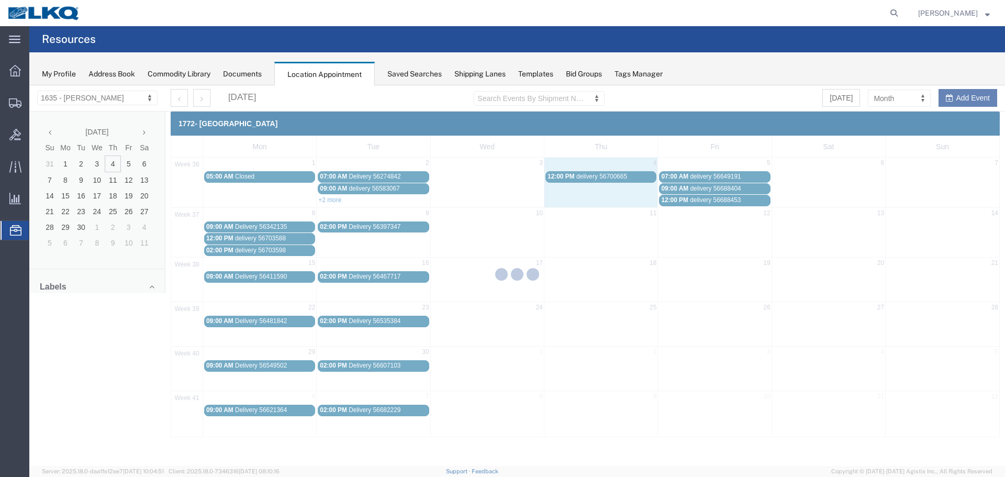
click at [893, 93] on div at bounding box center [516, 275] width 975 height 380
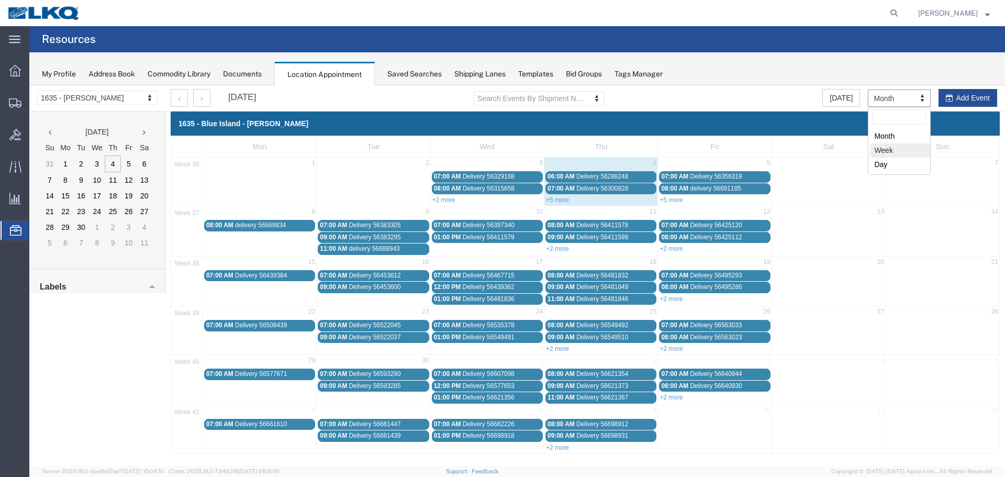
select select "agendaWeek"
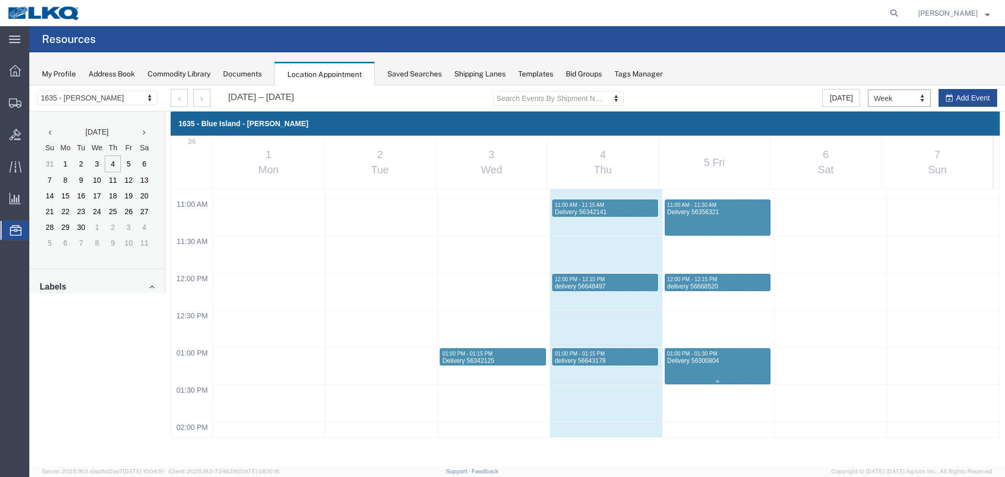
scroll to position [865, 0]
